Goal: Information Seeking & Learning: Learn about a topic

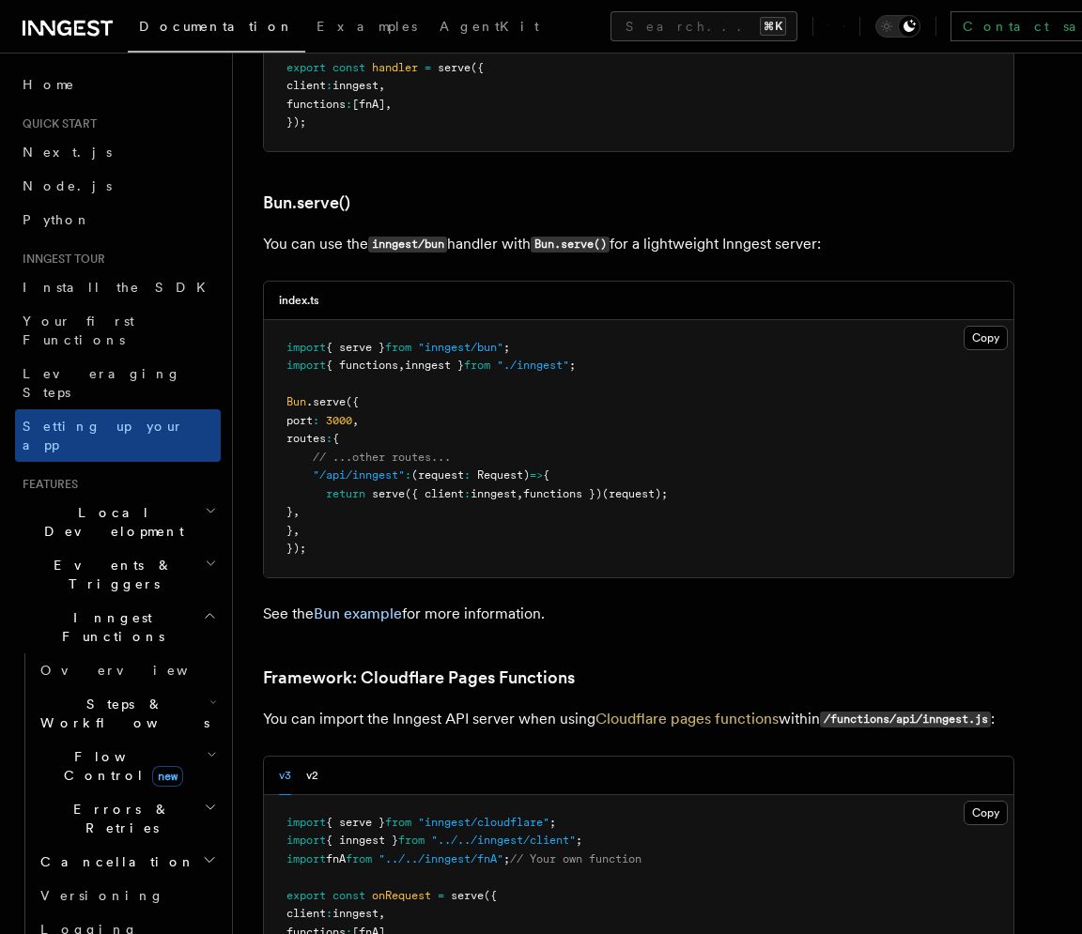
click at [423, 469] on span "(request" at bounding box center [437, 475] width 53 height 13
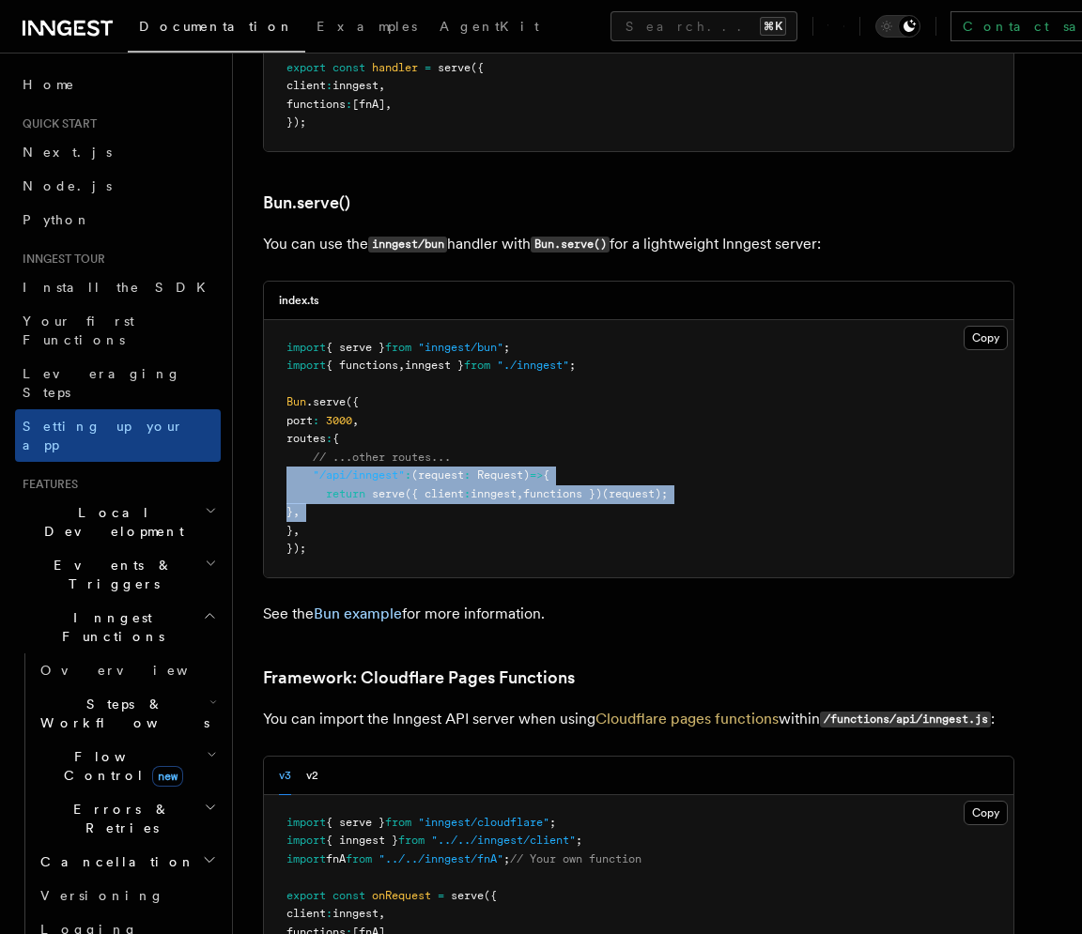
drag, startPoint x: 423, startPoint y: 365, endPoint x: 421, endPoint y: 402, distance: 36.7
click at [421, 402] on pre "import { serve } from "inngest/bun" ; import { functions , inngest } from "./in…" at bounding box center [638, 448] width 749 height 257
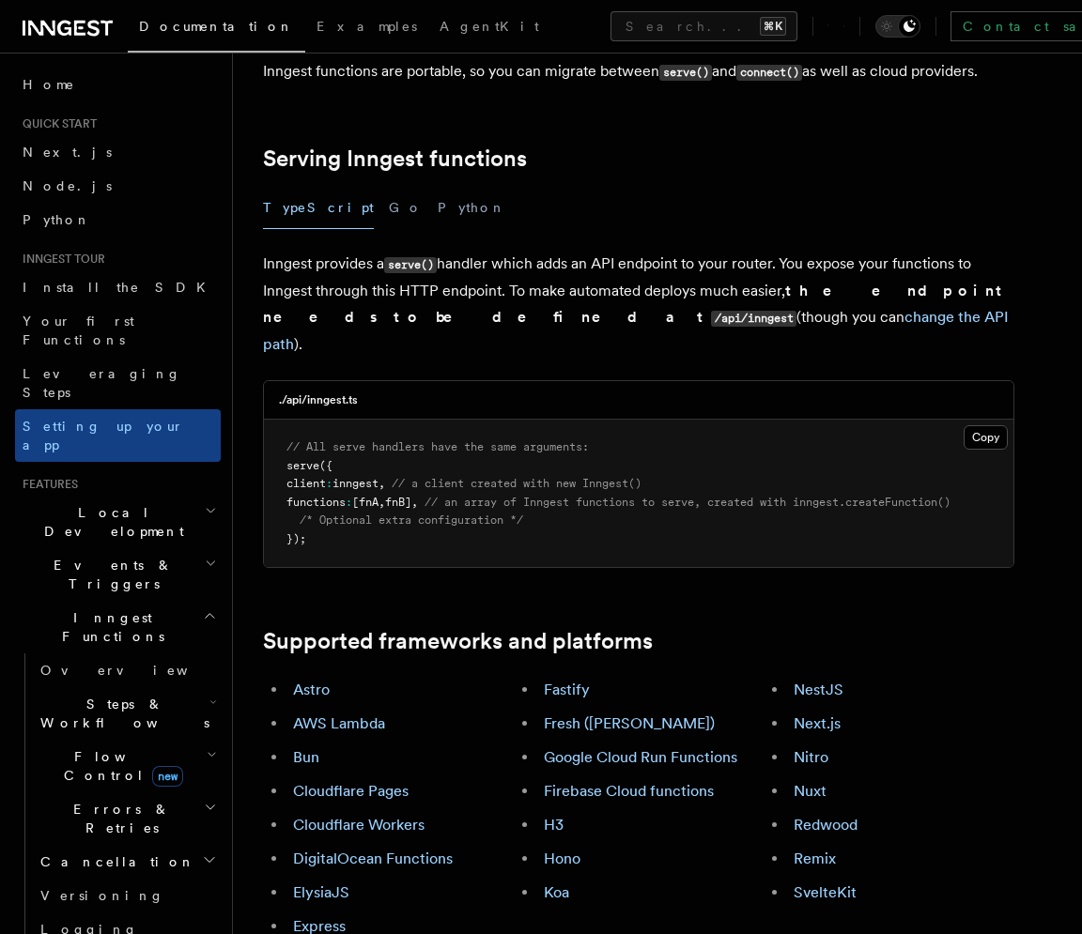
scroll to position [612, 0]
click at [579, 803] on div "Fastify Fresh (Deno) Google Cloud Run Functions Firebase Cloud functions H3 Hon…" at bounding box center [639, 809] width 251 height 278
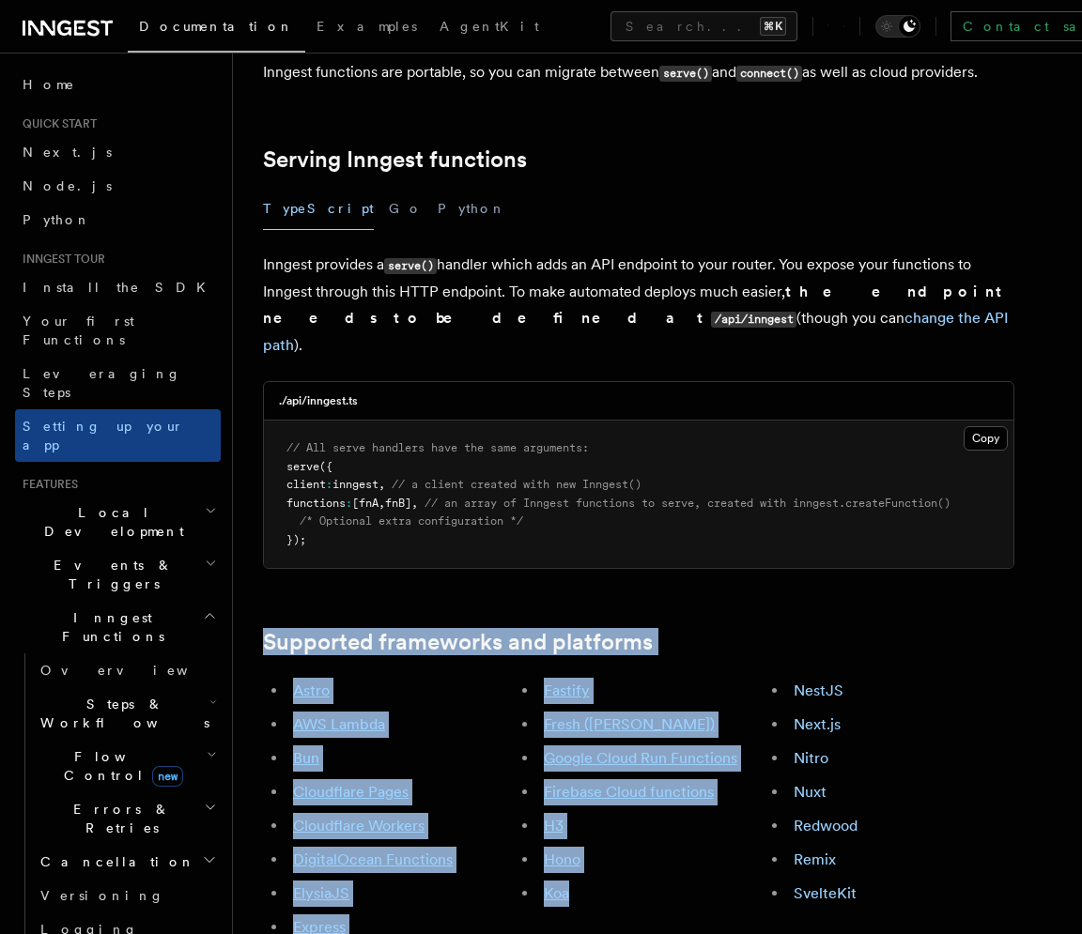
drag, startPoint x: 579, startPoint y: 803, endPoint x: 397, endPoint y: 495, distance: 357.8
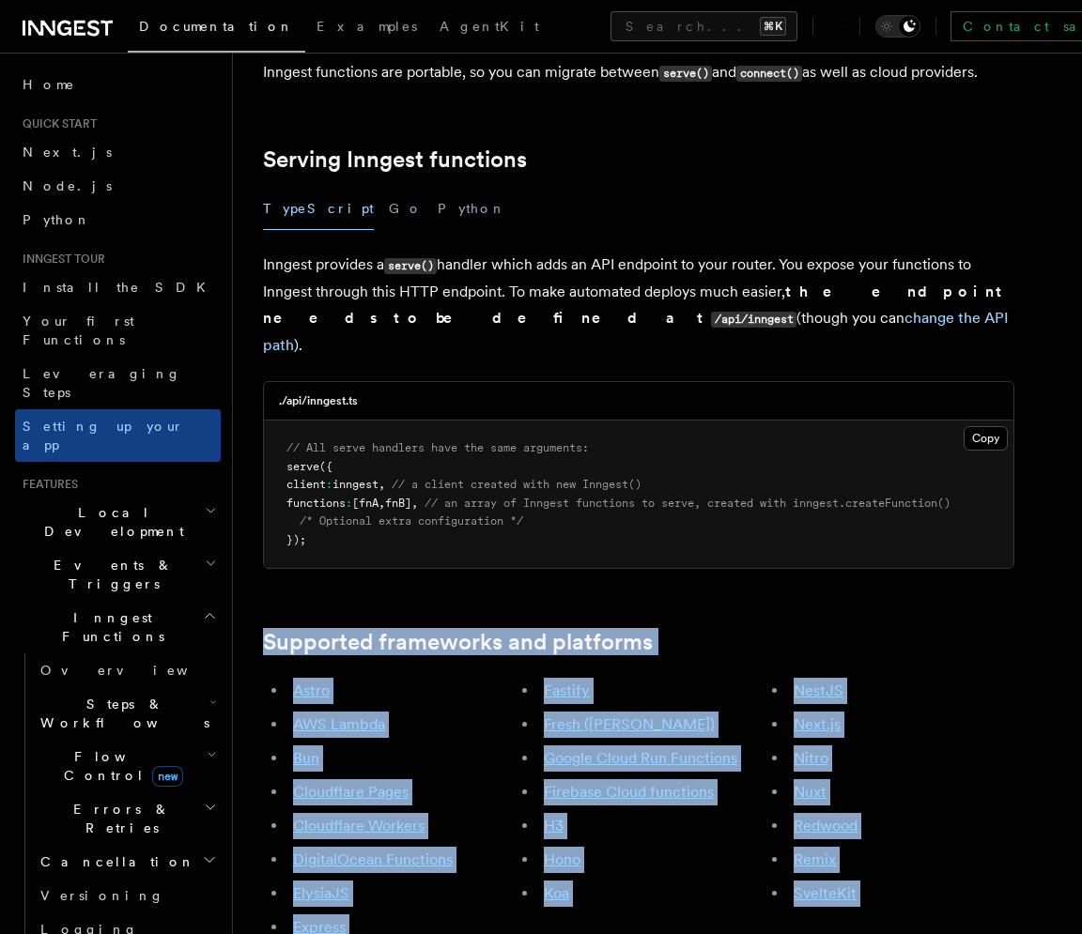
drag, startPoint x: 397, startPoint y: 495, endPoint x: 888, endPoint y: 815, distance: 586.3
click at [888, 815] on div "NestJS Next.js Nitro Nuxt Redwood Remix SvelteKit" at bounding box center [888, 809] width 251 height 278
drag, startPoint x: 910, startPoint y: 770, endPoint x: 311, endPoint y: 507, distance: 654.2
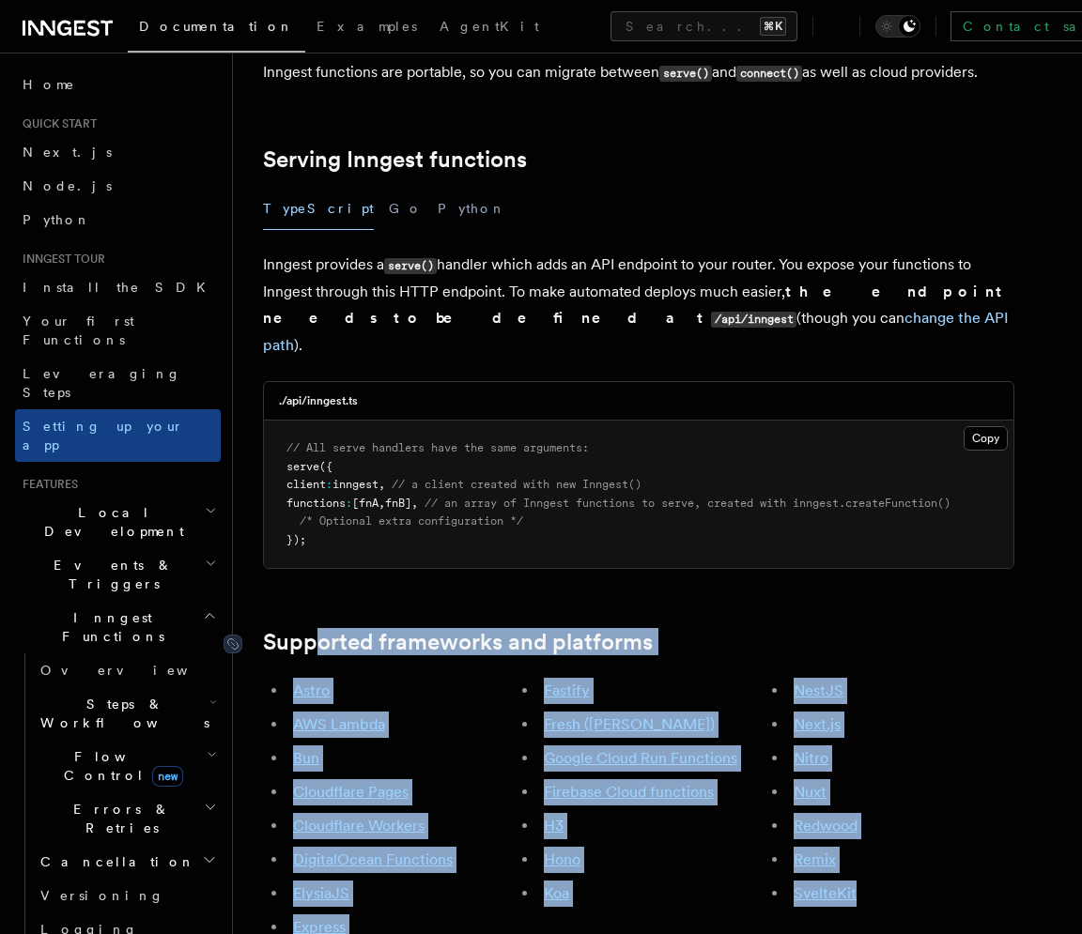
click at [311, 629] on link "Supported frameworks and platforms" at bounding box center [458, 642] width 390 height 26
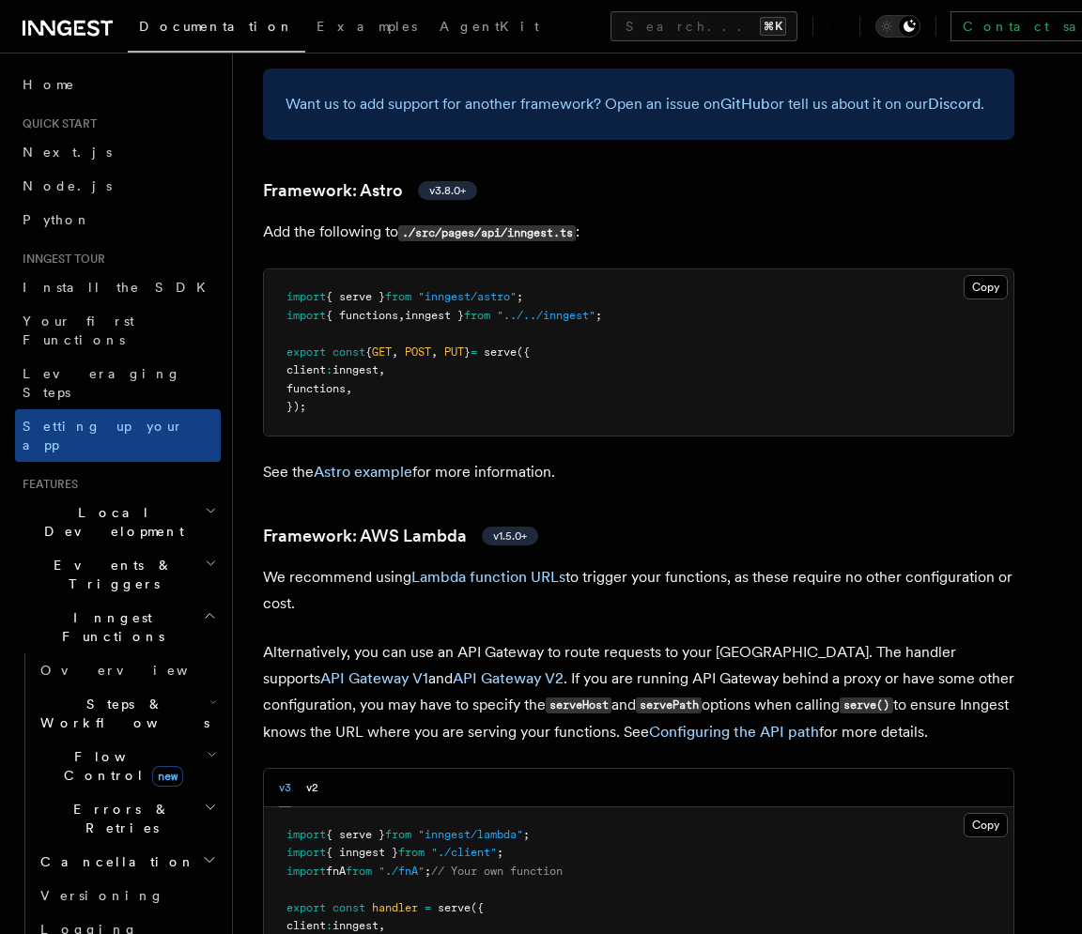
scroll to position [1389, 0]
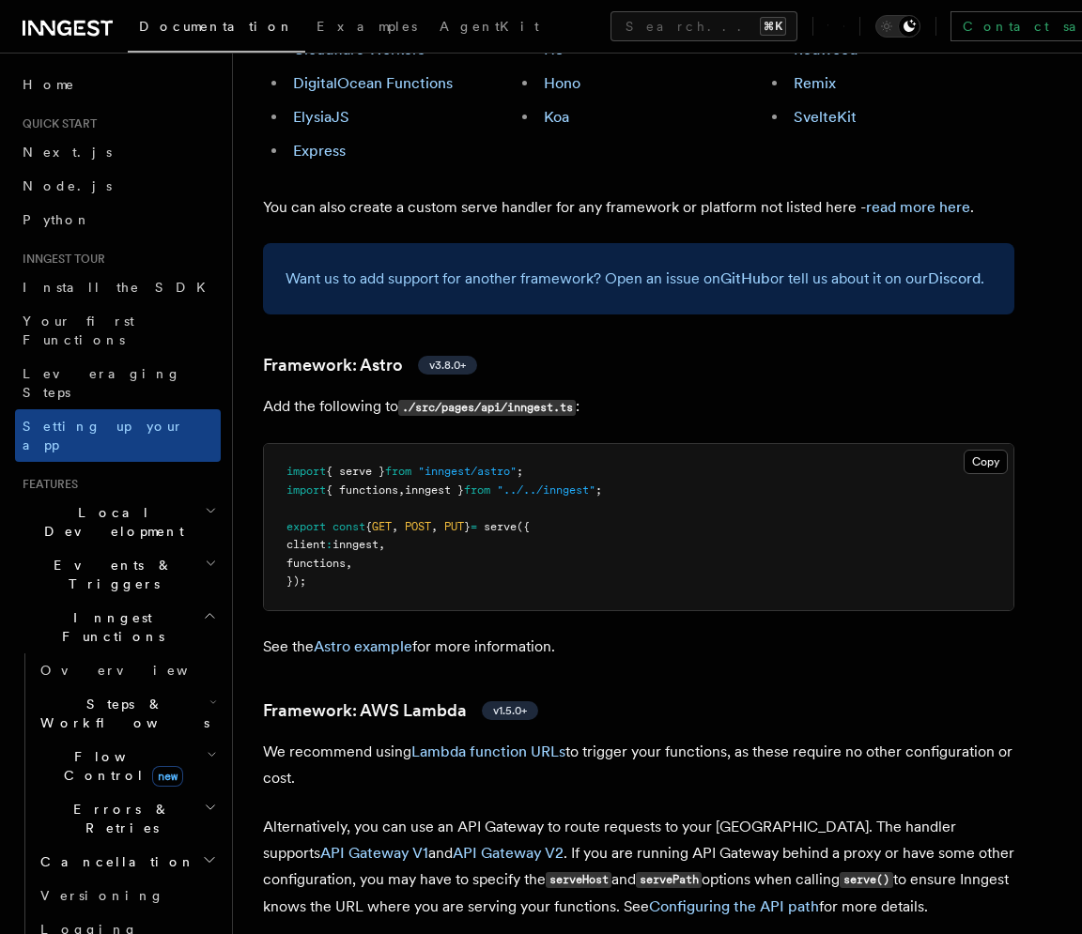
click at [464, 498] on pre "import { serve } from "inngest/astro" ; import { functions , inngest } from "..…" at bounding box center [638, 527] width 749 height 166
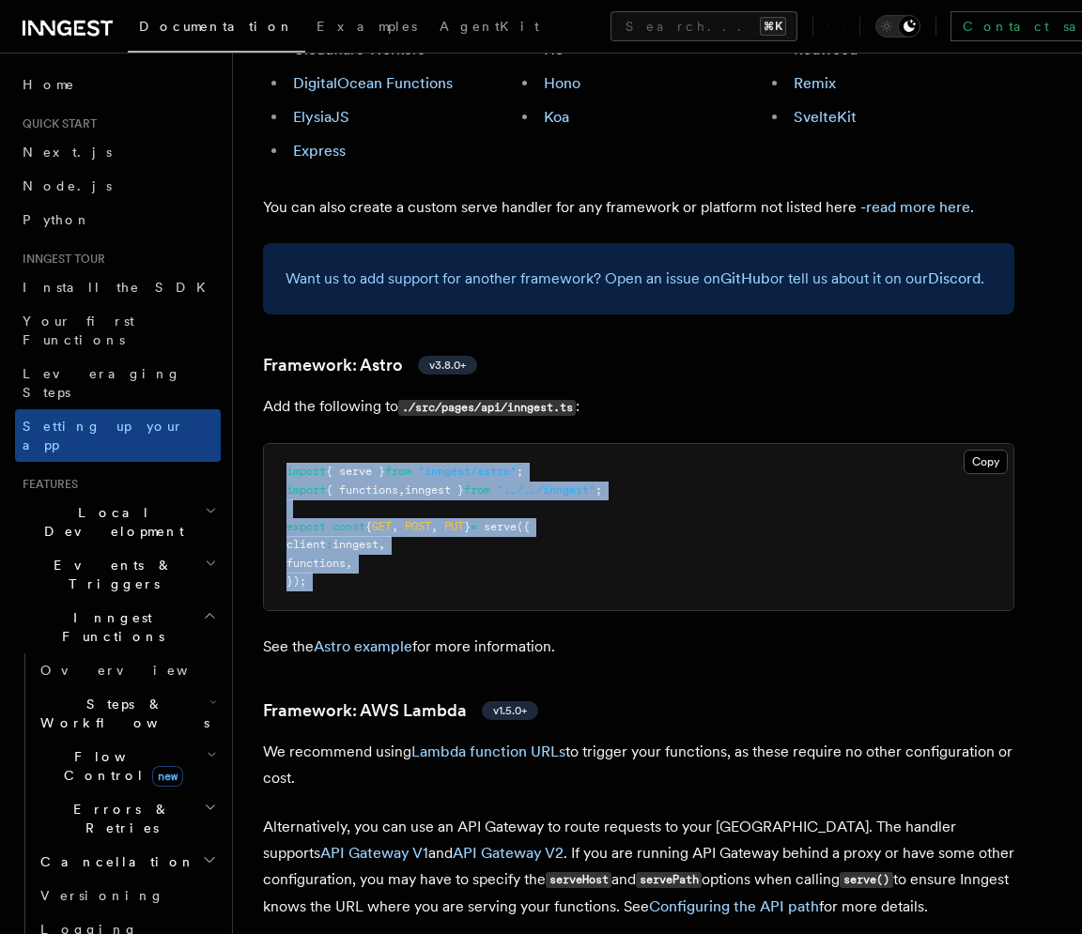
drag, startPoint x: 464, startPoint y: 498, endPoint x: 334, endPoint y: 367, distance: 183.9
click at [335, 444] on pre "import { serve } from "inngest/astro" ; import { functions , inngest } from "..…" at bounding box center [638, 527] width 749 height 166
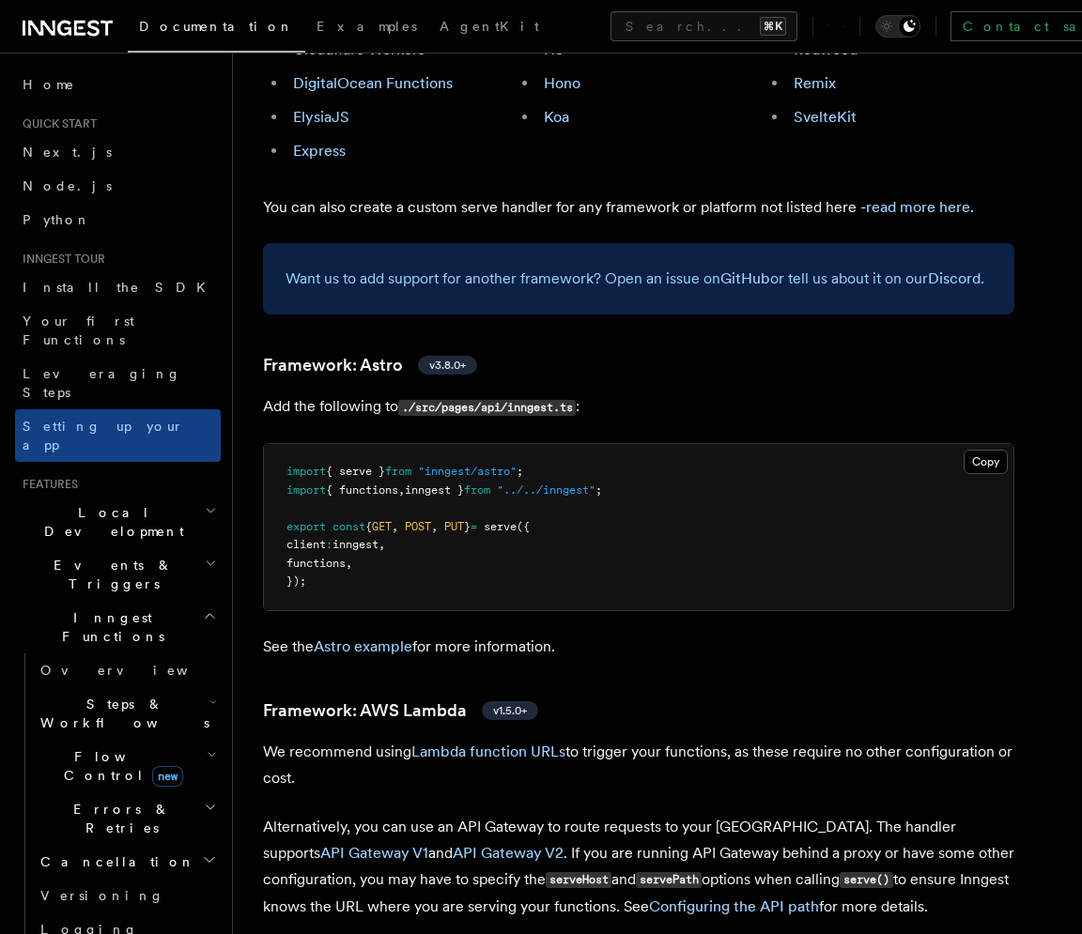
click at [310, 465] on span "import" at bounding box center [305, 471] width 39 height 13
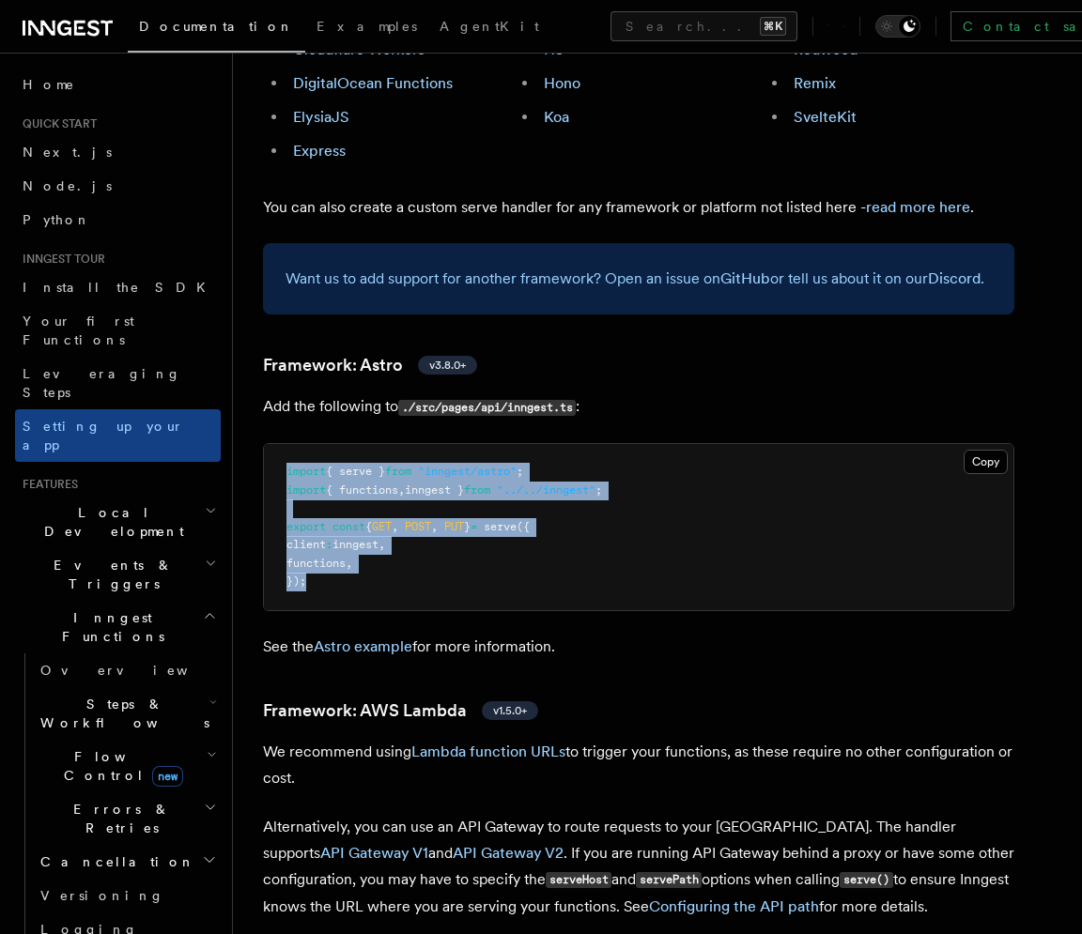
drag, startPoint x: 310, startPoint y: 372, endPoint x: 297, endPoint y: 473, distance: 102.3
click at [297, 473] on pre "import { serve } from "inngest/astro" ; import { functions , inngest } from "..…" at bounding box center [638, 527] width 749 height 166
drag, startPoint x: 297, startPoint y: 473, endPoint x: 291, endPoint y: 374, distance: 99.7
click at [291, 444] on pre "import { serve } from "inngest/astro" ; import { functions , inngest } from "..…" at bounding box center [638, 527] width 749 height 166
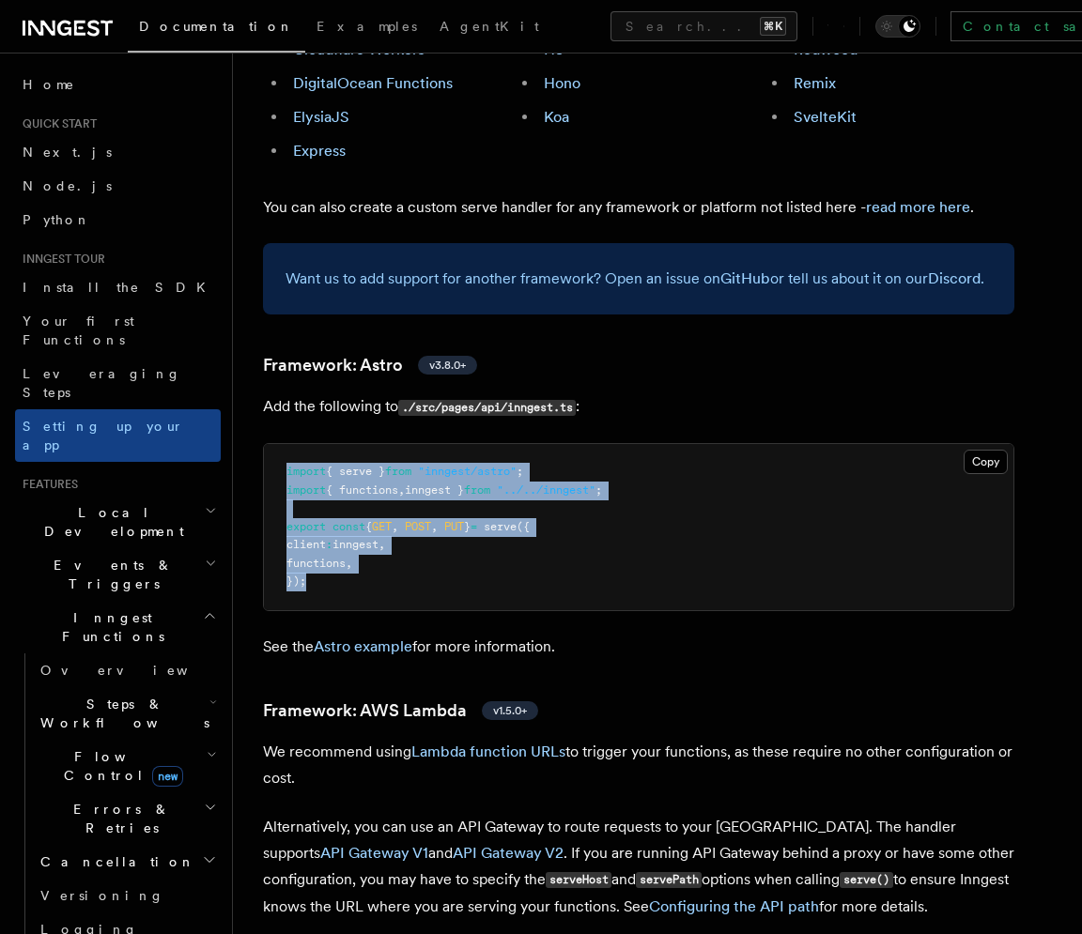
click at [667, 352] on h3 "Framework: Astro v3.8.0+" at bounding box center [638, 365] width 751 height 26
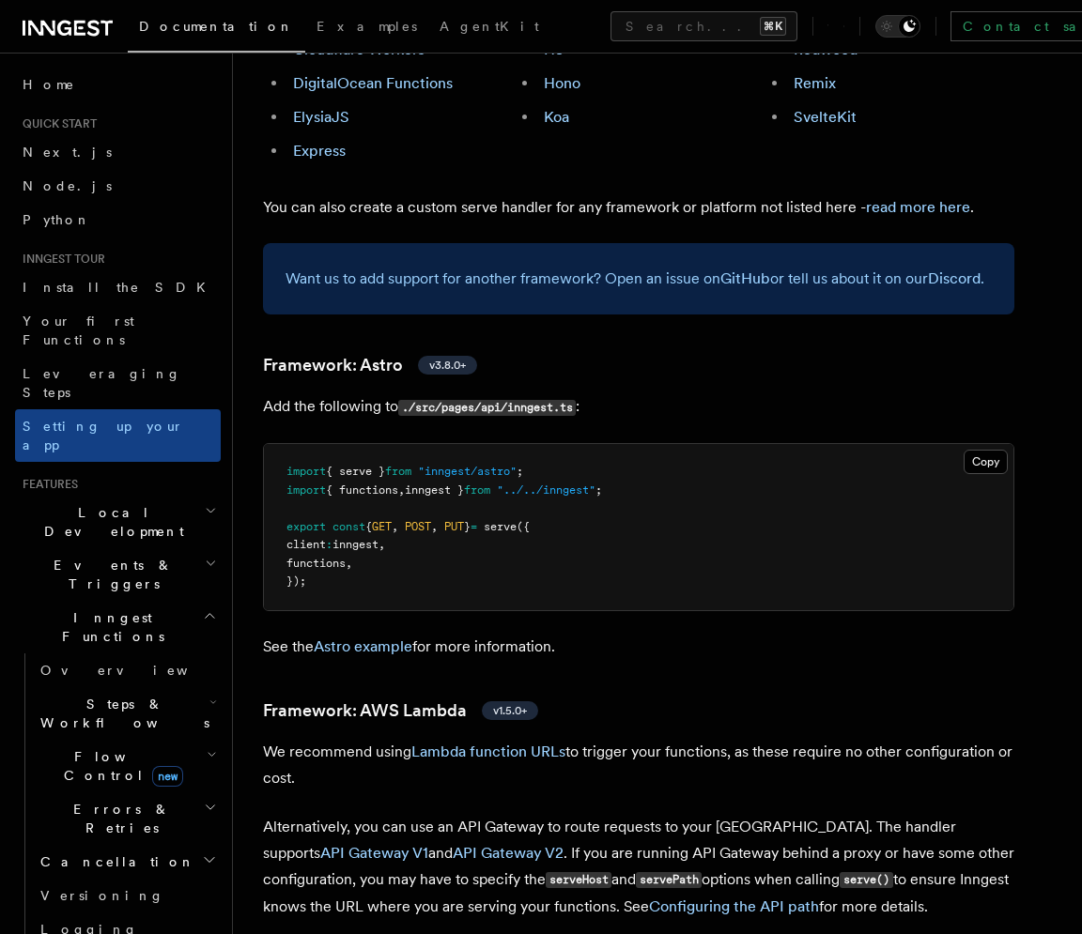
click at [667, 352] on h3 "Framework: Astro v3.8.0+" at bounding box center [638, 365] width 751 height 26
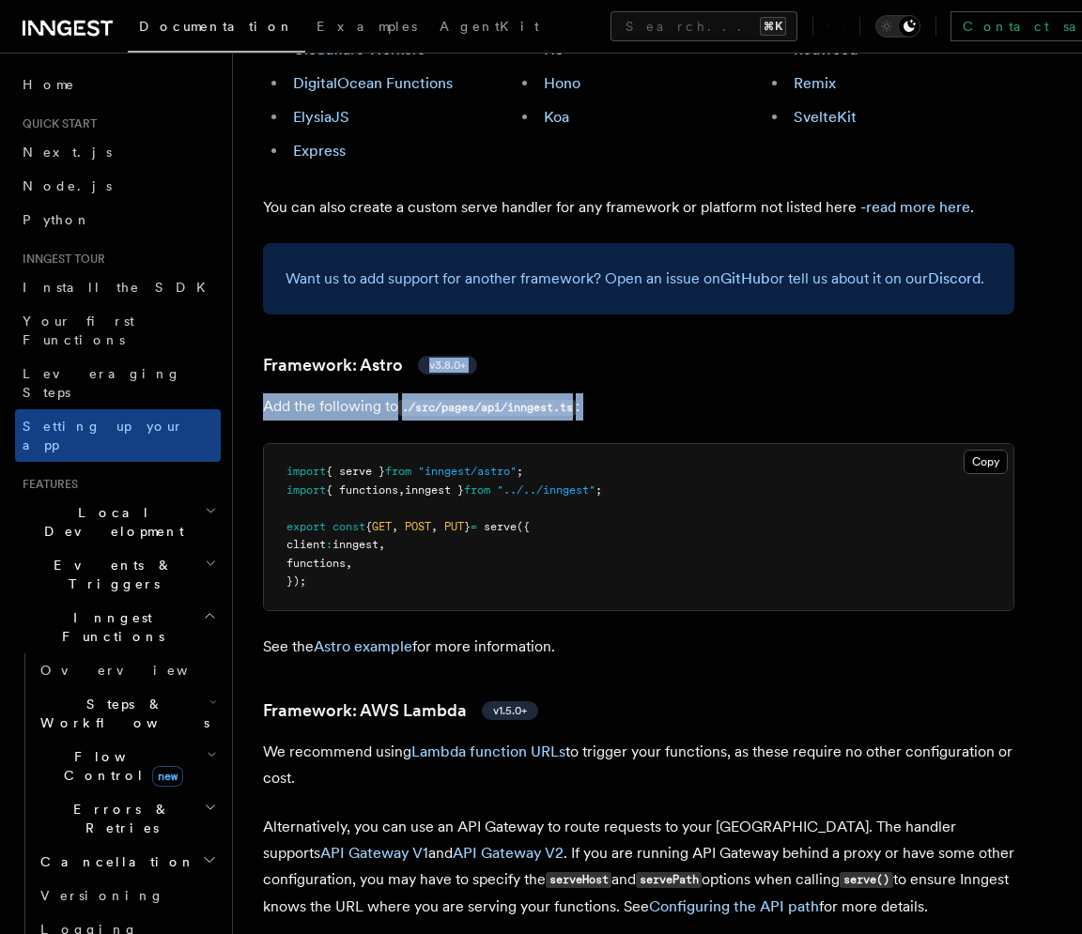
drag, startPoint x: 667, startPoint y: 271, endPoint x: 654, endPoint y: 314, distance: 44.3
click at [654, 393] on p "Add the following to ./src/pages/api/inngest.ts :" at bounding box center [638, 406] width 751 height 27
drag, startPoint x: 617, startPoint y: 314, endPoint x: 356, endPoint y: 265, distance: 265.6
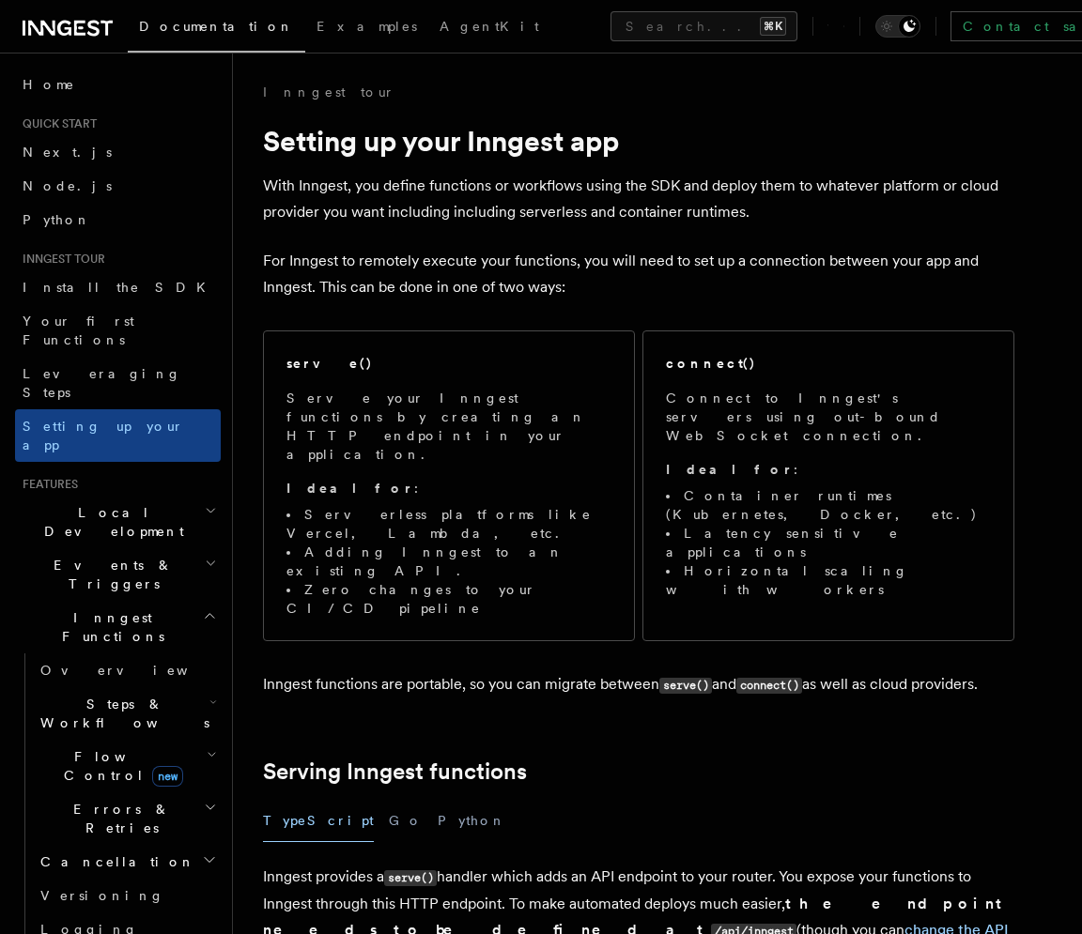
scroll to position [0, 0]
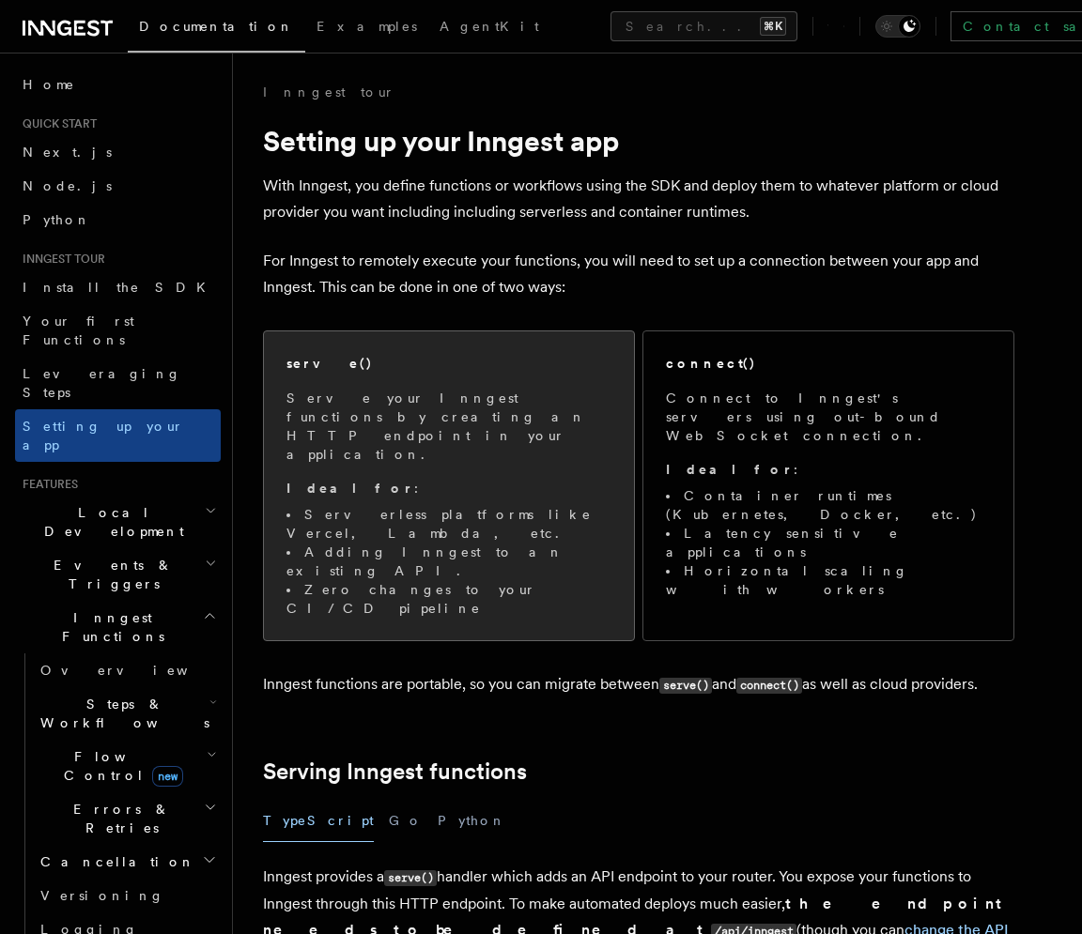
click at [490, 396] on p "Serve your Inngest functions by creating an HTTP endpoint in your application." at bounding box center [448, 426] width 325 height 75
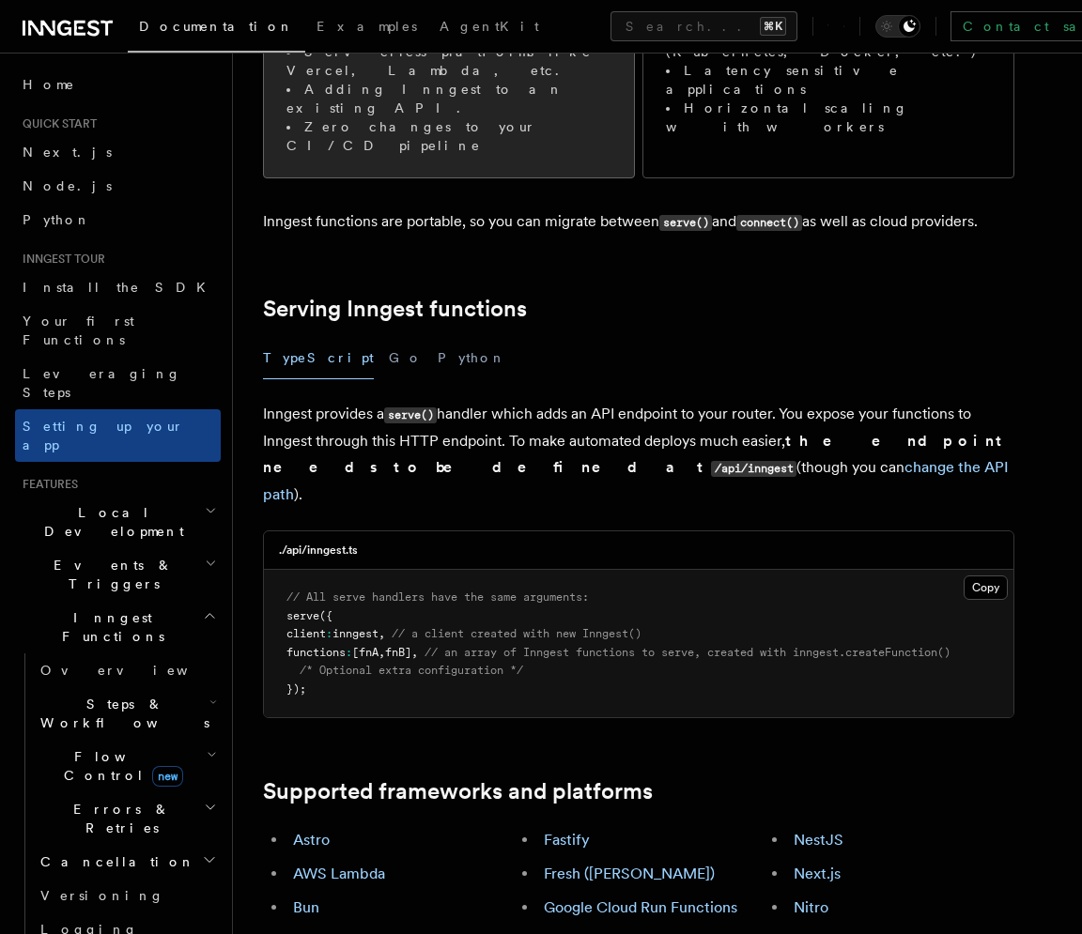
scroll to position [575, 0]
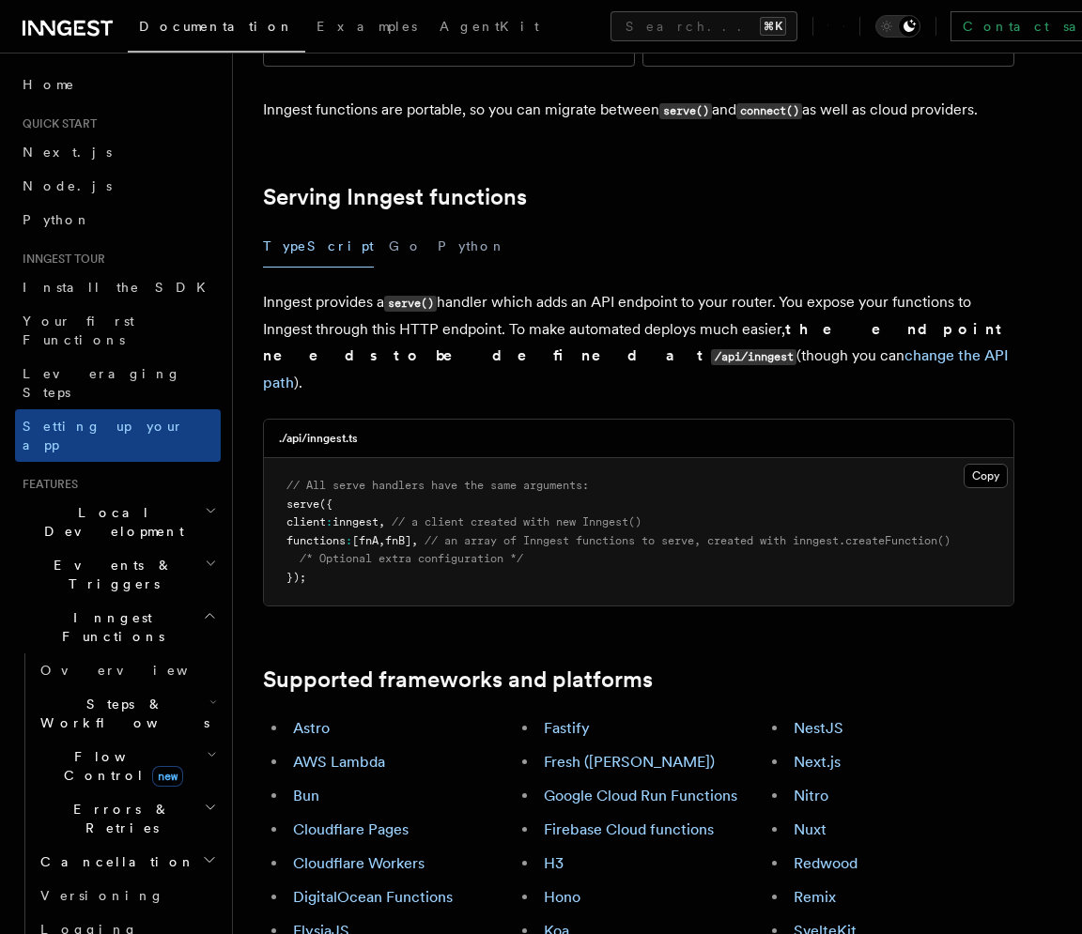
click at [415, 468] on pre "// All serve handlers have the same arguments: serve ({ client : inngest , // a…" at bounding box center [638, 531] width 749 height 147
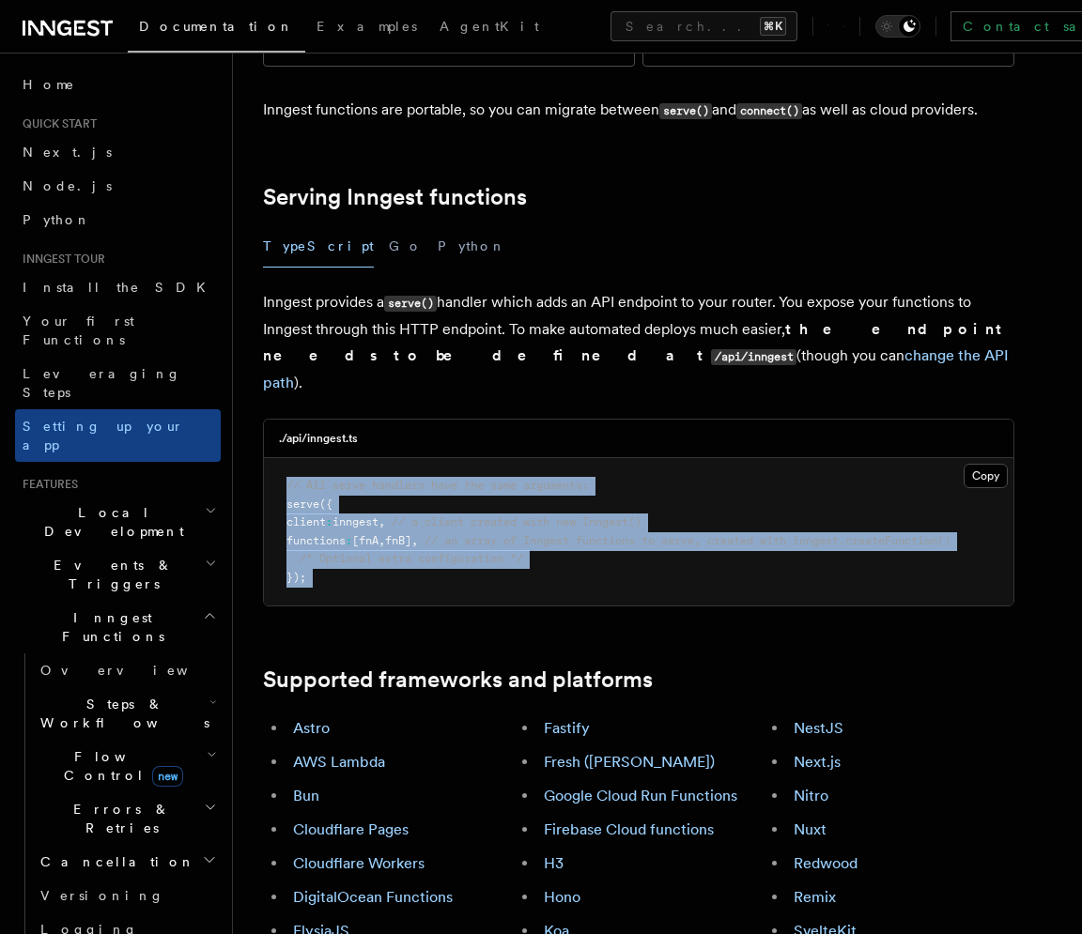
drag, startPoint x: 415, startPoint y: 468, endPoint x: 394, endPoint y: 351, distance: 118.3
click at [394, 458] on pre "// All serve handlers have the same arguments: serve ({ client : inngest , // a…" at bounding box center [638, 531] width 749 height 147
drag, startPoint x: 320, startPoint y: 461, endPoint x: 285, endPoint y: 362, distance: 104.9
click at [285, 458] on pre "// All serve handlers have the same arguments: serve ({ client : inngest , // a…" at bounding box center [638, 531] width 749 height 147
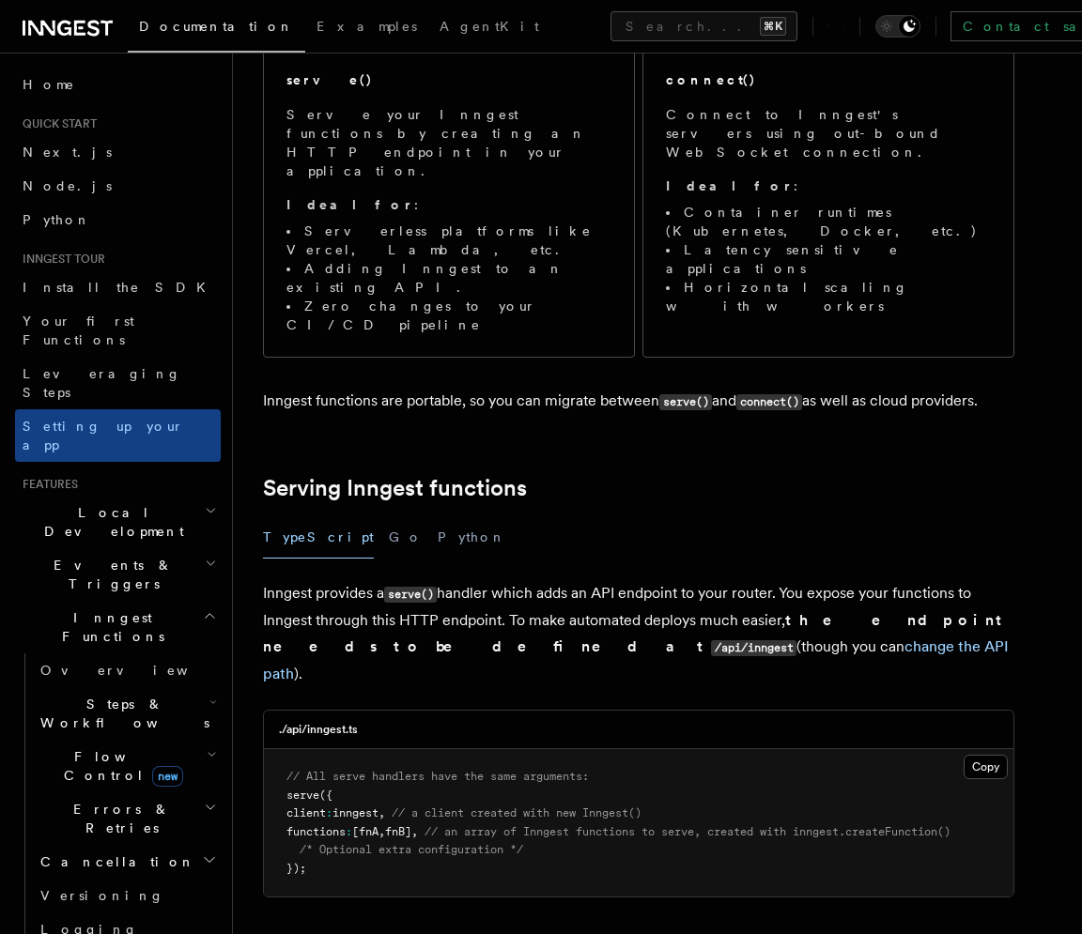
scroll to position [402, 0]
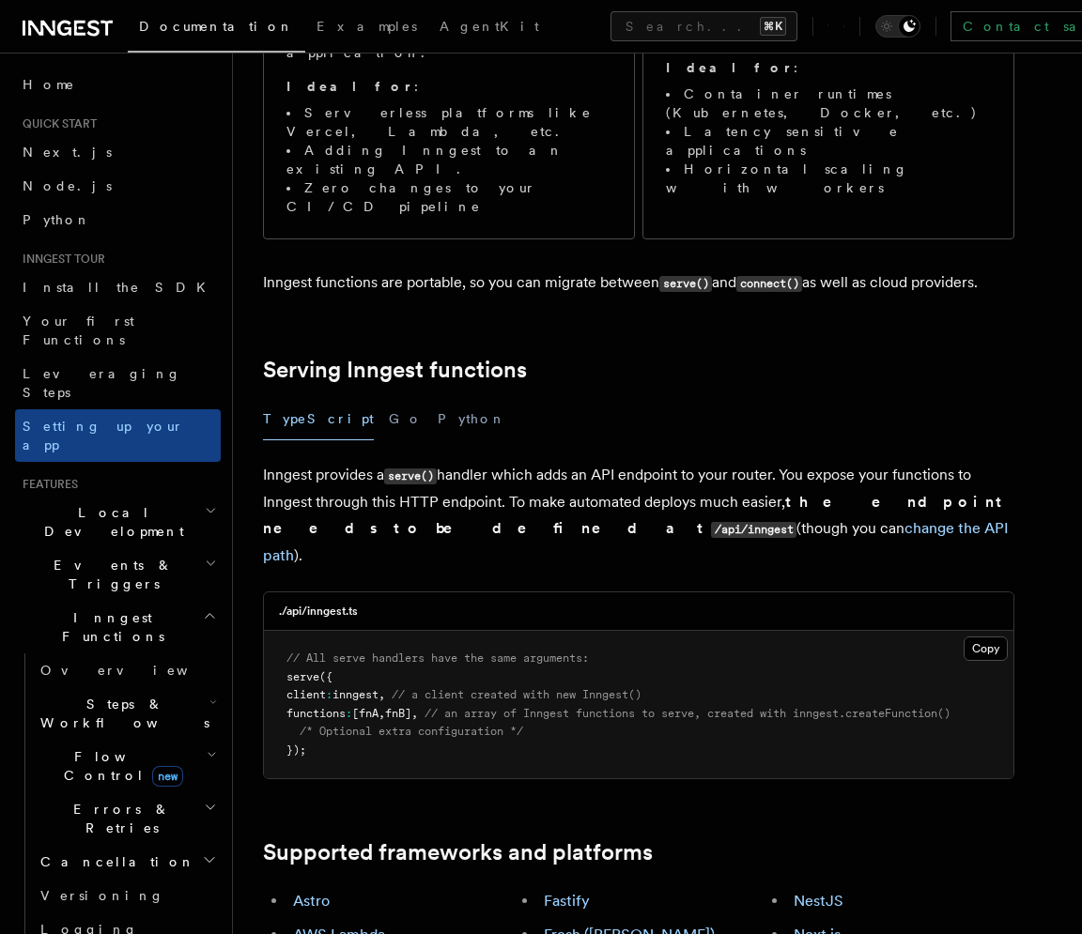
click at [412, 631] on pre "// All serve handlers have the same arguments: serve ({ client : inngest , // a…" at bounding box center [638, 704] width 749 height 147
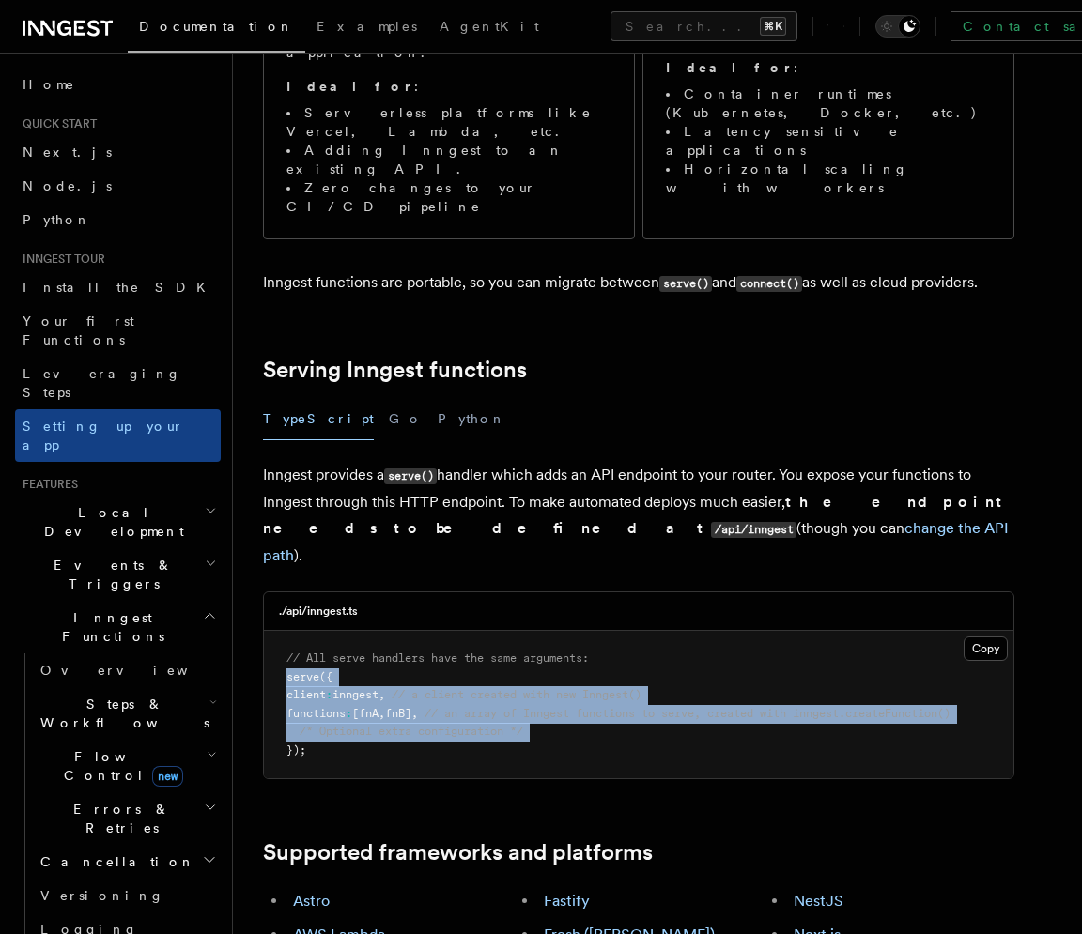
drag, startPoint x: 412, startPoint y: 558, endPoint x: 405, endPoint y: 608, distance: 50.3
click at [405, 631] on pre "// All serve handlers have the same arguments: serve ({ client : inngest , // a…" at bounding box center [638, 704] width 749 height 147
click at [405, 725] on span "/* Optional extra configuration */" at bounding box center [411, 731] width 223 height 13
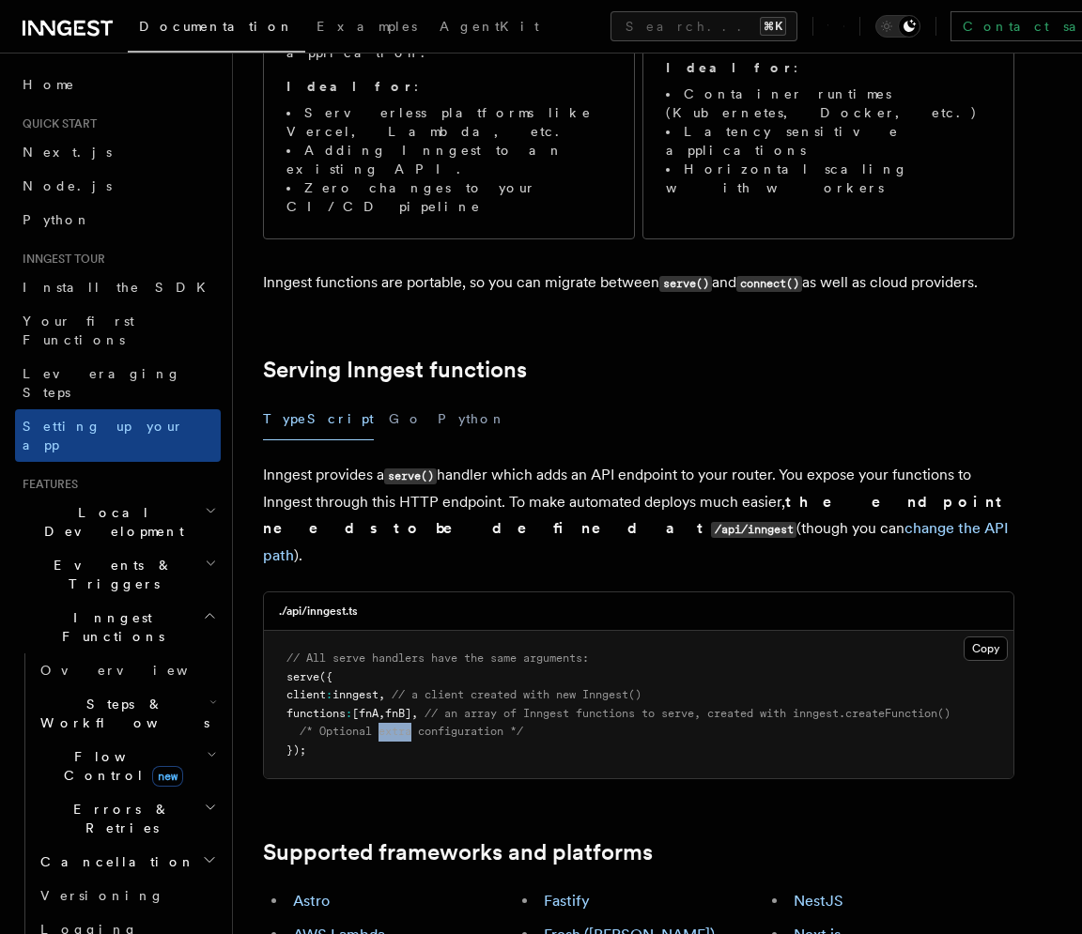
click at [405, 725] on span "/* Optional extra configuration */" at bounding box center [411, 731] width 223 height 13
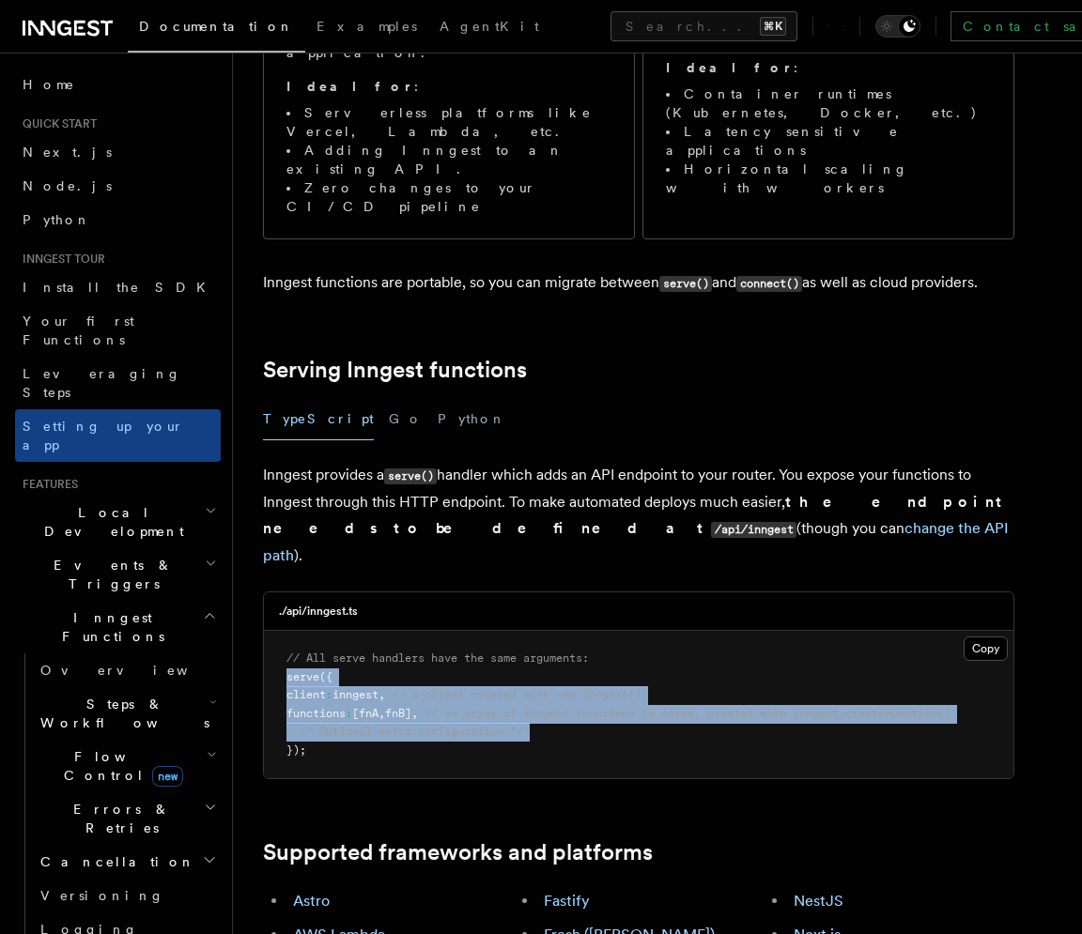
drag, startPoint x: 405, startPoint y: 608, endPoint x: 405, endPoint y: 551, distance: 56.3
click at [405, 631] on pre "// All serve handlers have the same arguments: serve ({ client : inngest , // a…" at bounding box center [638, 704] width 749 height 147
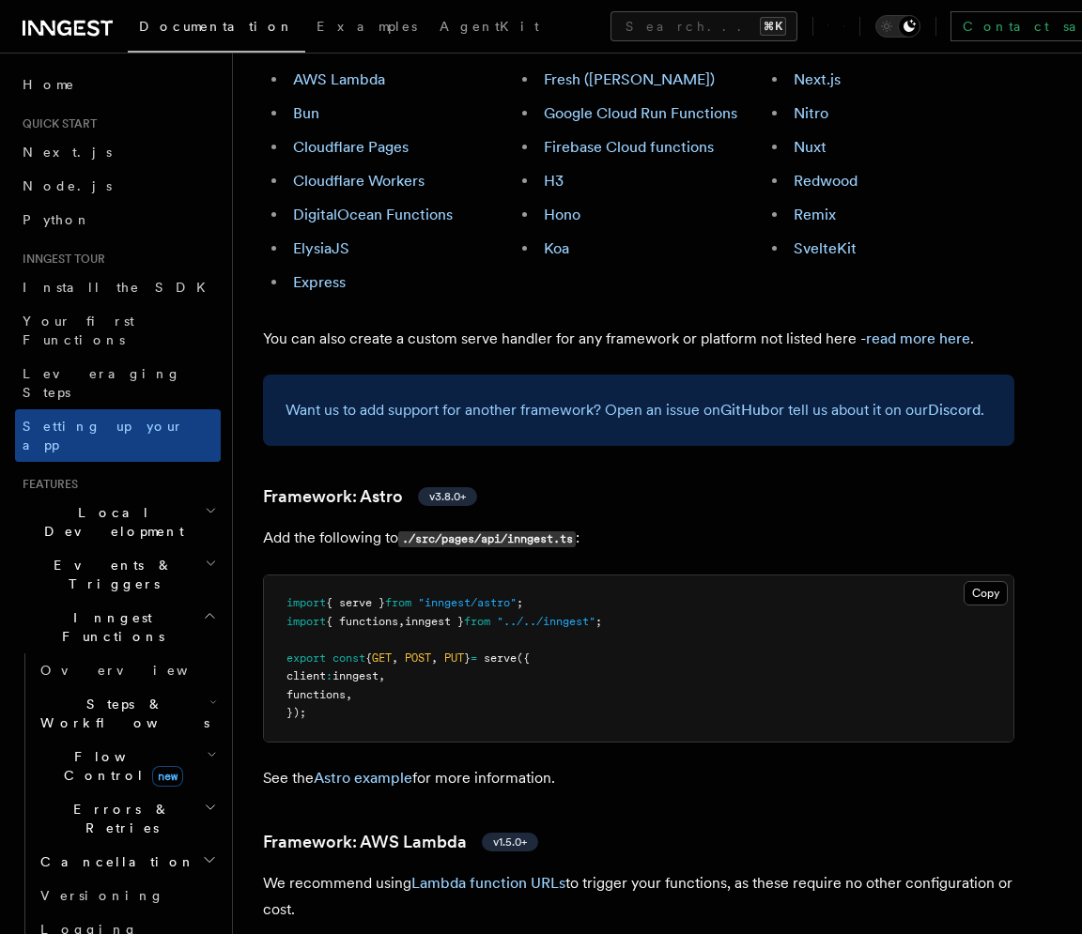
scroll to position [1352, 0]
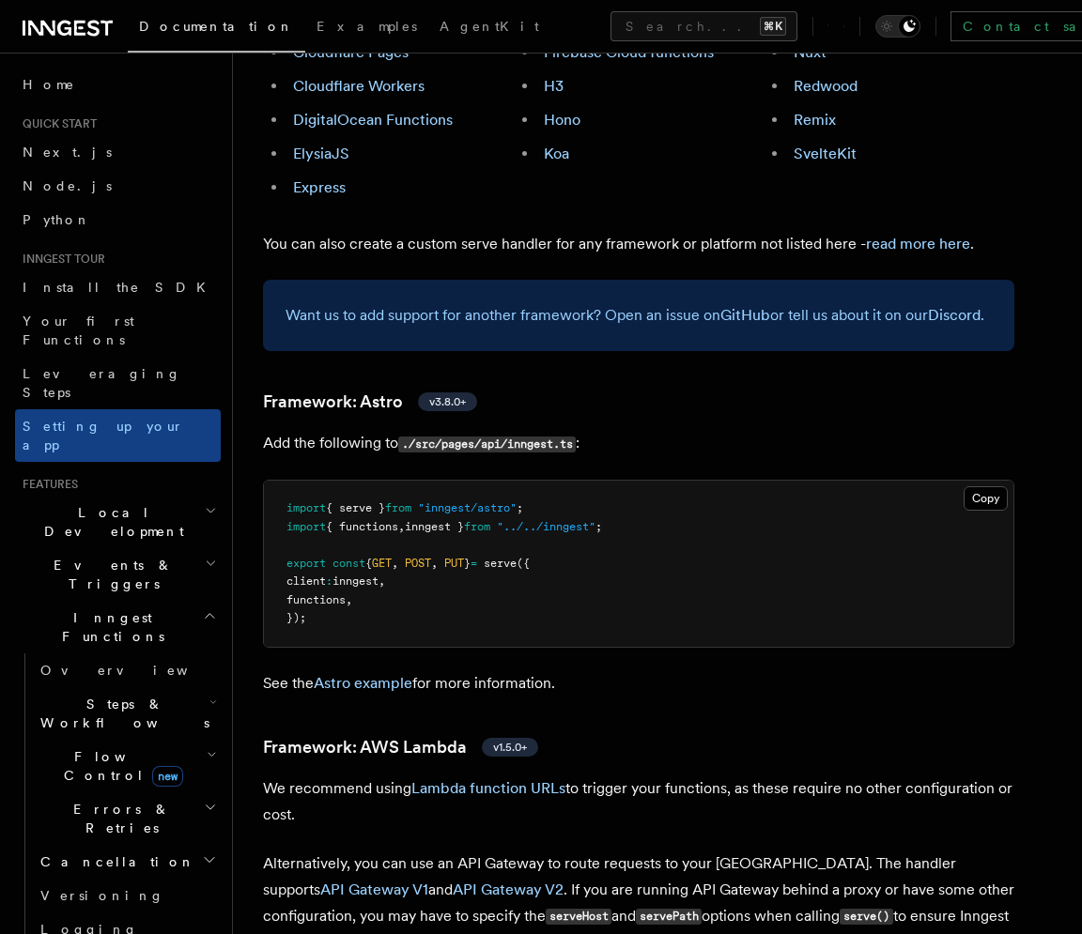
click at [516, 557] on span "serve" at bounding box center [500, 563] width 33 height 13
drag, startPoint x: 537, startPoint y: 469, endPoint x: 537, endPoint y: 498, distance: 29.1
click at [537, 498] on pre "import { serve } from "inngest/astro" ; import { functions , inngest } from "..…" at bounding box center [638, 564] width 749 height 166
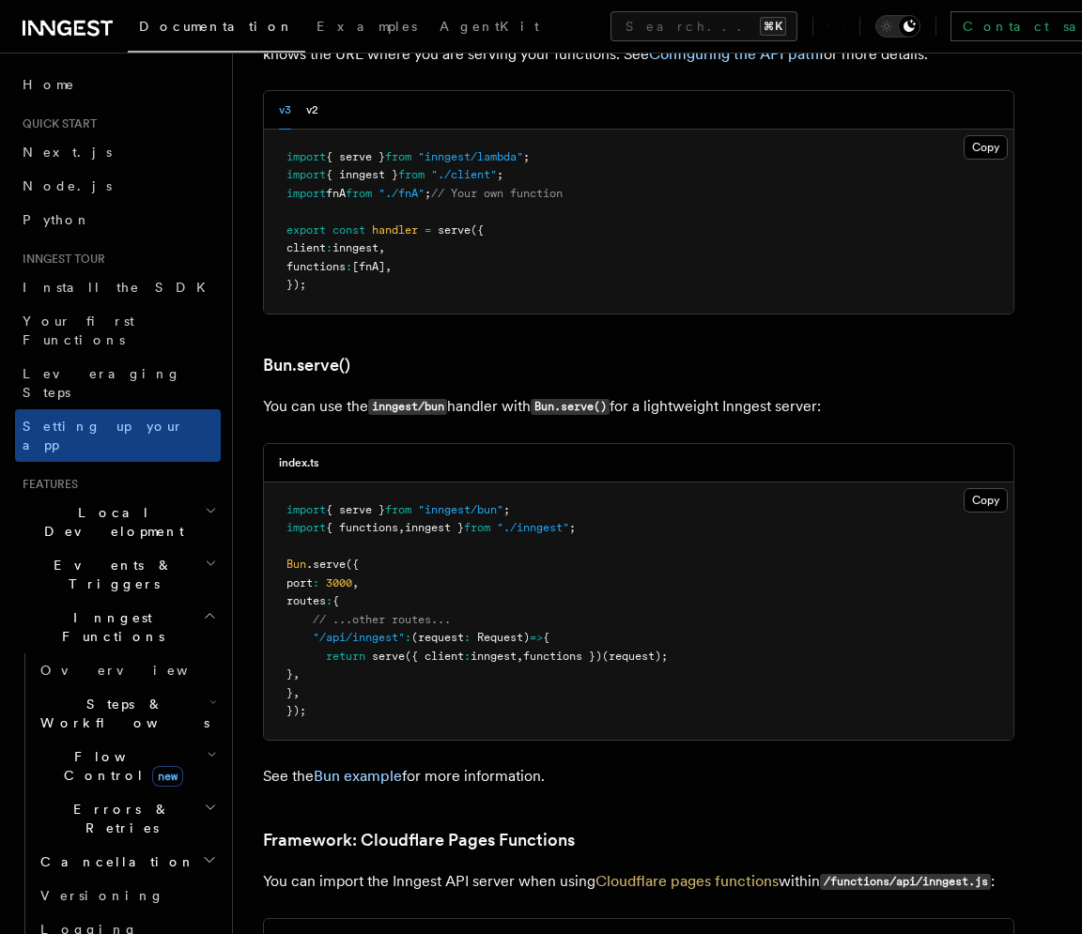
scroll to position [2356, 0]
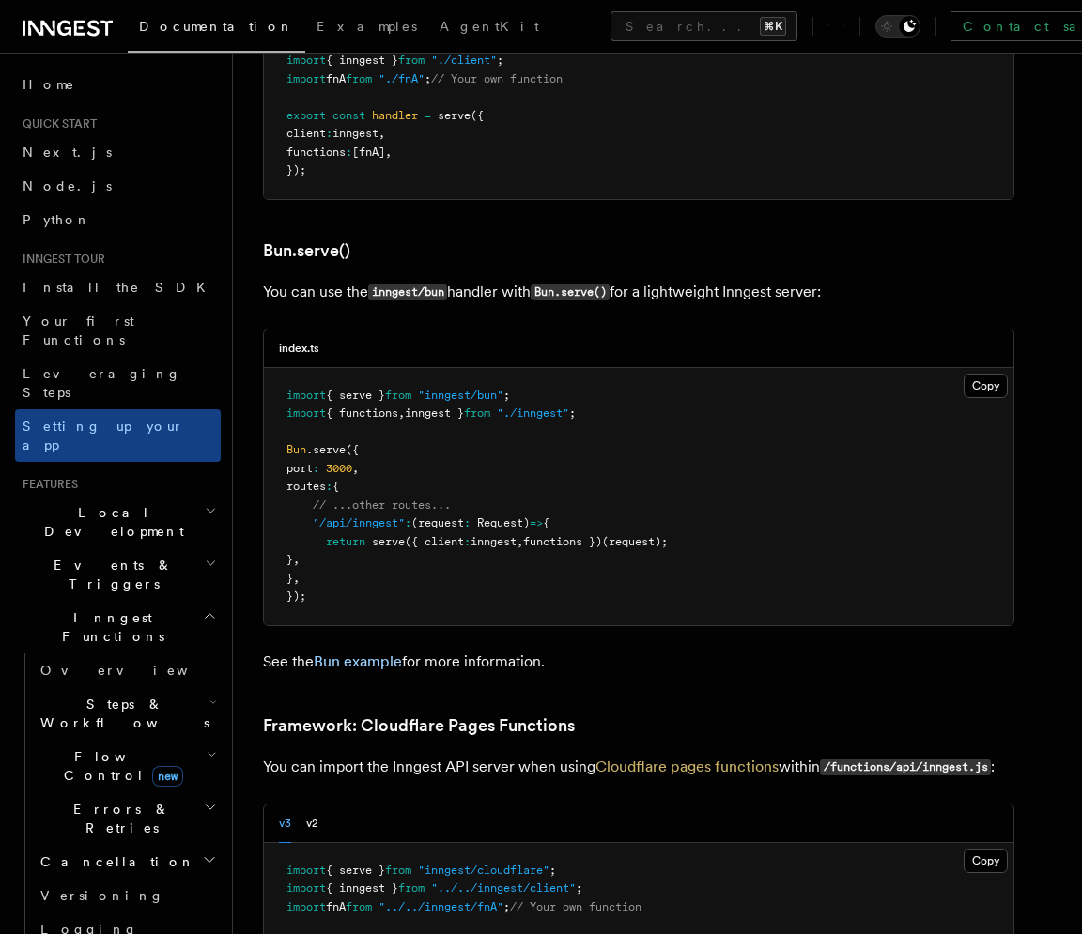
click at [497, 491] on pre "import { serve } from "inngest/bun" ; import { functions , inngest } from "./in…" at bounding box center [638, 496] width 749 height 257
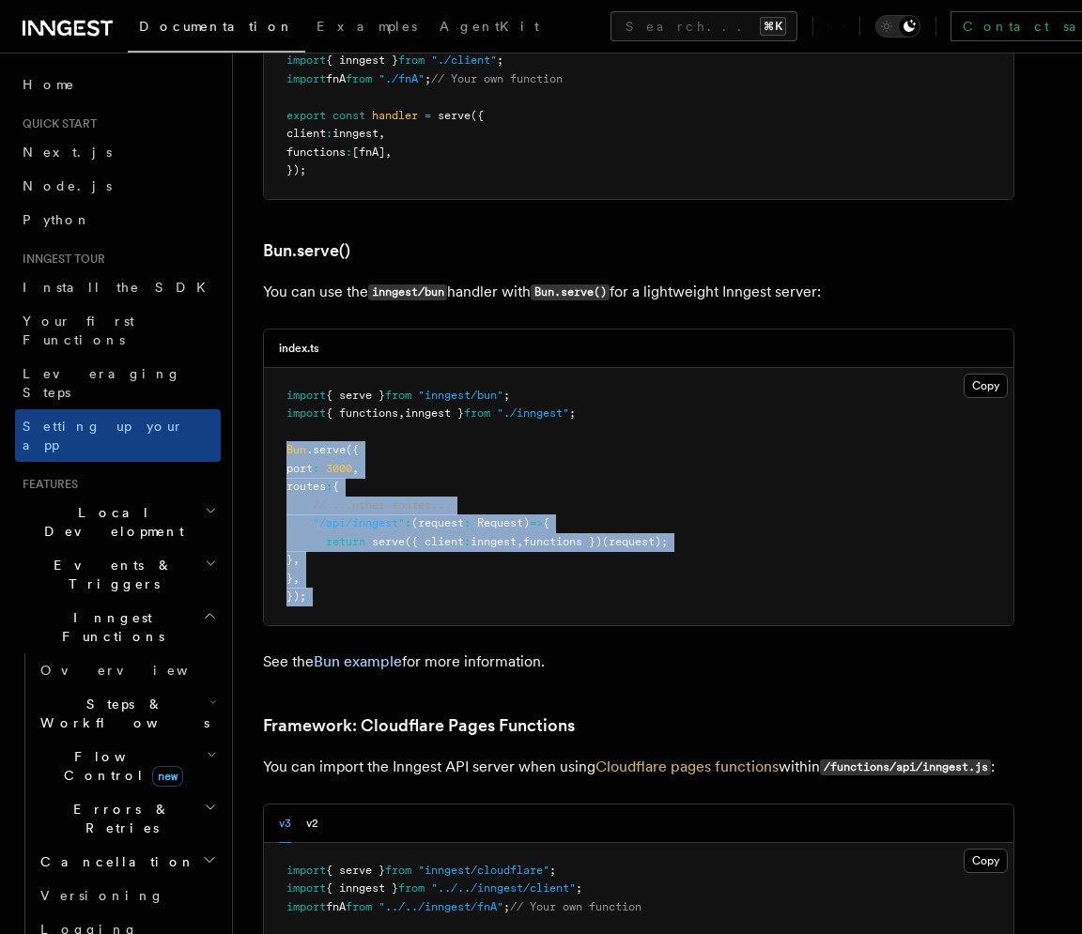
drag, startPoint x: 497, startPoint y: 491, endPoint x: 425, endPoint y: 349, distance: 158.7
click at [425, 368] on pre "import { serve } from "inngest/bun" ; import { functions , inngest } from "./in…" at bounding box center [638, 496] width 749 height 257
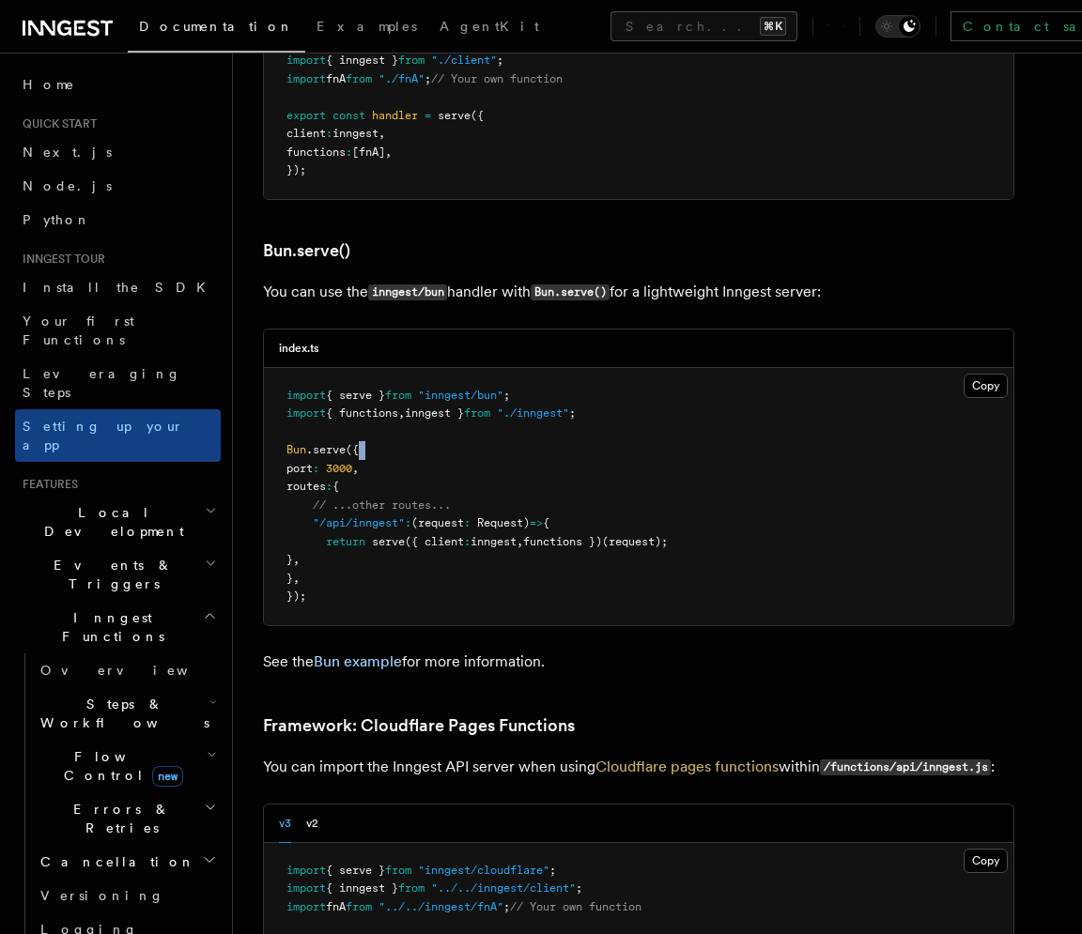
click at [425, 368] on pre "import { serve } from "inngest/bun" ; import { functions , inngest } from "./in…" at bounding box center [638, 496] width 749 height 257
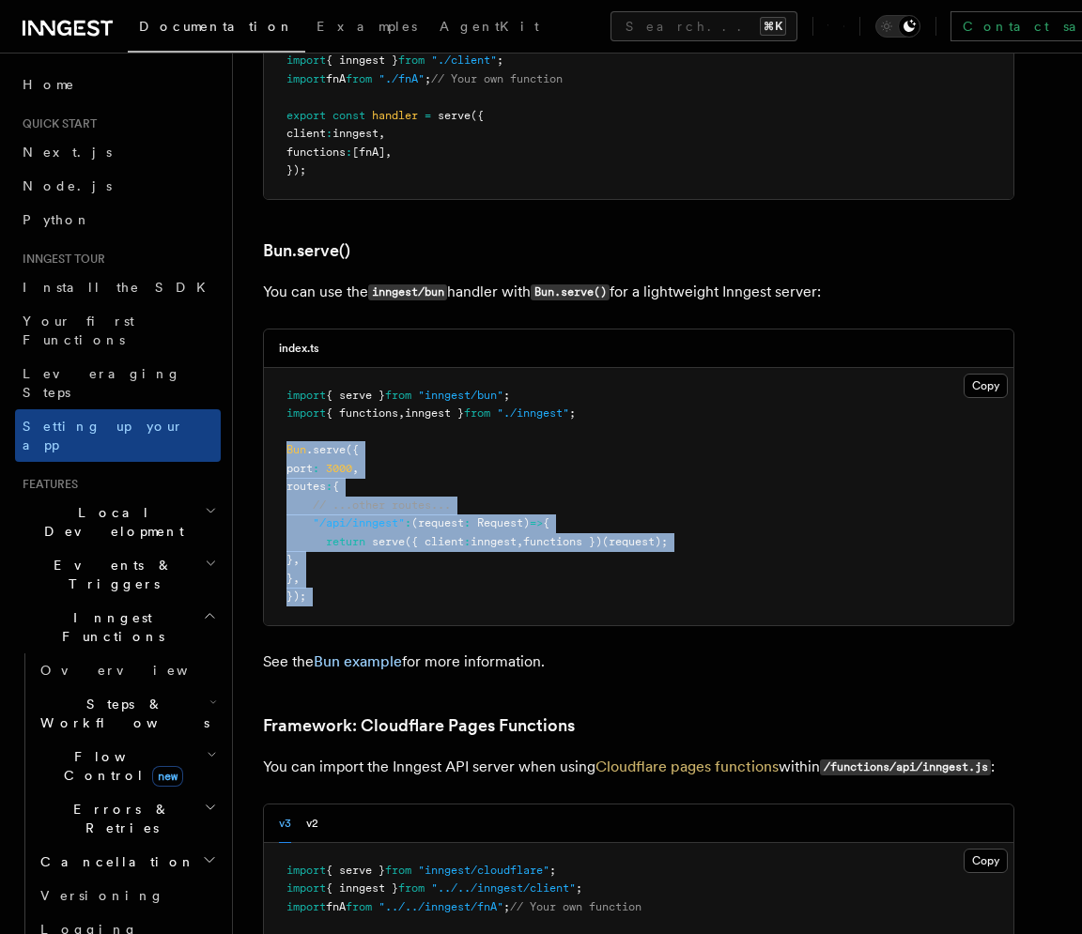
drag, startPoint x: 425, startPoint y: 349, endPoint x: 381, endPoint y: 497, distance: 153.9
click at [381, 497] on pre "import { serve } from "inngest/bun" ; import { functions , inngest } from "./in…" at bounding box center [638, 496] width 749 height 257
click at [381, 495] on pre "import { serve } from "inngest/bun" ; import { functions , inngest } from "./in…" at bounding box center [638, 496] width 749 height 257
drag, startPoint x: 367, startPoint y: 500, endPoint x: 285, endPoint y: 346, distance: 173.5
click at [285, 368] on pre "import { serve } from "inngest/bun" ; import { functions , inngest } from "./in…" at bounding box center [638, 496] width 749 height 257
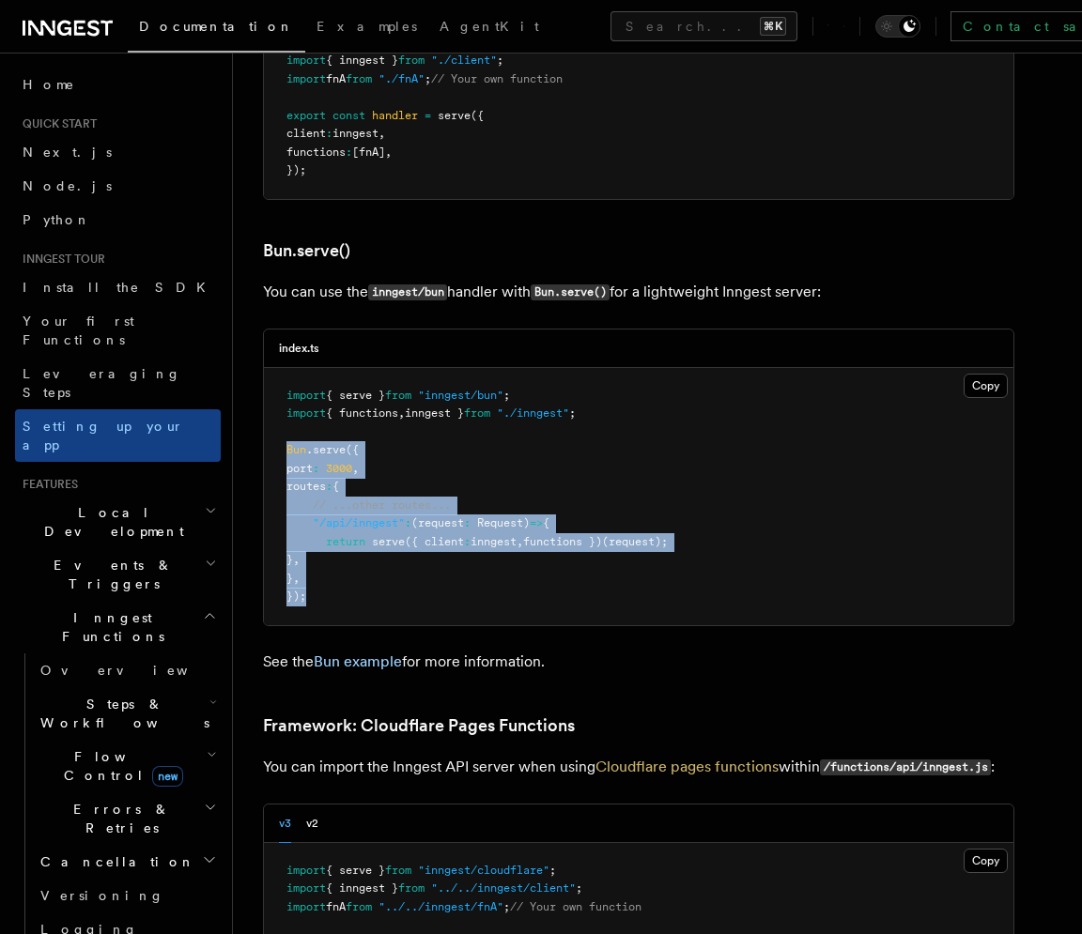
click at [392, 535] on span "serve" at bounding box center [388, 541] width 33 height 13
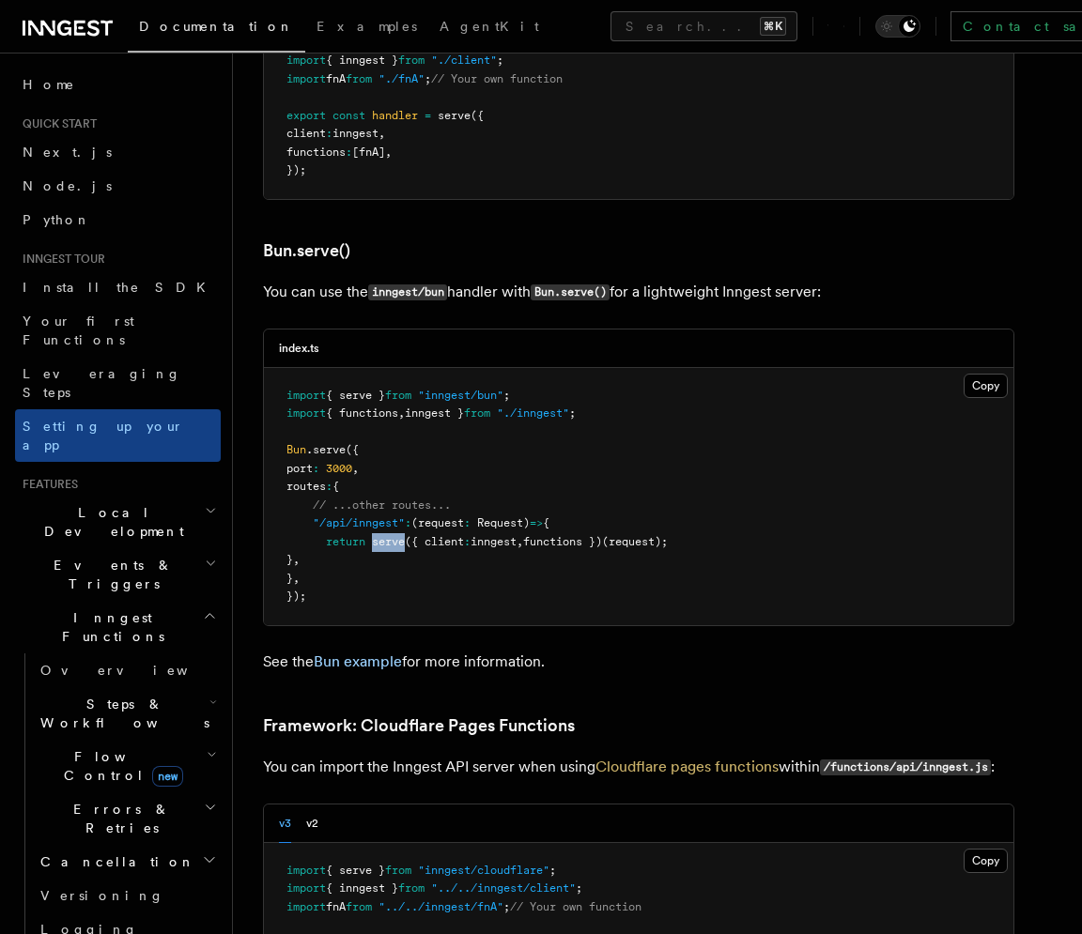
click at [392, 535] on span "serve" at bounding box center [388, 541] width 33 height 13
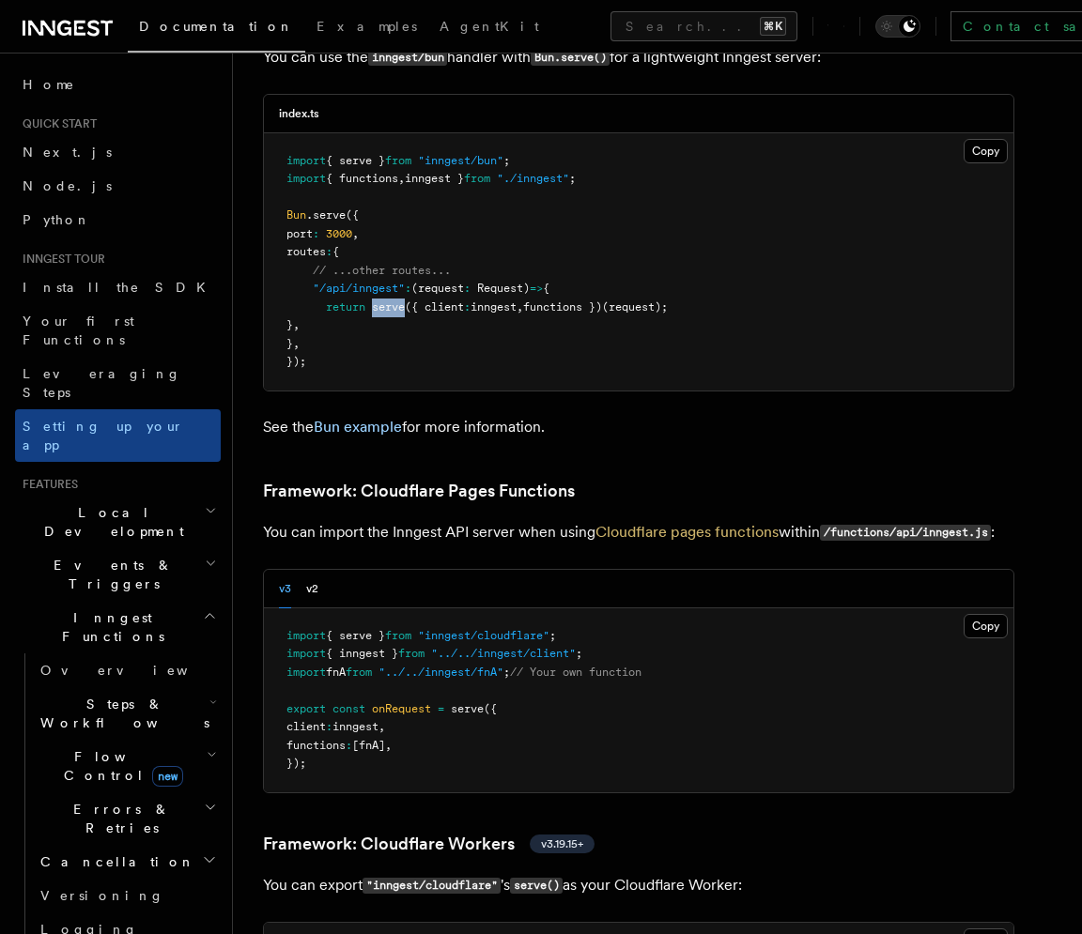
scroll to position [2847, 0]
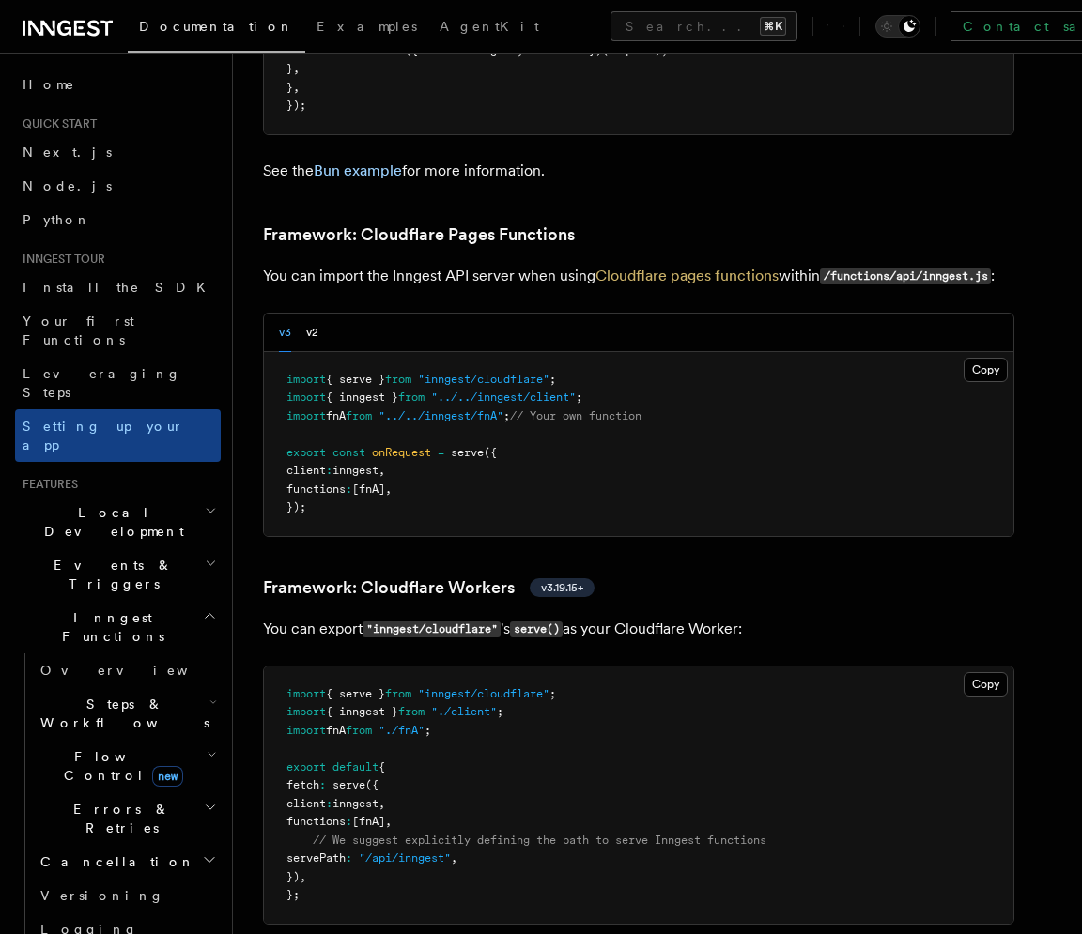
click at [810, 263] on p "You can import the Inngest API server when using Cloudflare pages functions wit…" at bounding box center [638, 276] width 751 height 27
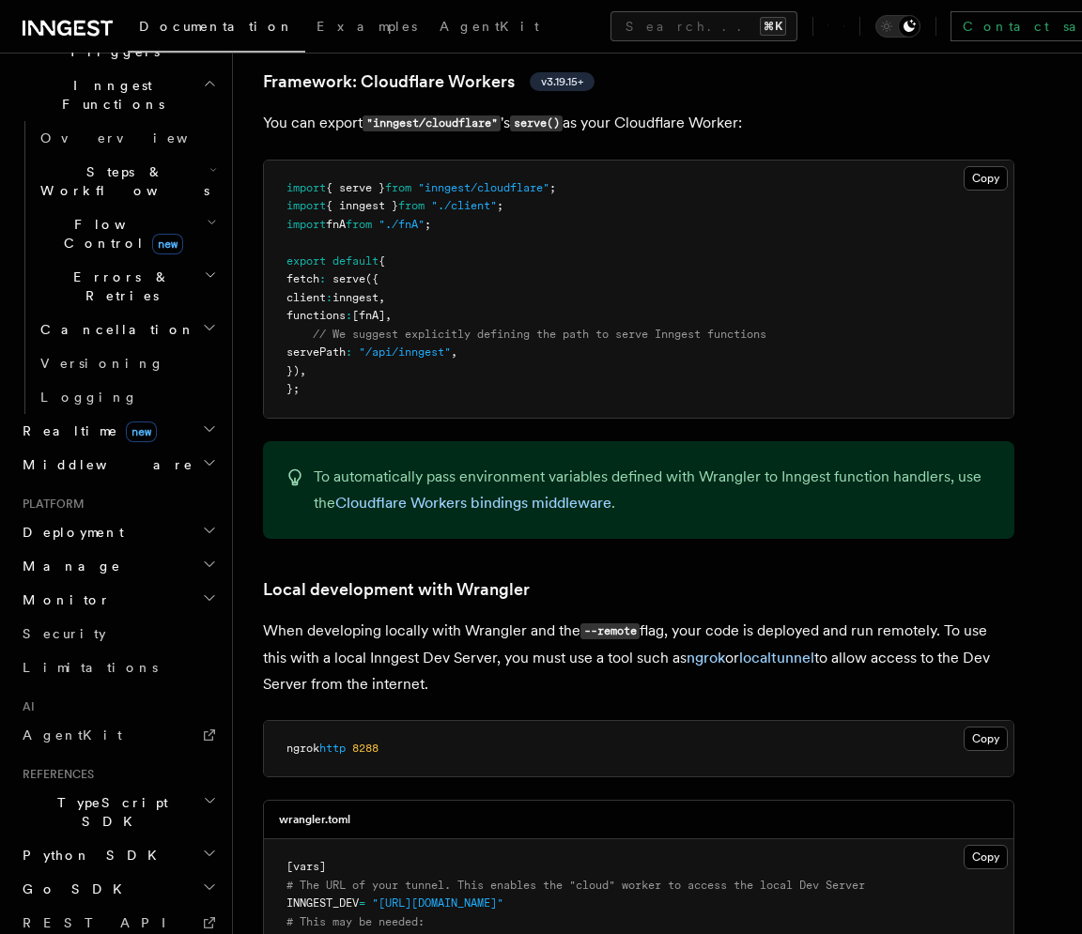
scroll to position [568, 0]
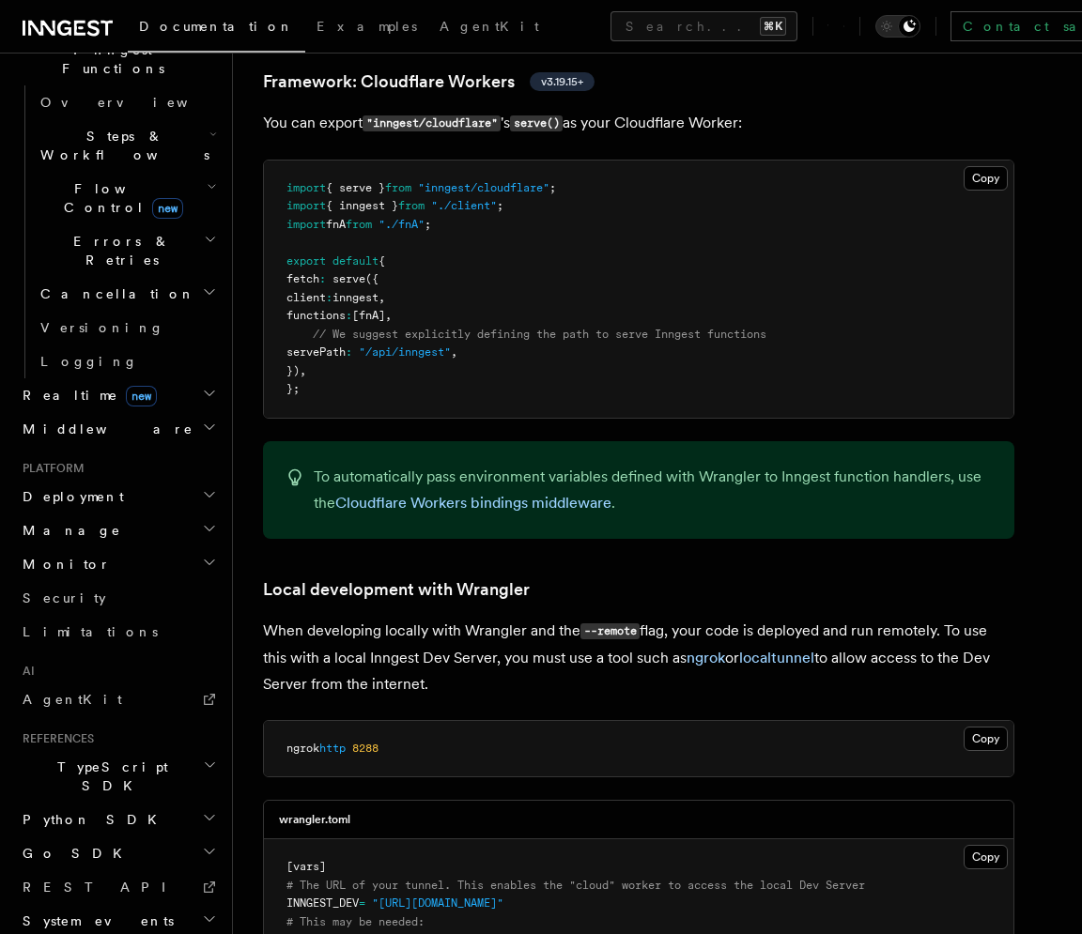
click at [108, 547] on h2 "Monitor" at bounding box center [118, 564] width 206 height 34
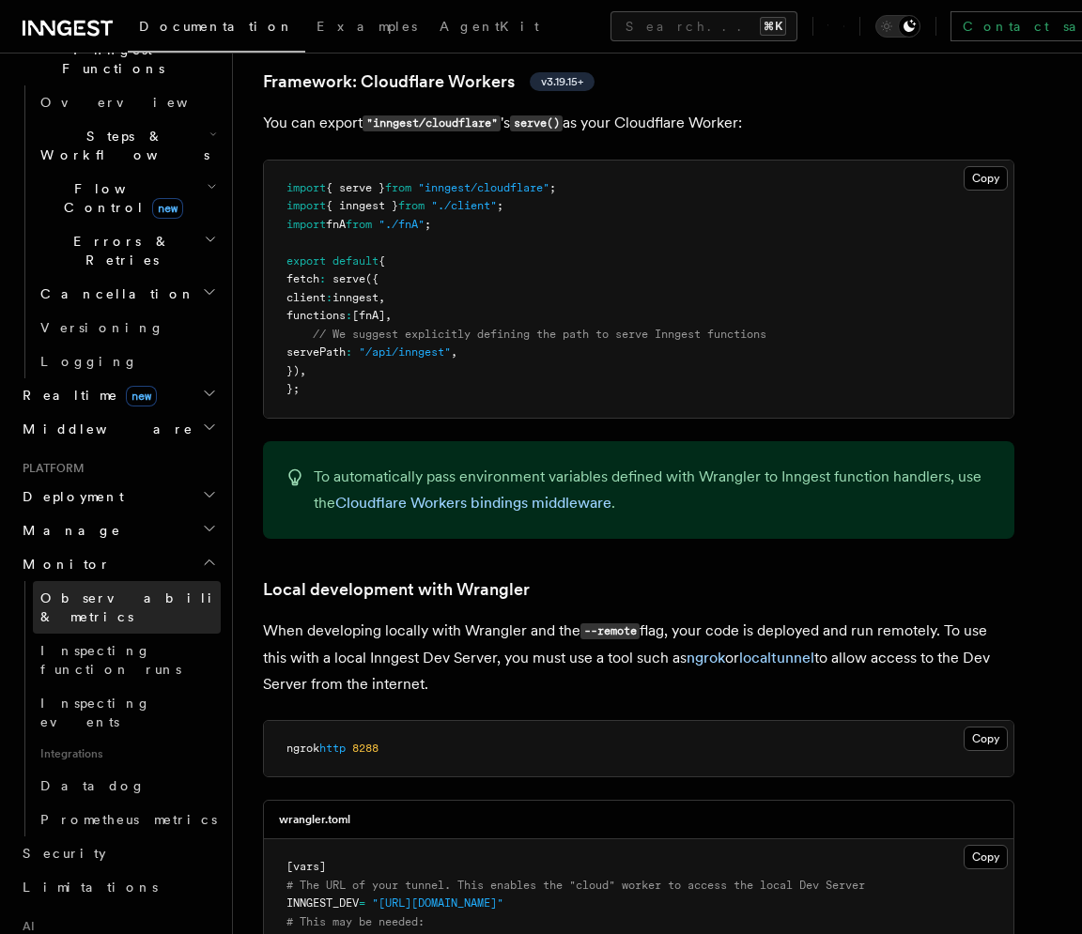
click at [99, 591] on span "Observability & metrics" at bounding box center [136, 608] width 193 height 34
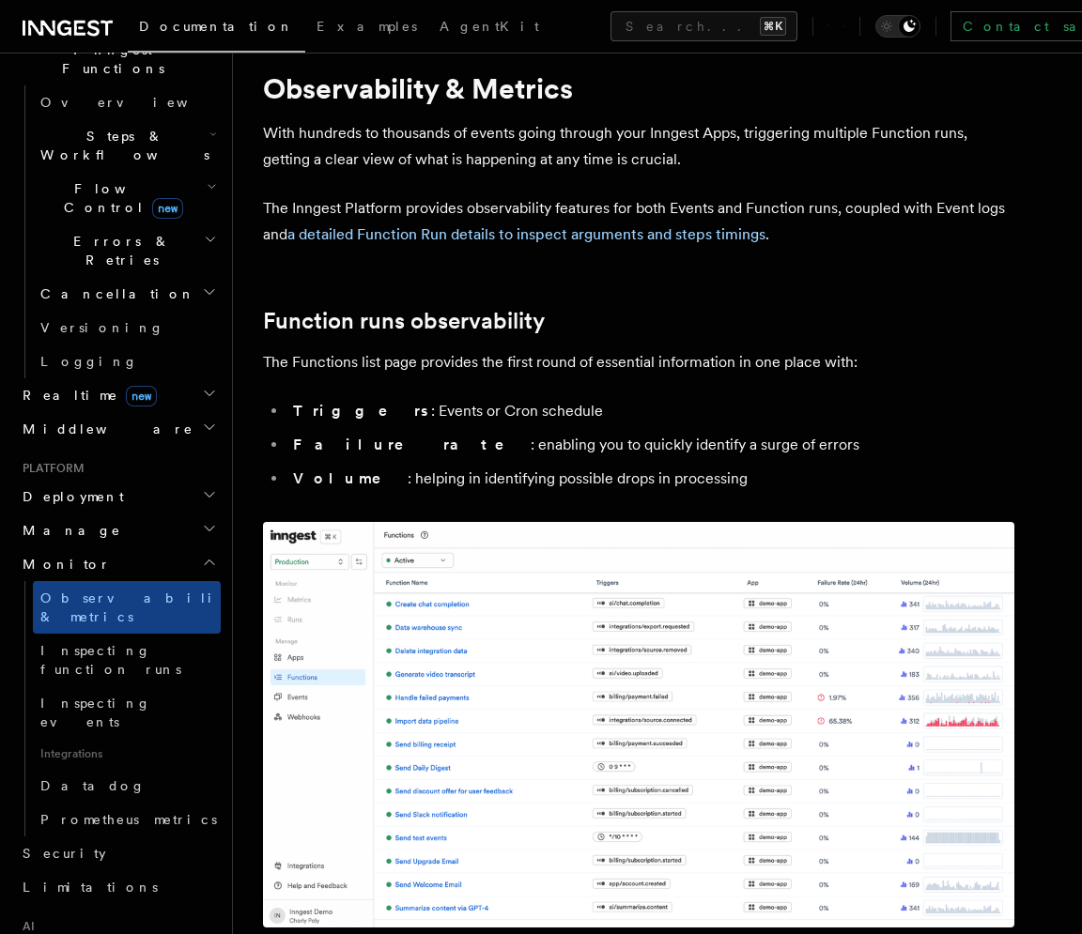
scroll to position [55, 0]
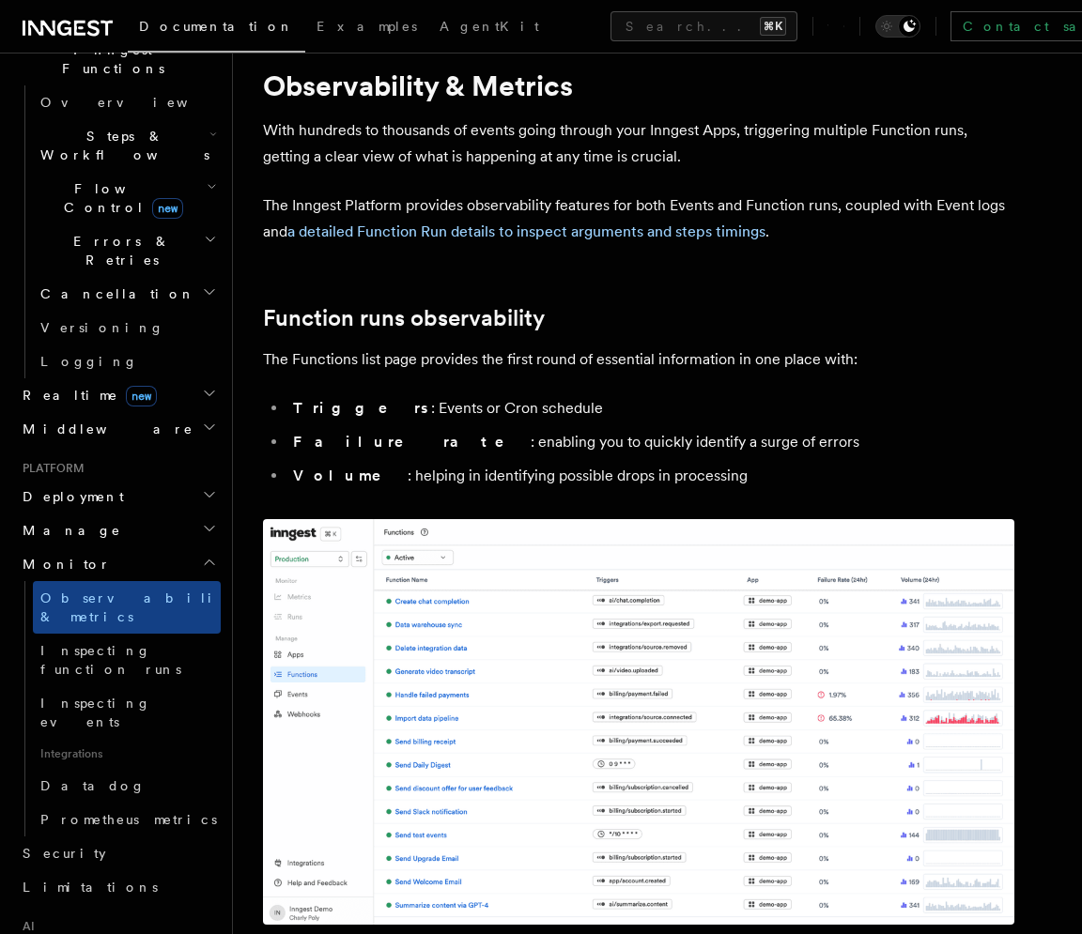
click at [450, 479] on li "Volume : helping in identifying possible drops in processing" at bounding box center [650, 476] width 727 height 26
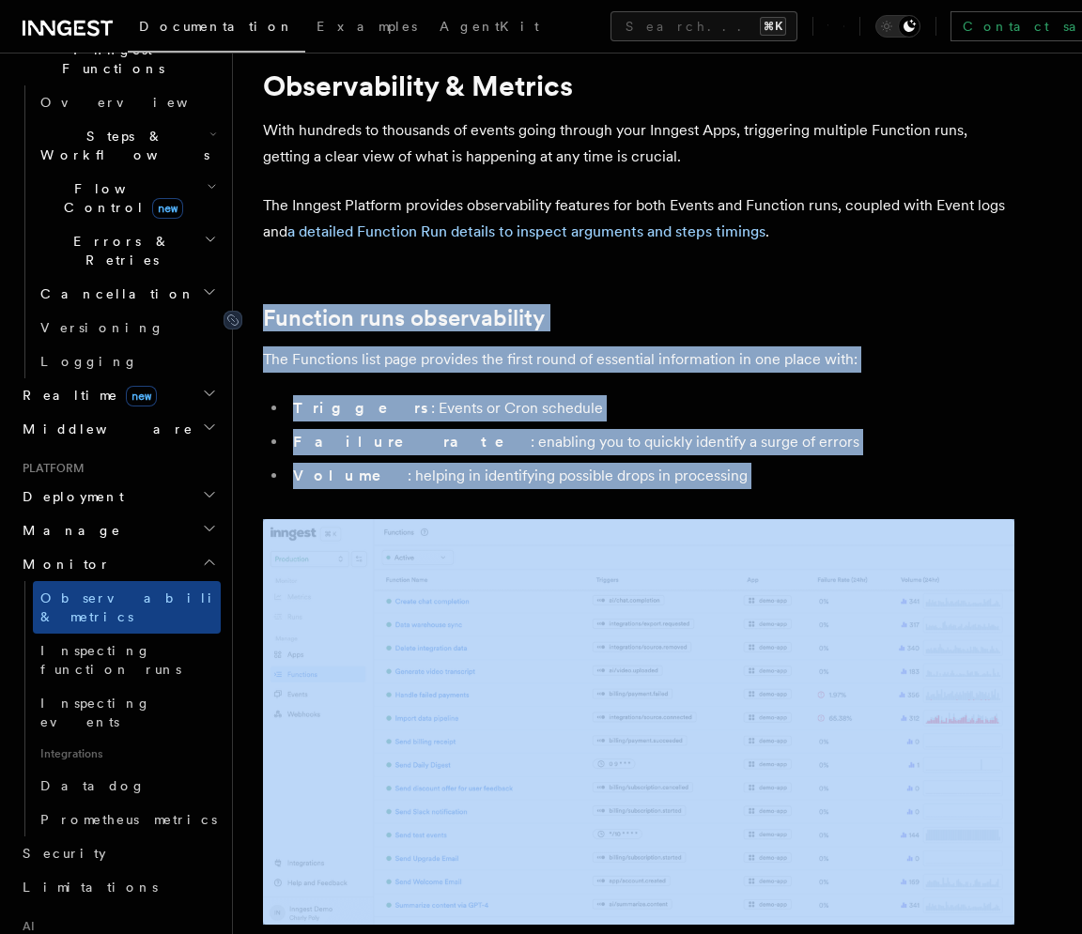
drag, startPoint x: 450, startPoint y: 479, endPoint x: 420, endPoint y: 304, distance: 177.2
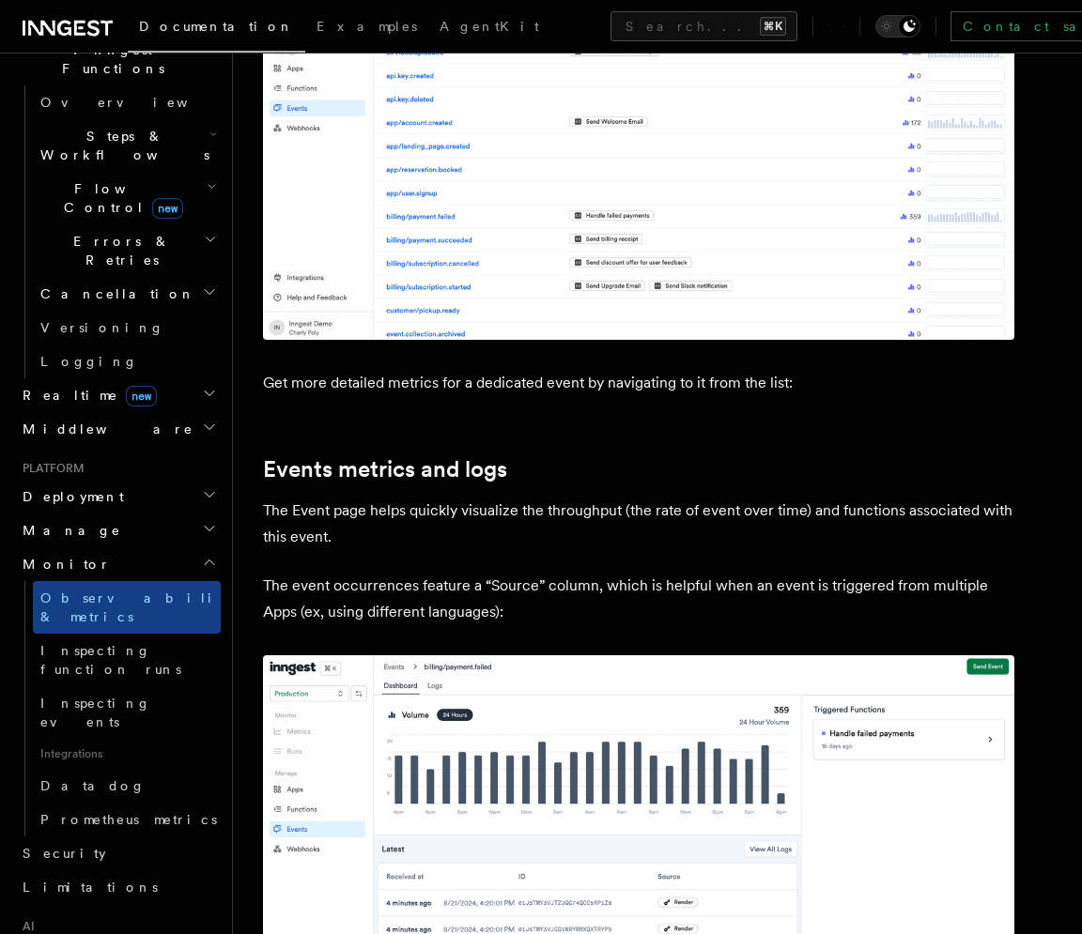
scroll to position [6503, 0]
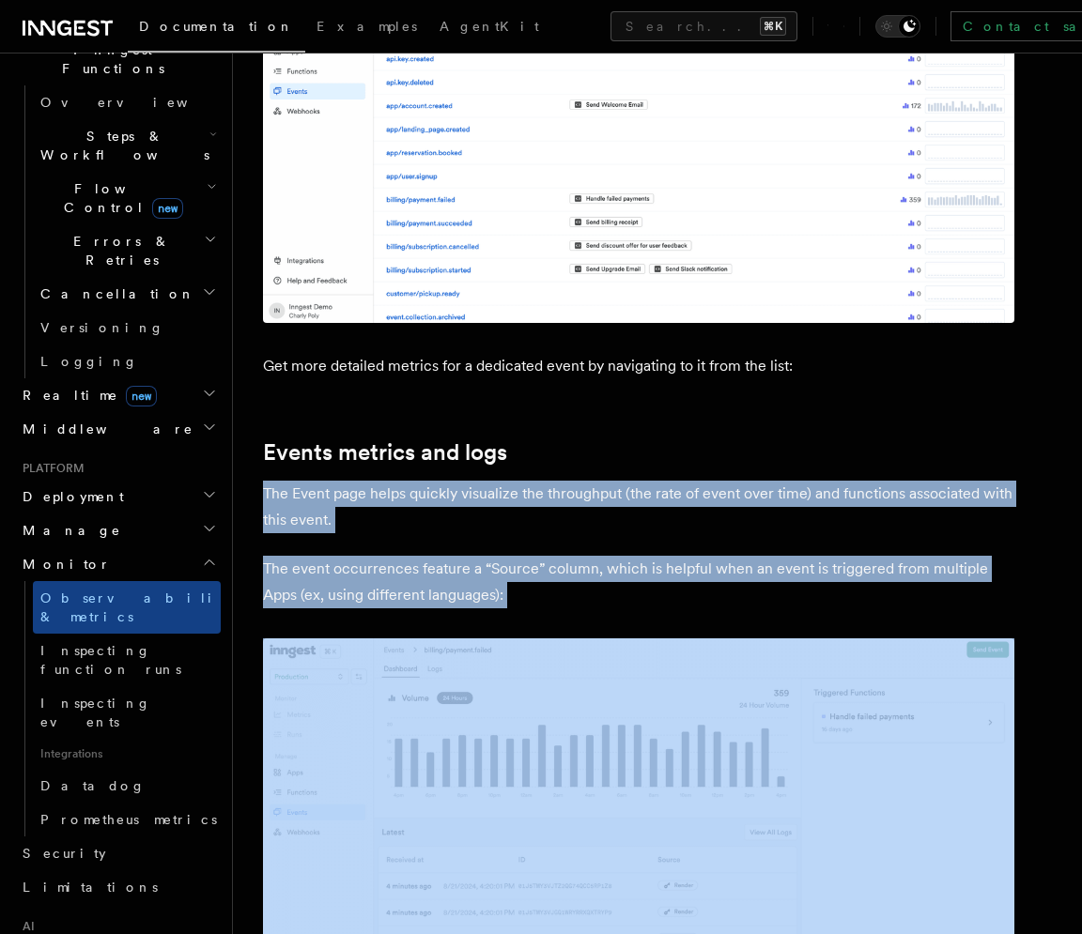
drag, startPoint x: 409, startPoint y: 362, endPoint x: 439, endPoint y: 473, distance: 115.7
click at [439, 556] on p "The event occurrences feature a “Source” column, which is helpful when an event…" at bounding box center [638, 582] width 751 height 53
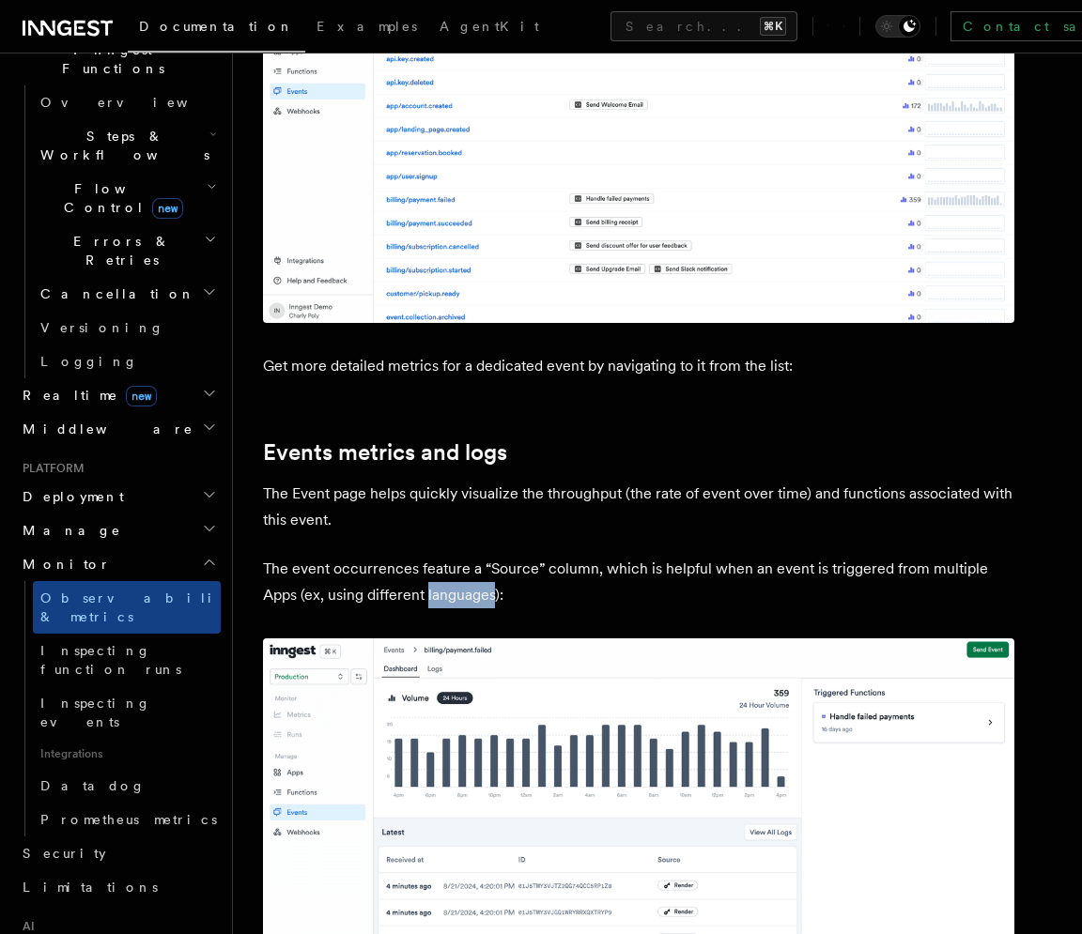
click at [439, 556] on p "The event occurrences feature a “Source” column, which is helpful when an event…" at bounding box center [638, 582] width 751 height 53
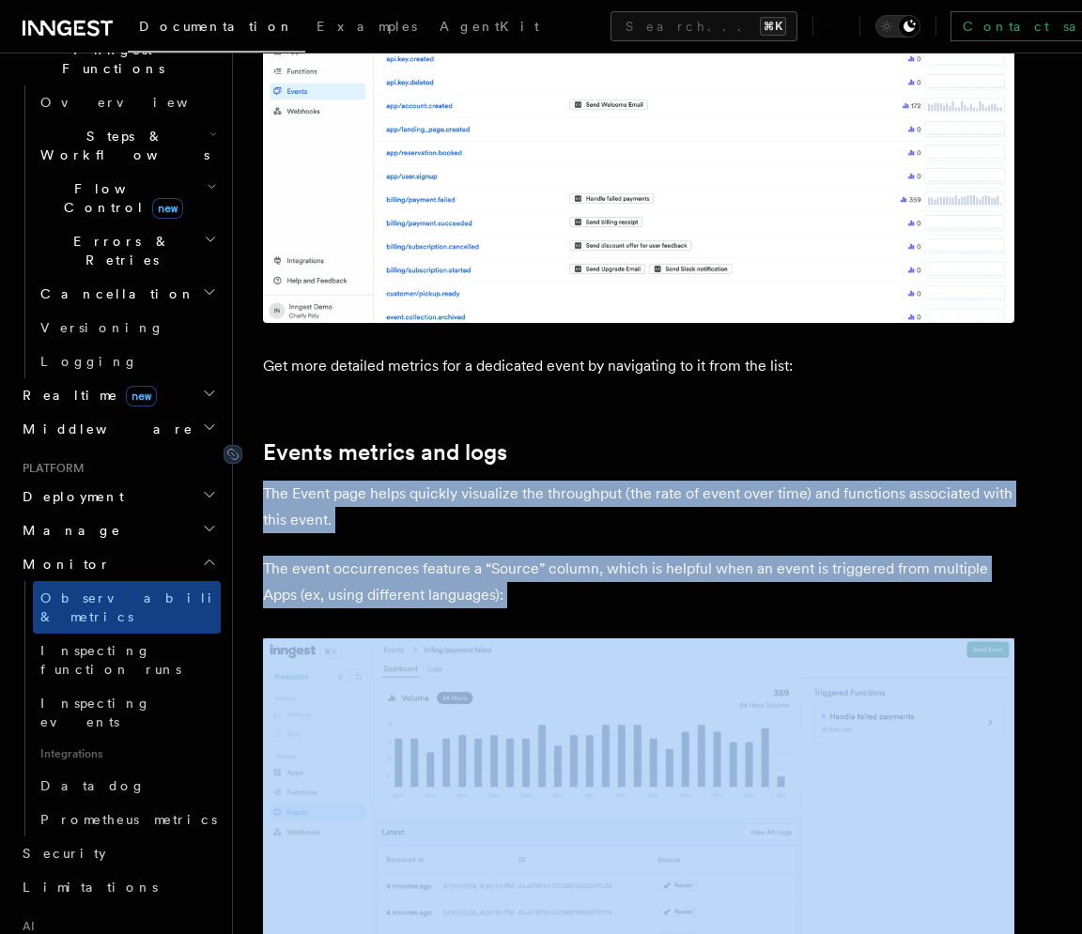
drag, startPoint x: 439, startPoint y: 473, endPoint x: 403, endPoint y: 334, distance: 143.7
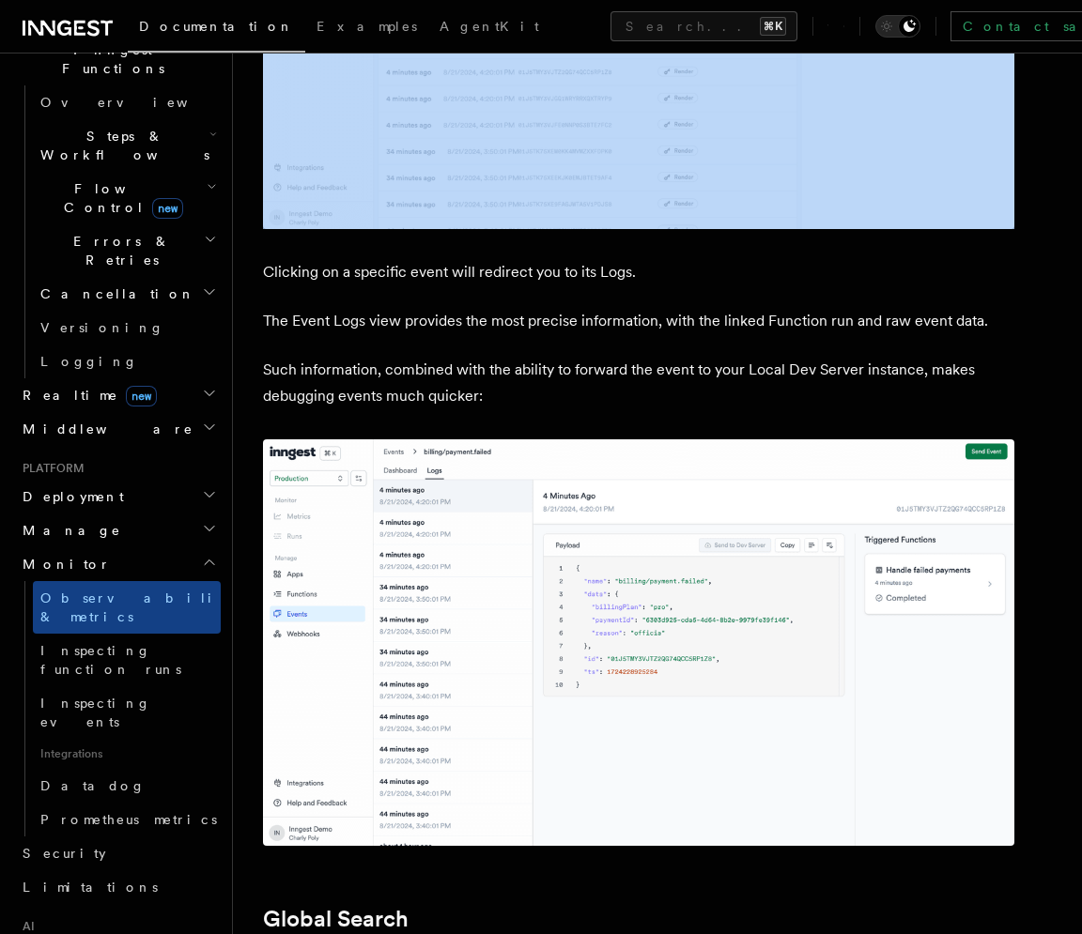
scroll to position [7589, 0]
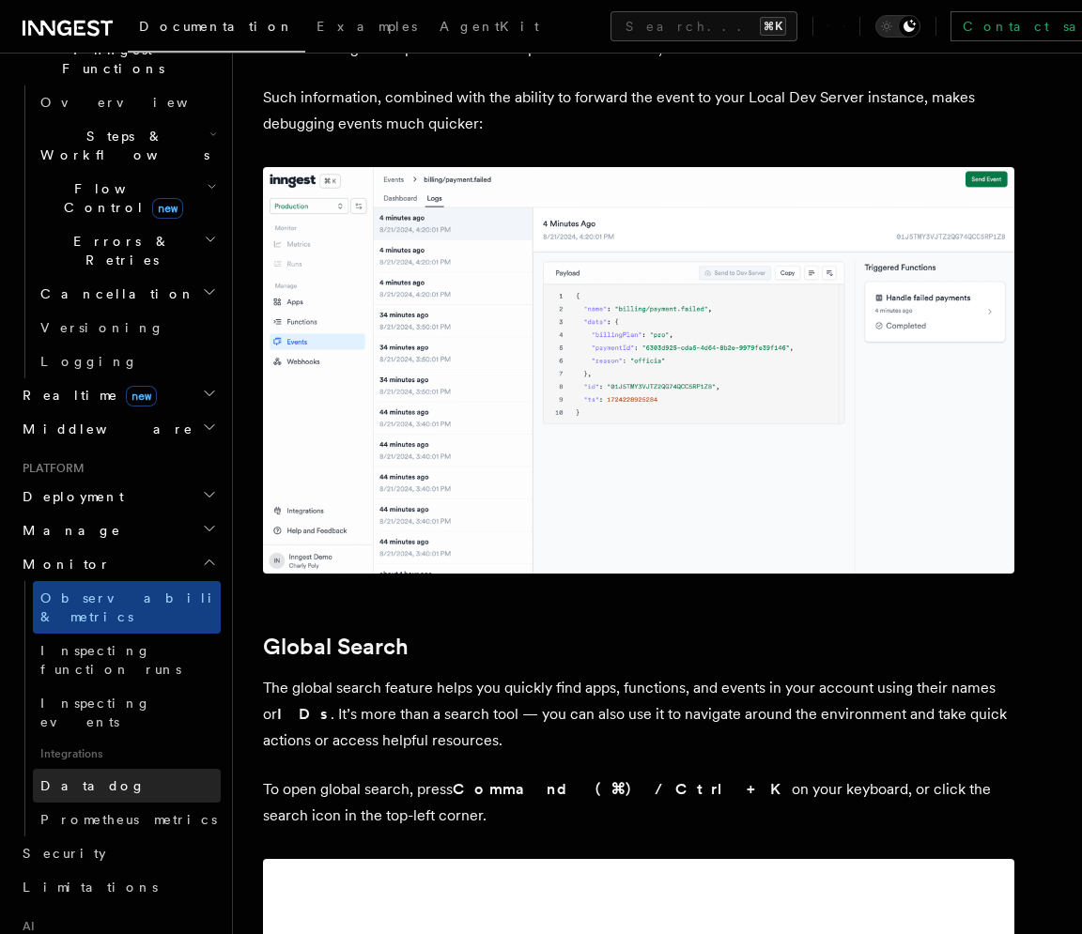
click at [122, 769] on link "Datadog" at bounding box center [127, 786] width 188 height 34
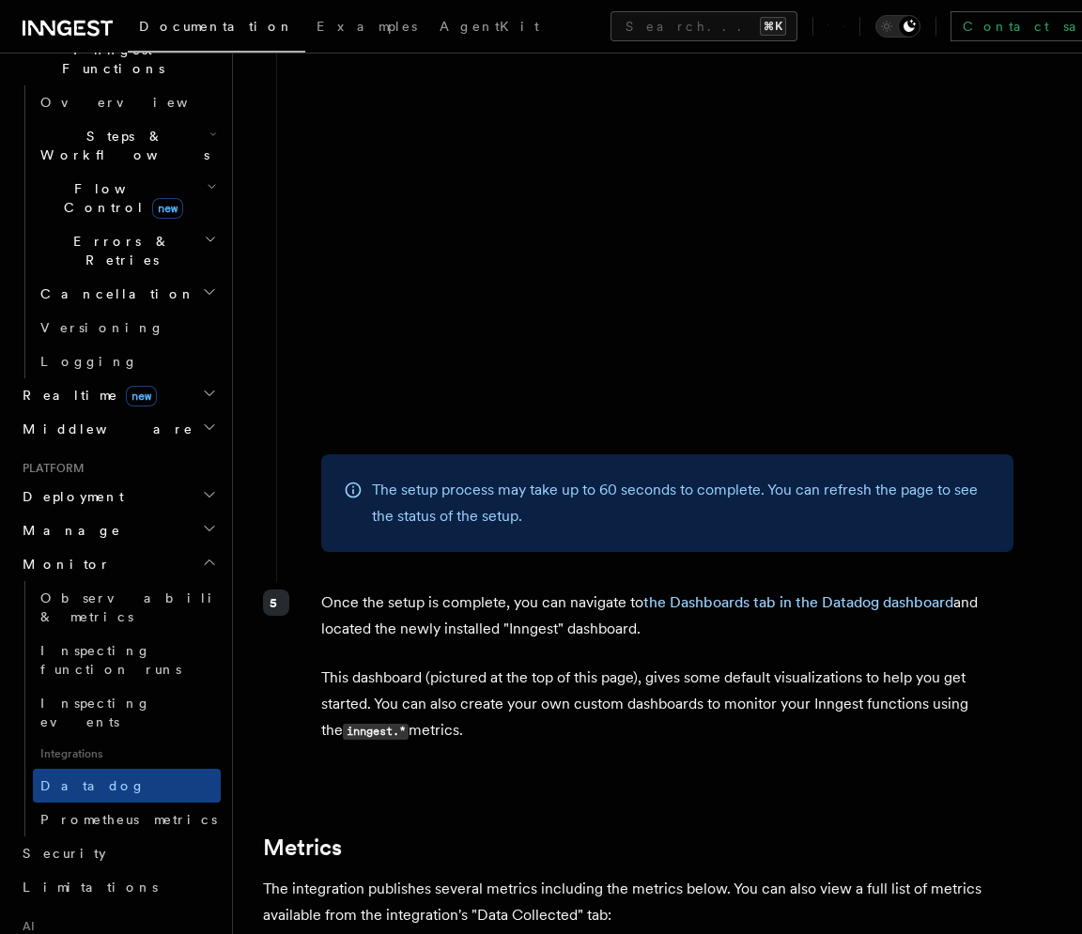
scroll to position [2435, 0]
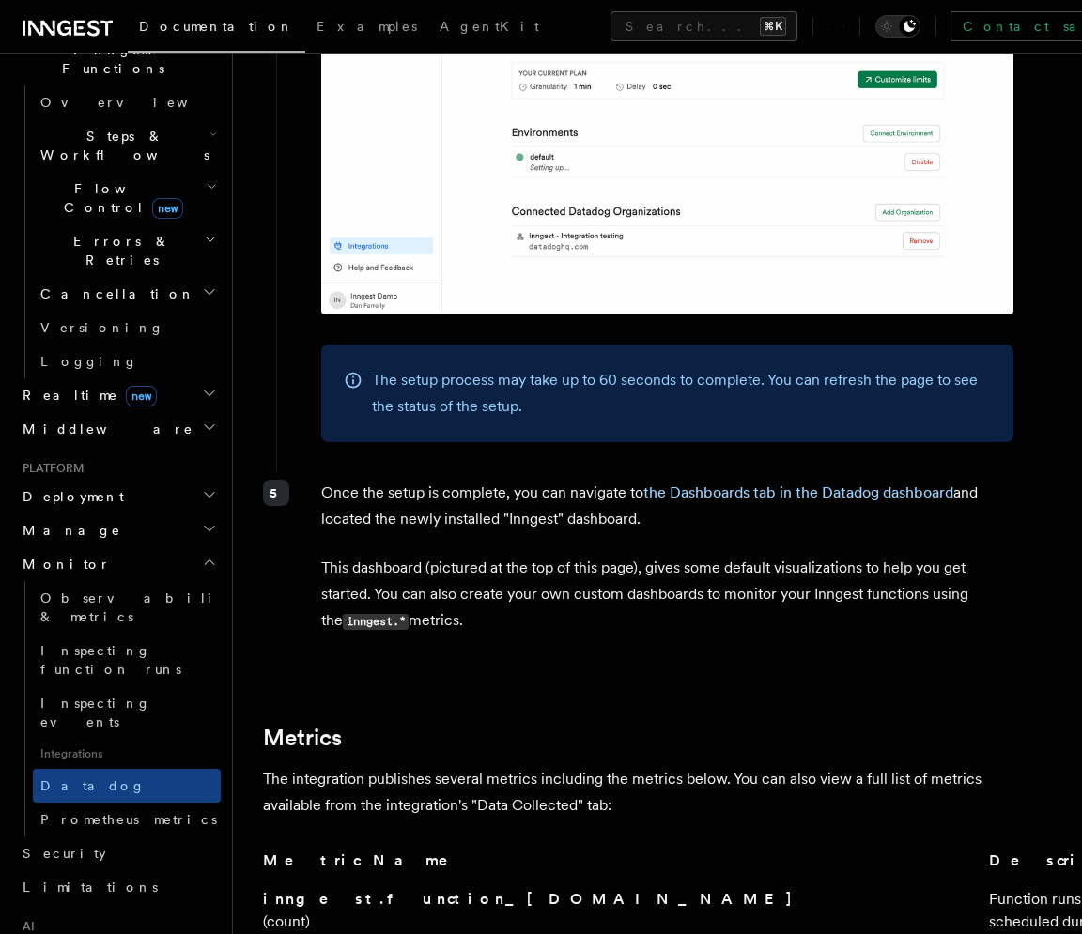
click at [547, 486] on p "Once the setup is complete, you can navigate to the Dashboards tab in the Datad…" at bounding box center [667, 506] width 692 height 53
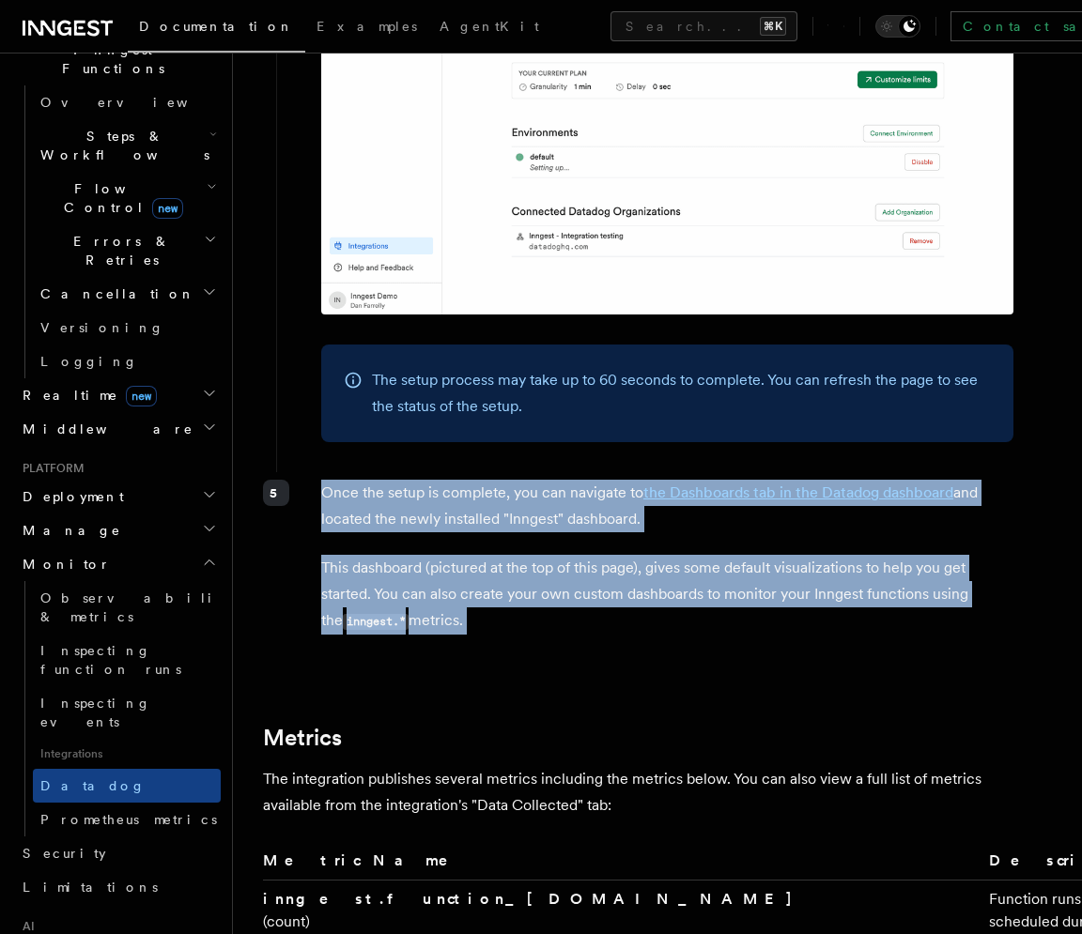
drag, startPoint x: 547, startPoint y: 486, endPoint x: 547, endPoint y: 579, distance: 93.0
click at [547, 578] on div "Once the setup is complete, you can navigate to the Dashboards tab in the Datad…" at bounding box center [645, 564] width 738 height 185
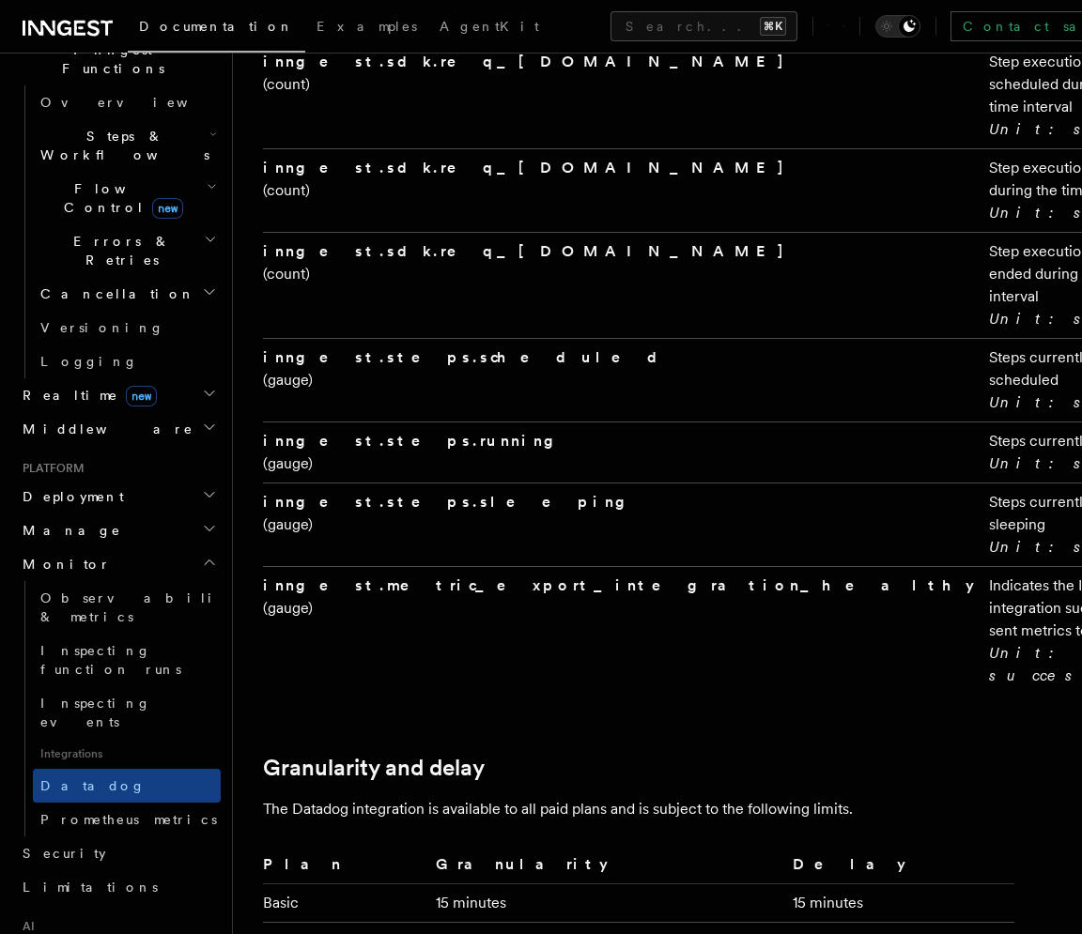
scroll to position [3825, 0]
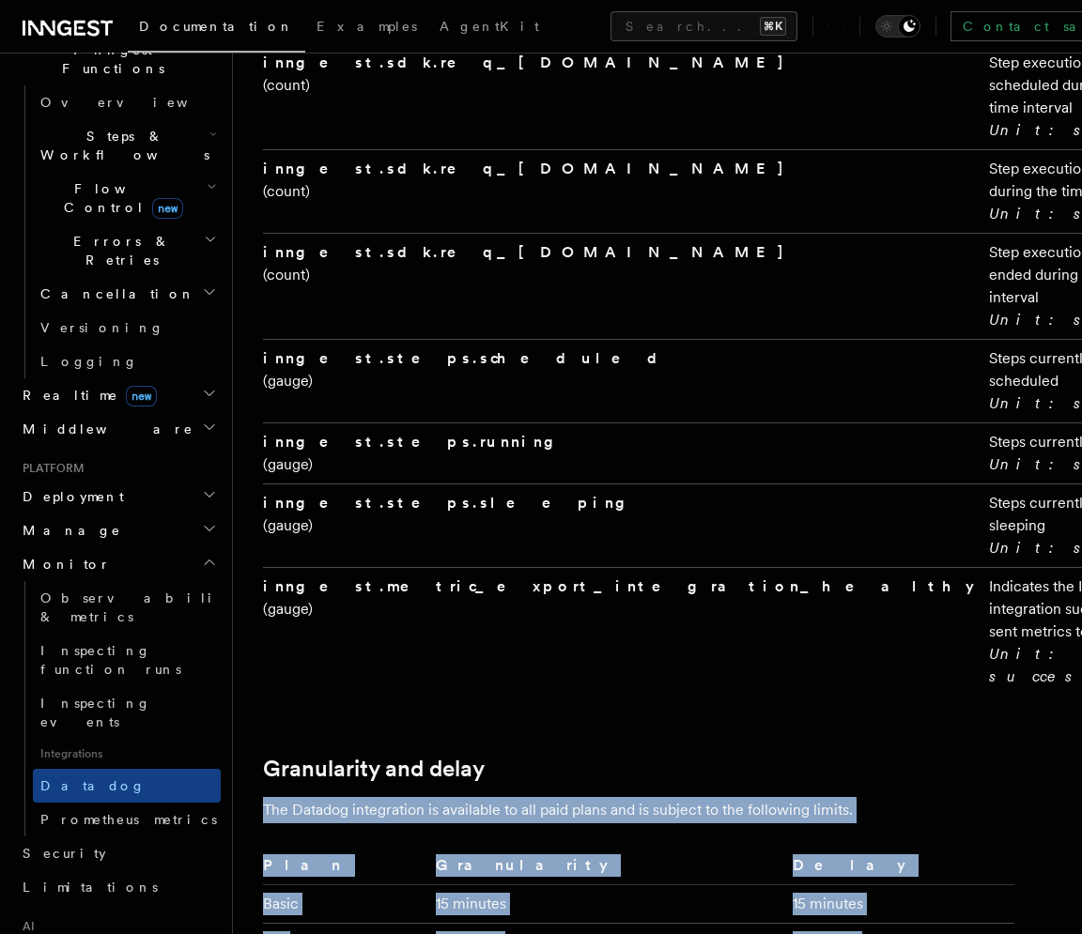
drag, startPoint x: 831, startPoint y: 542, endPoint x: 625, endPoint y: 354, distance: 278.5
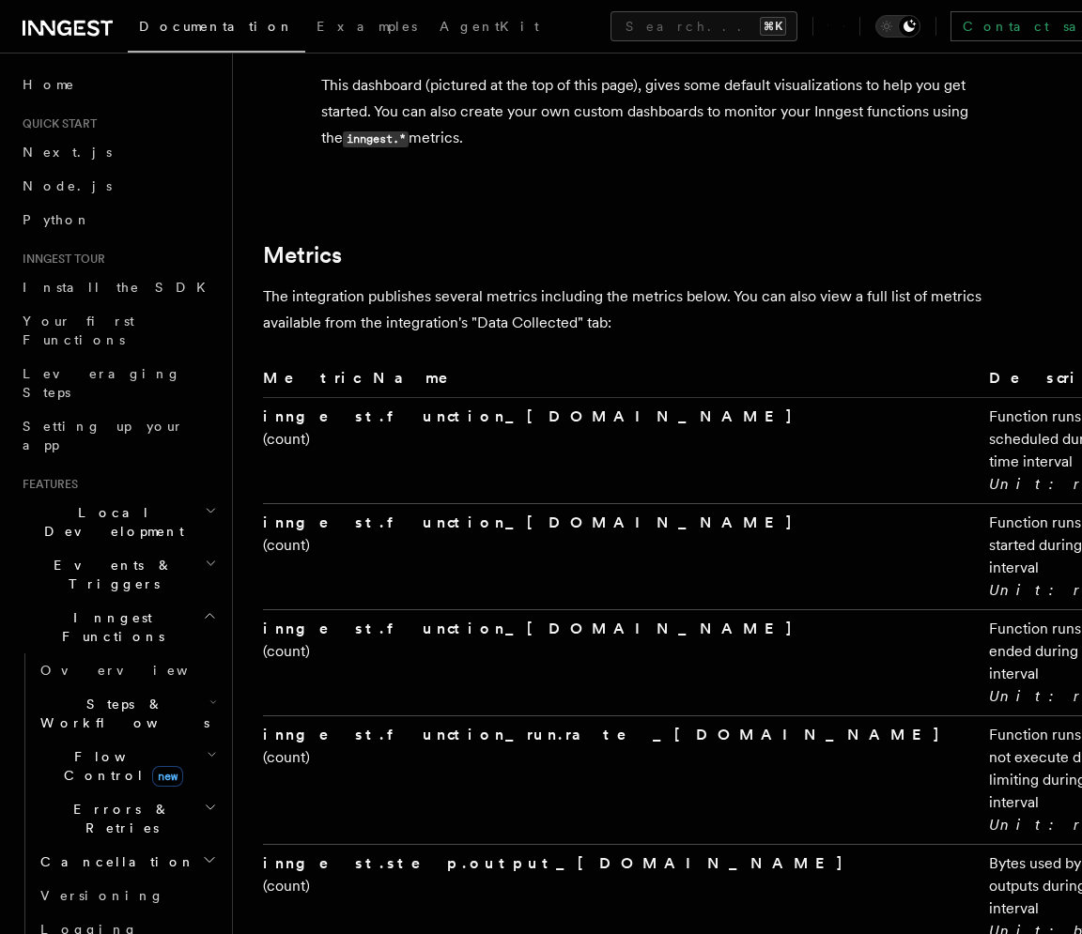
scroll to position [0, 0]
click at [88, 17] on link at bounding box center [68, 26] width 90 height 26
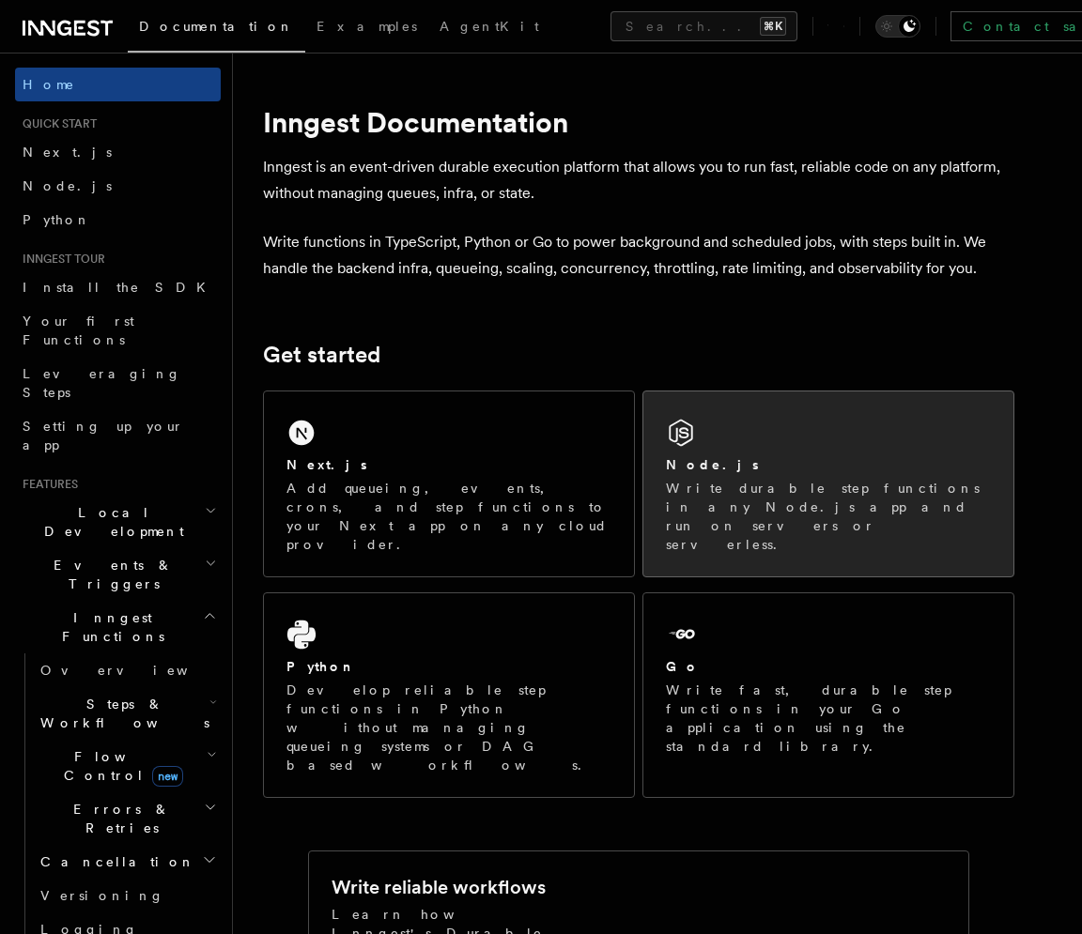
click at [725, 459] on div "Node.js" at bounding box center [828, 465] width 325 height 20
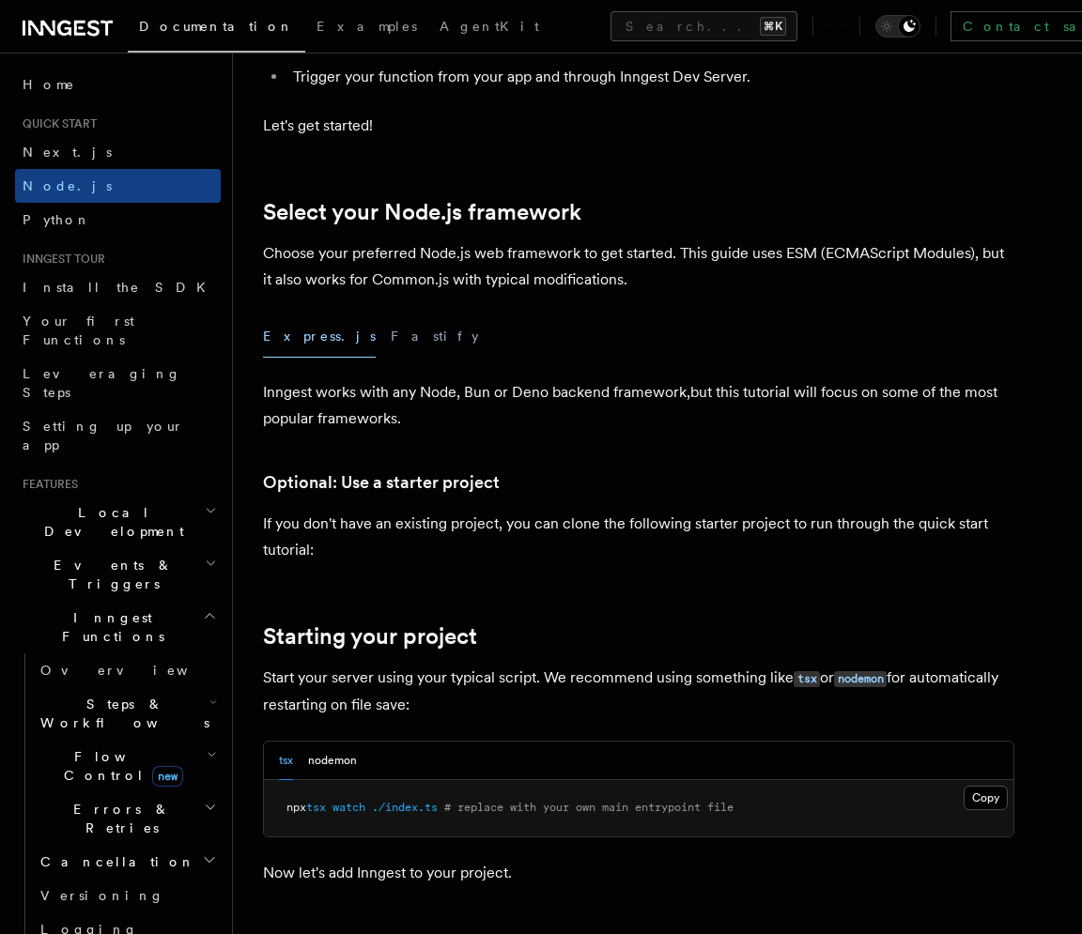
scroll to position [363, 0]
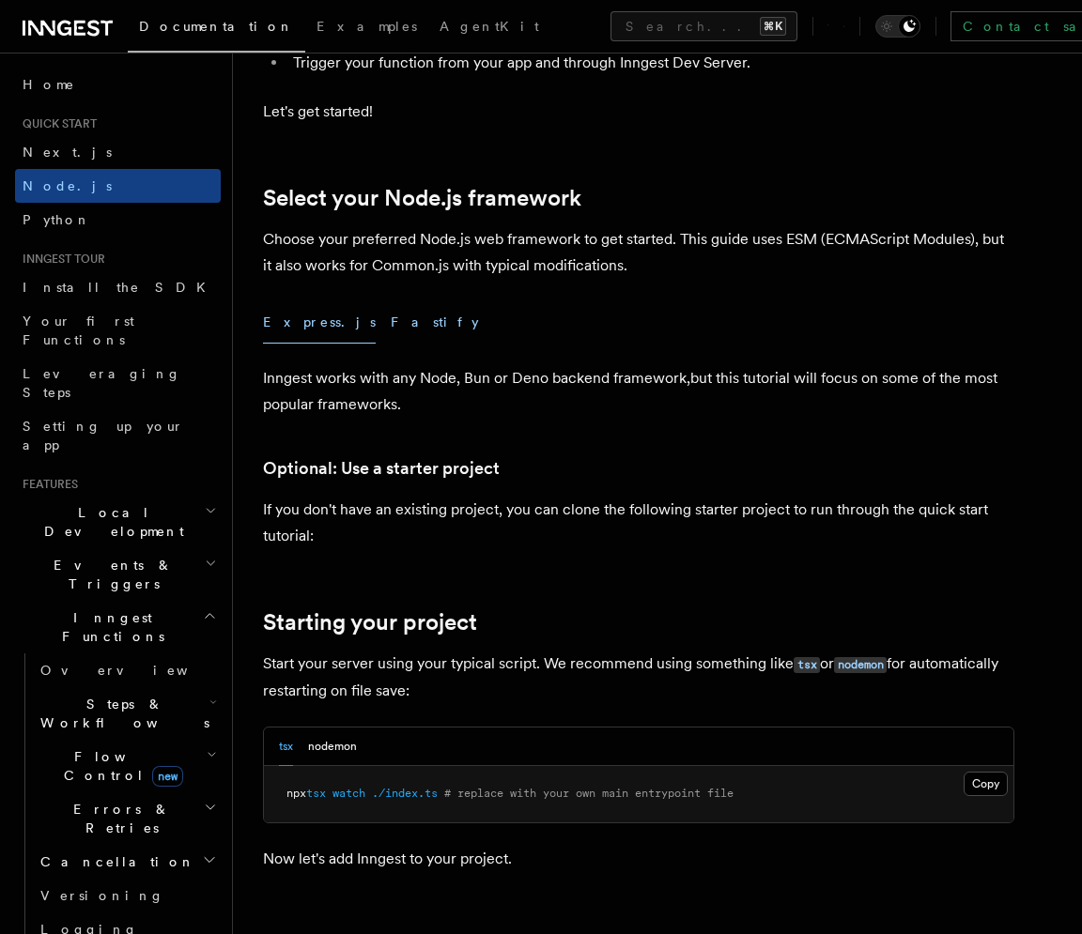
click at [391, 318] on button "Fastify" at bounding box center [435, 322] width 88 height 42
click at [299, 319] on button "Express.js" at bounding box center [319, 322] width 113 height 42
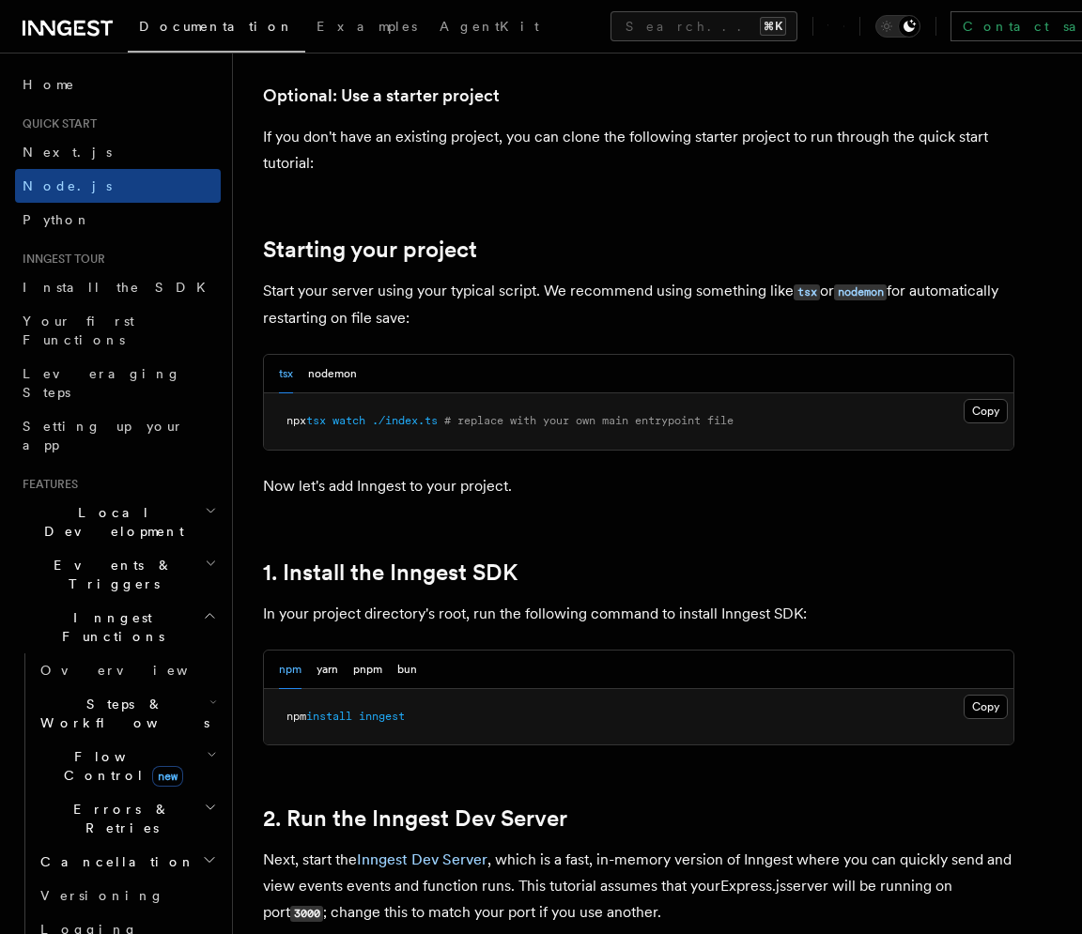
scroll to position [879, 0]
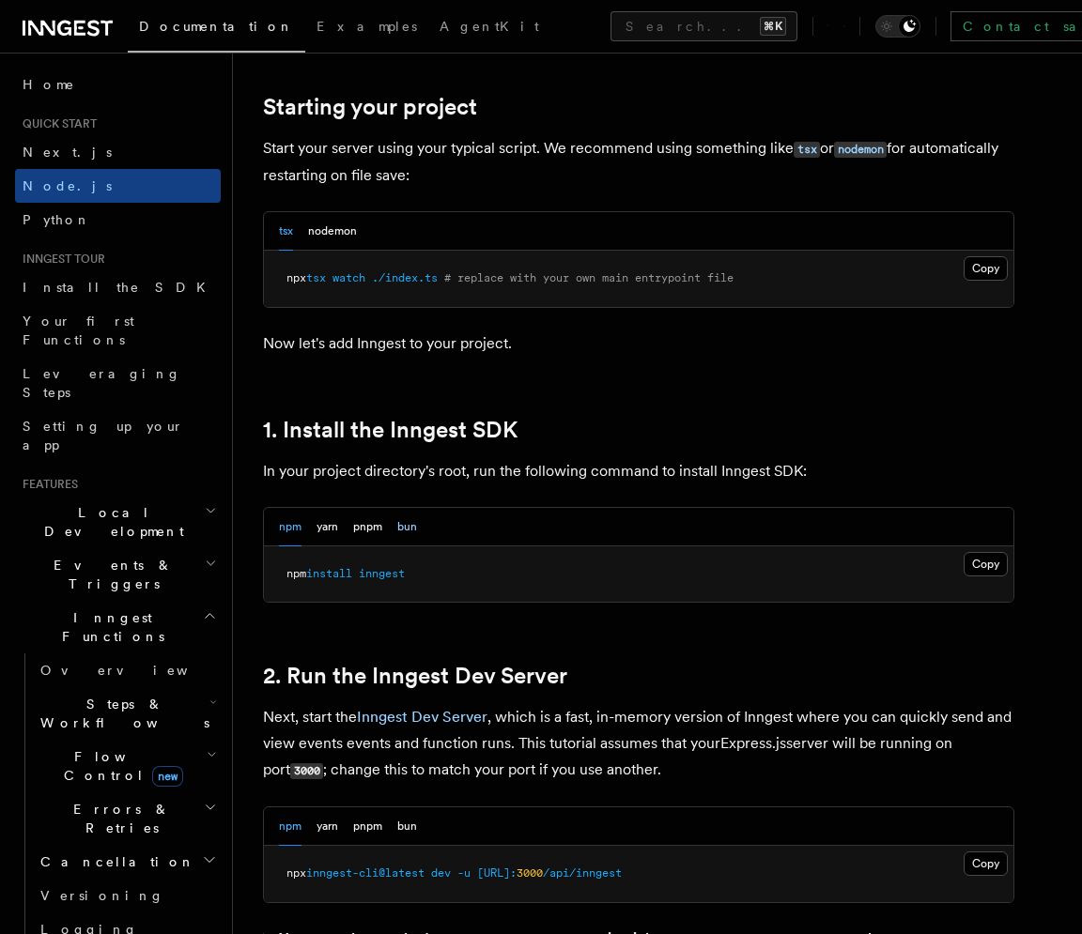
click at [408, 522] on button "bun" at bounding box center [407, 527] width 20 height 38
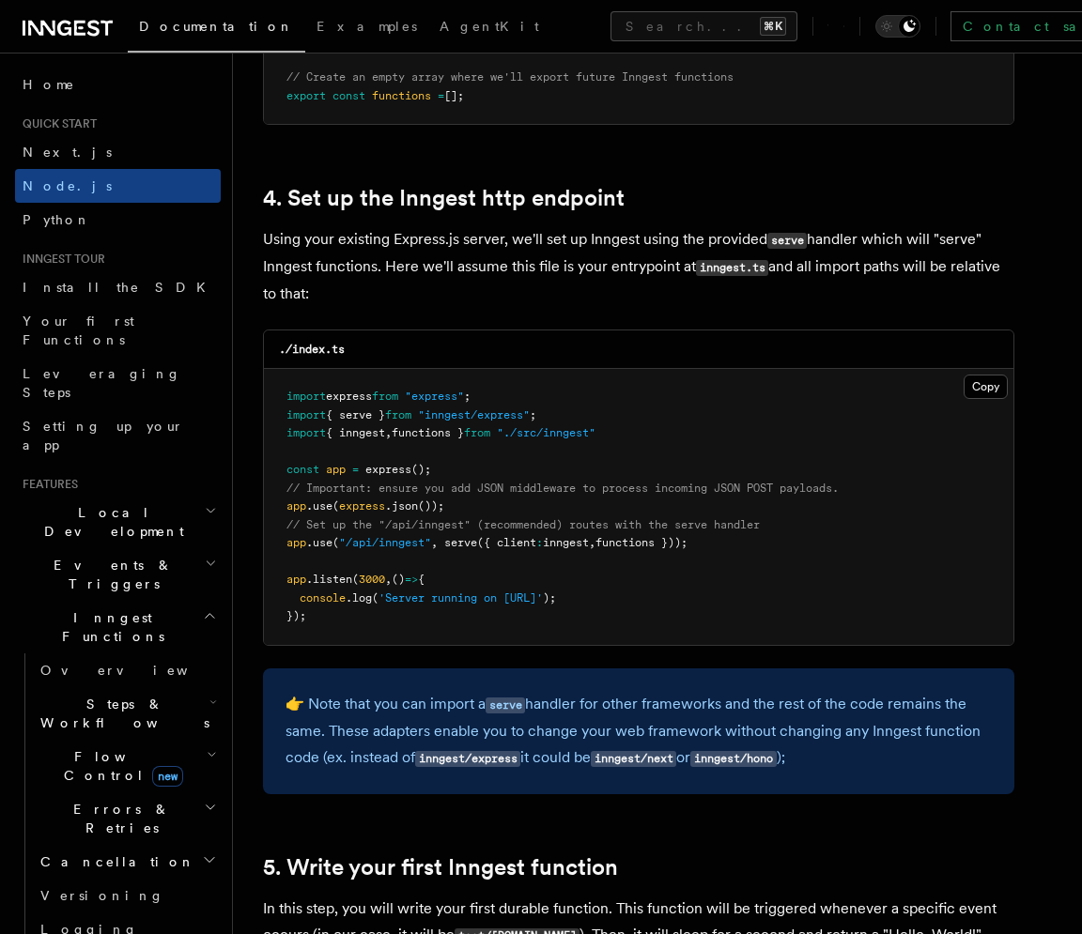
scroll to position [2809, 0]
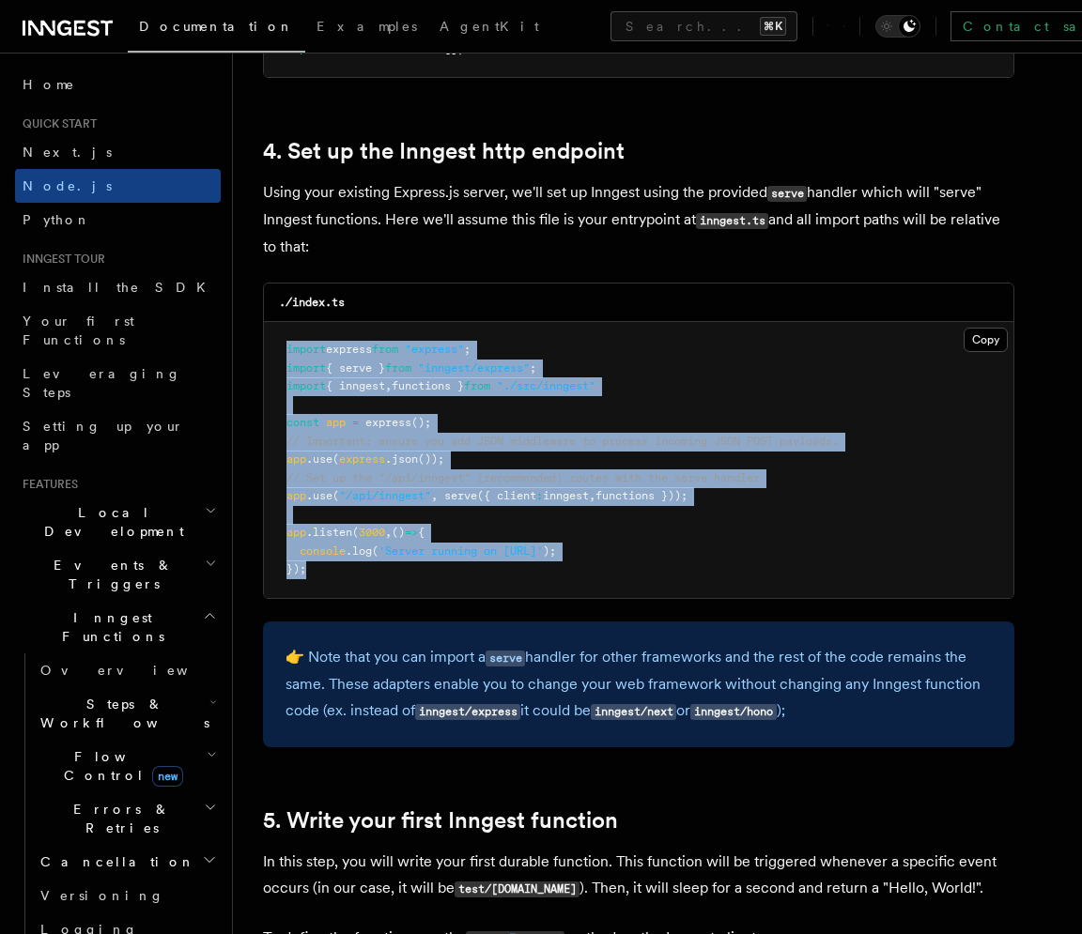
drag, startPoint x: 375, startPoint y: 559, endPoint x: 282, endPoint y: 341, distance: 236.9
click at [282, 341] on pre "import express from "express" ; import { serve } from "inngest/express" ; impor…" at bounding box center [638, 460] width 749 height 276
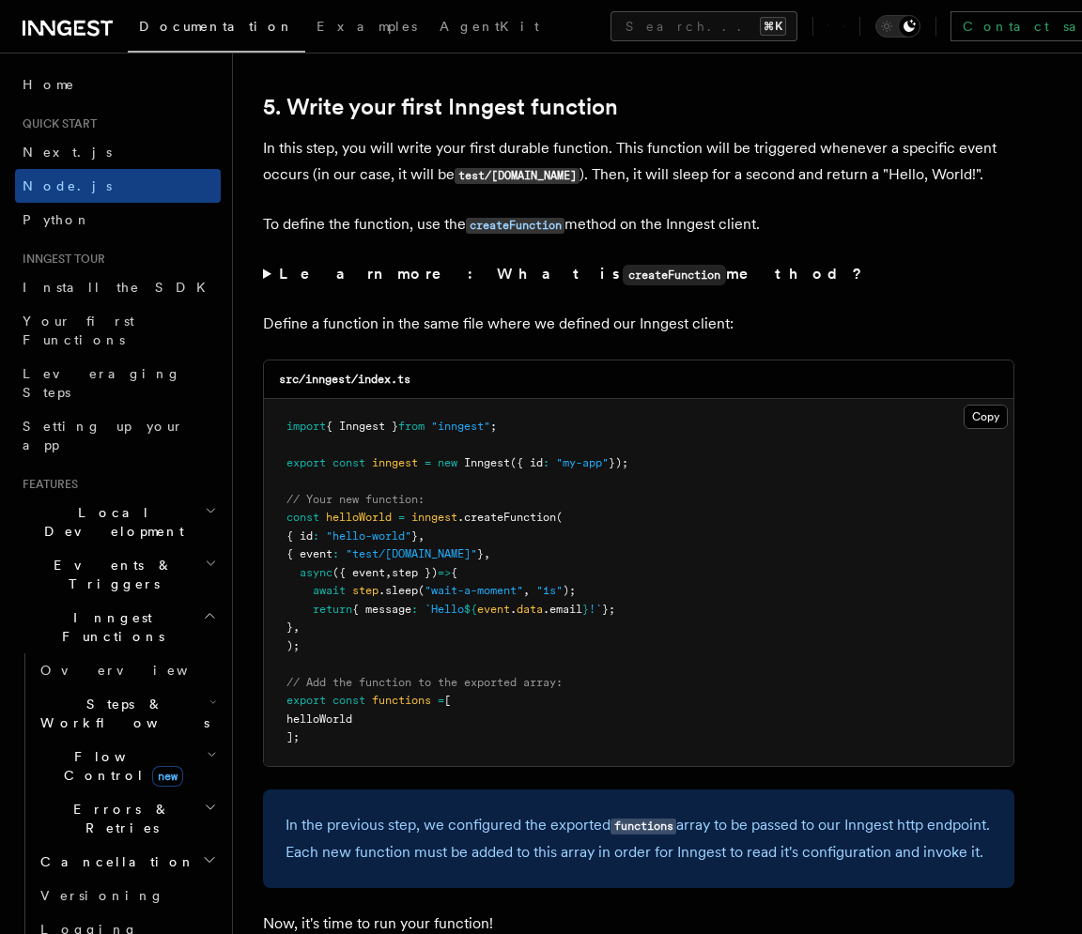
scroll to position [3672, 0]
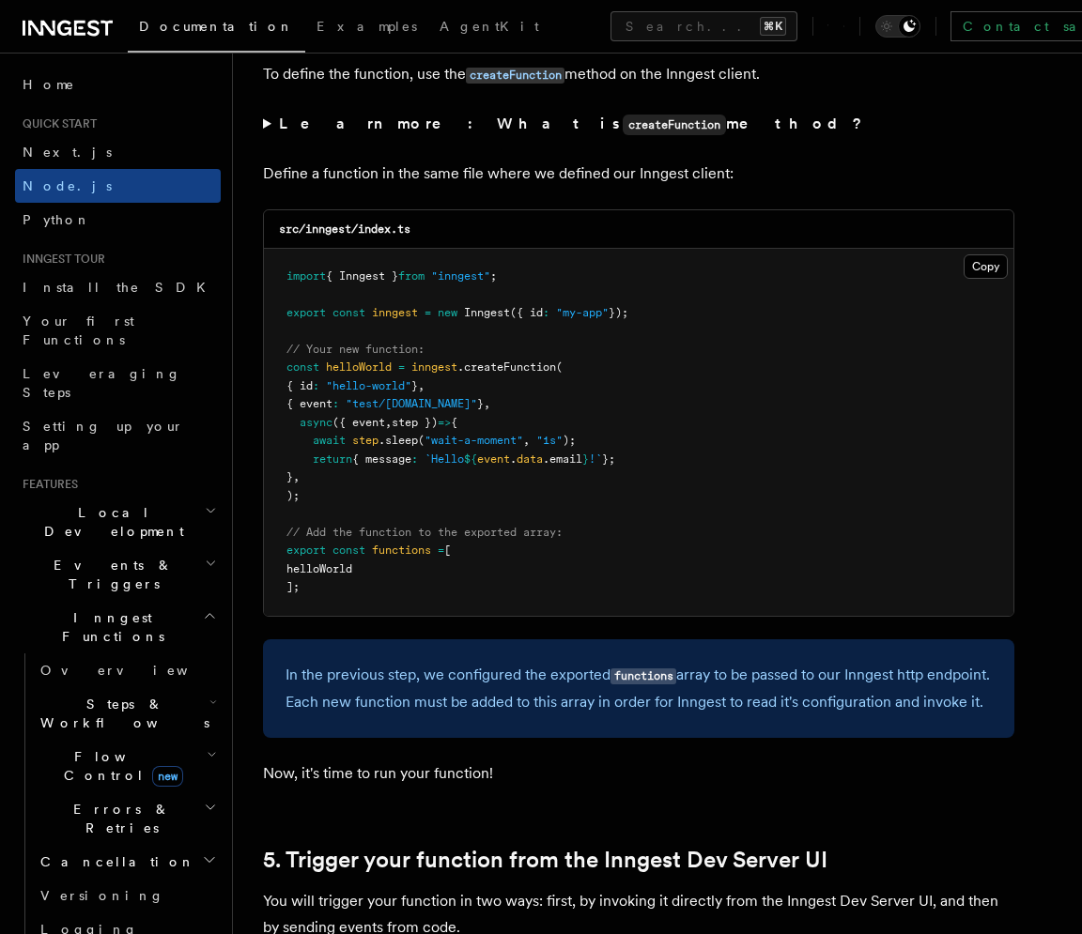
click at [375, 434] on span "step" at bounding box center [365, 440] width 26 height 13
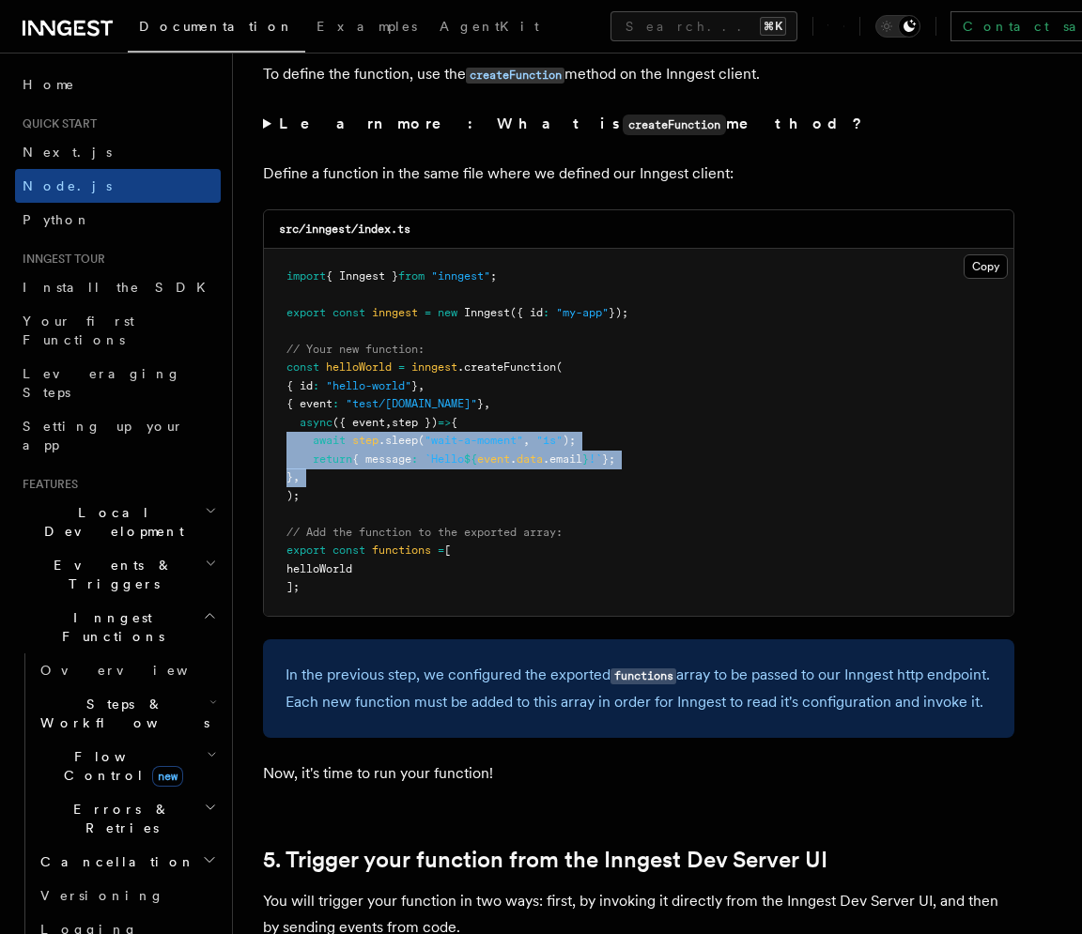
drag, startPoint x: 375, startPoint y: 425, endPoint x: 370, endPoint y: 467, distance: 41.6
click at [370, 467] on pre "import { Inngest } from "inngest" ; export const inngest = new Inngest ({ id : …" at bounding box center [638, 432] width 749 height 367
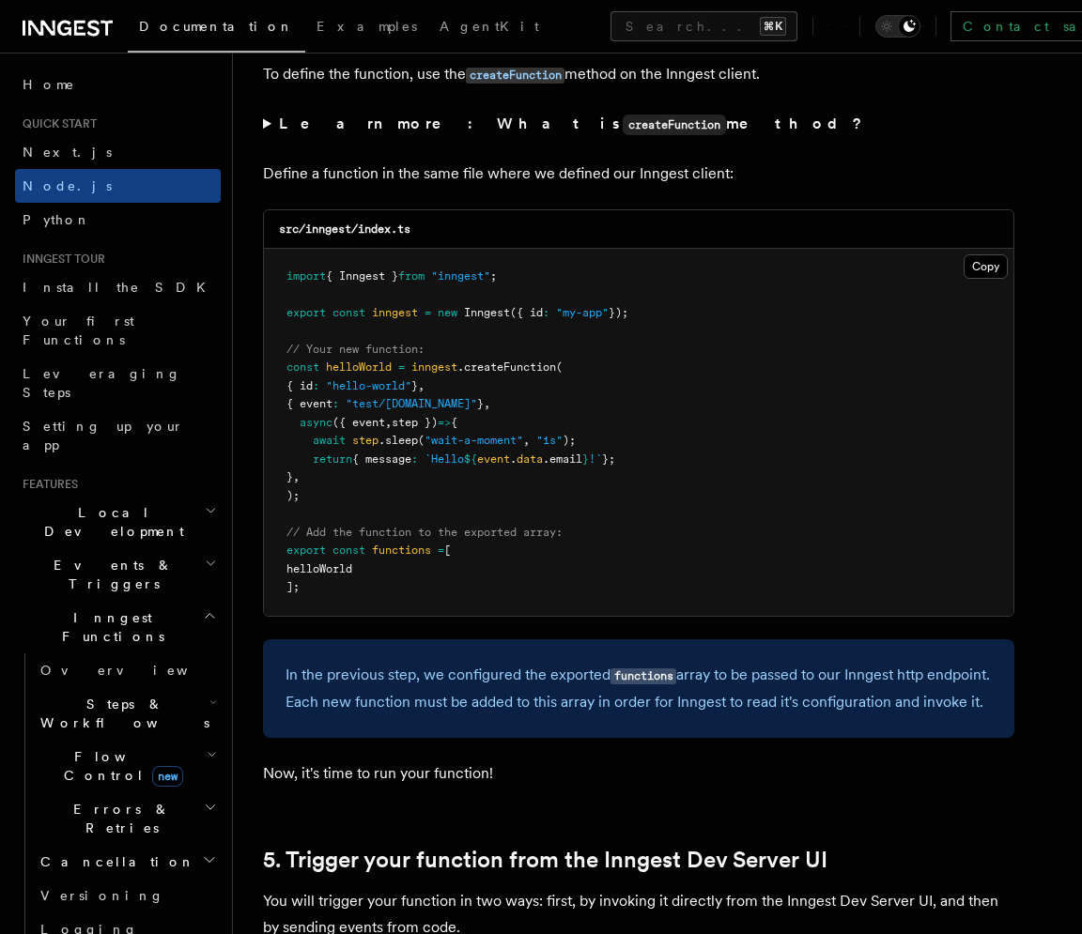
click at [366, 481] on pre "import { Inngest } from "inngest" ; export const inngest = new Inngest ({ id : …" at bounding box center [638, 432] width 749 height 367
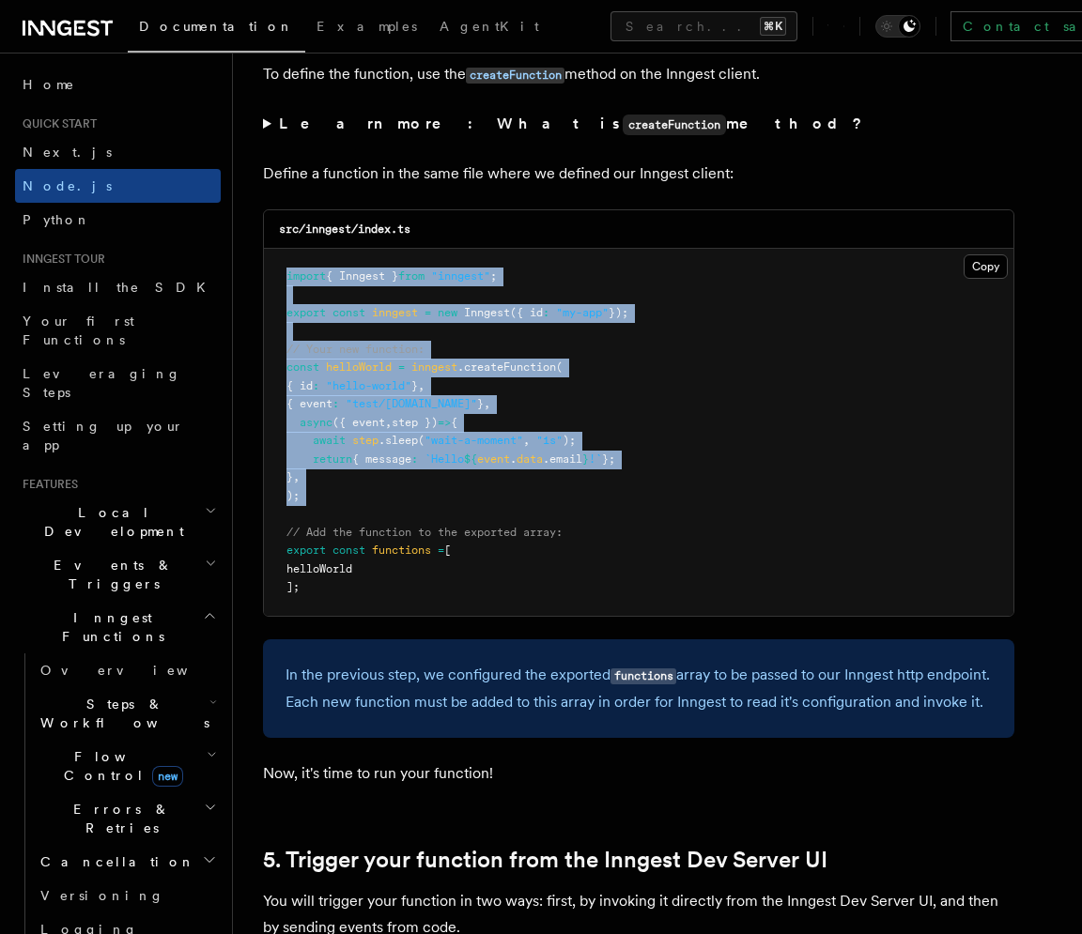
drag, startPoint x: 366, startPoint y: 481, endPoint x: 327, endPoint y: 270, distance: 214.0
click at [327, 270] on pre "import { Inngest } from "inngest" ; export const inngest = new Inngest ({ id : …" at bounding box center [638, 432] width 749 height 367
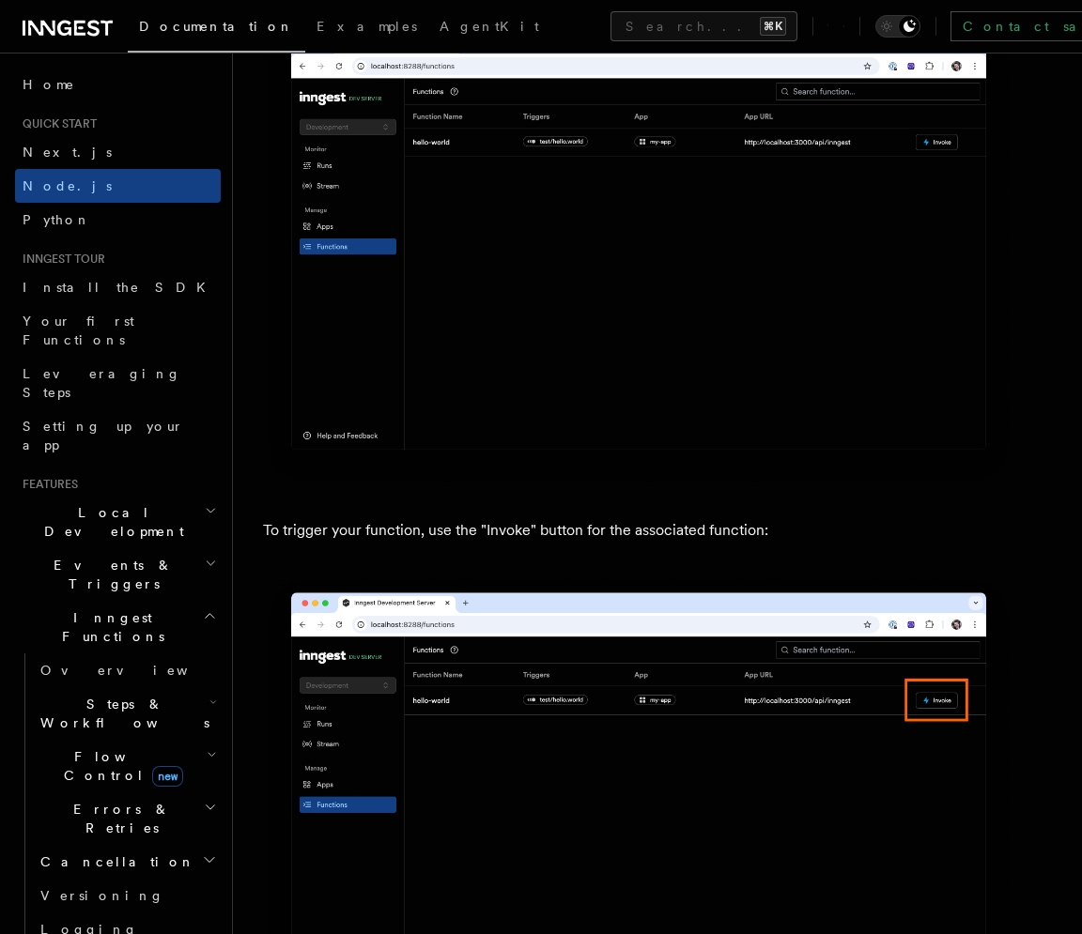
scroll to position [4889, 0]
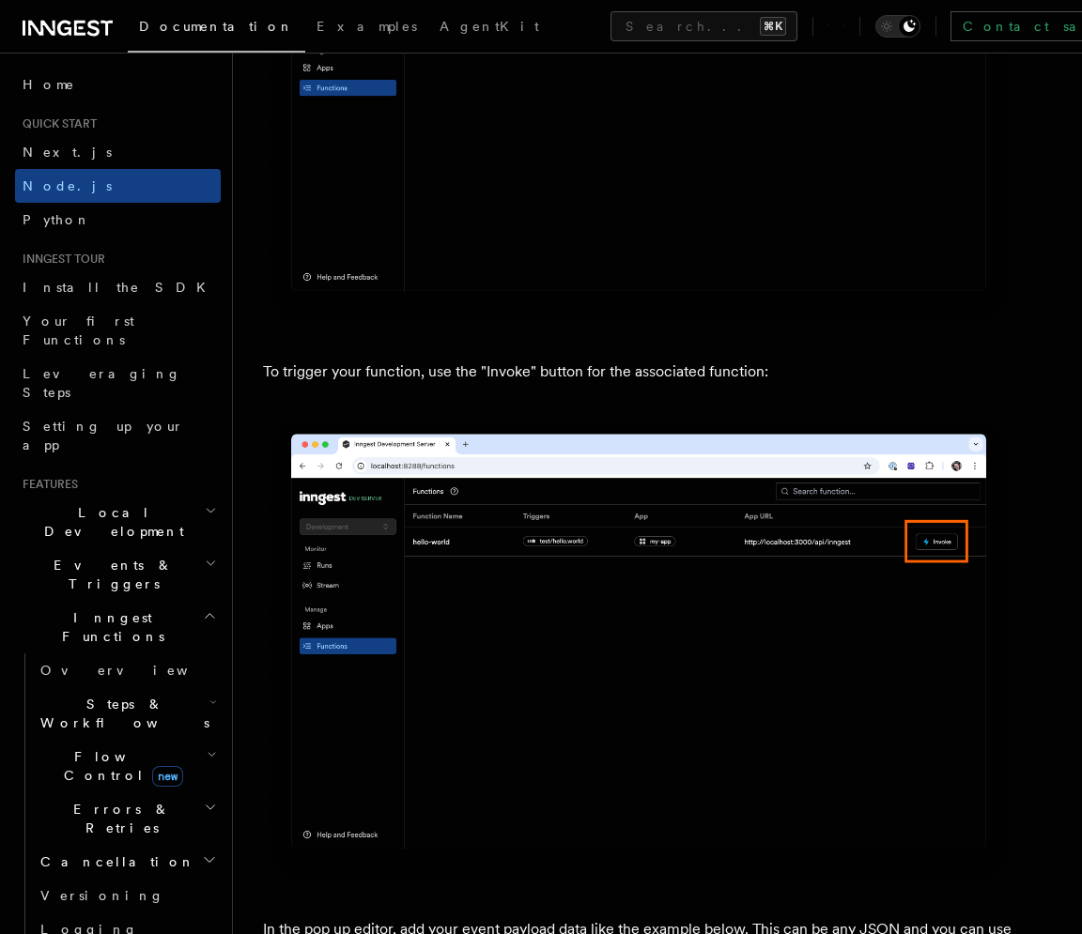
click at [346, 371] on p "To trigger your function, use the "Invoke" button for the associated function:" at bounding box center [638, 372] width 751 height 26
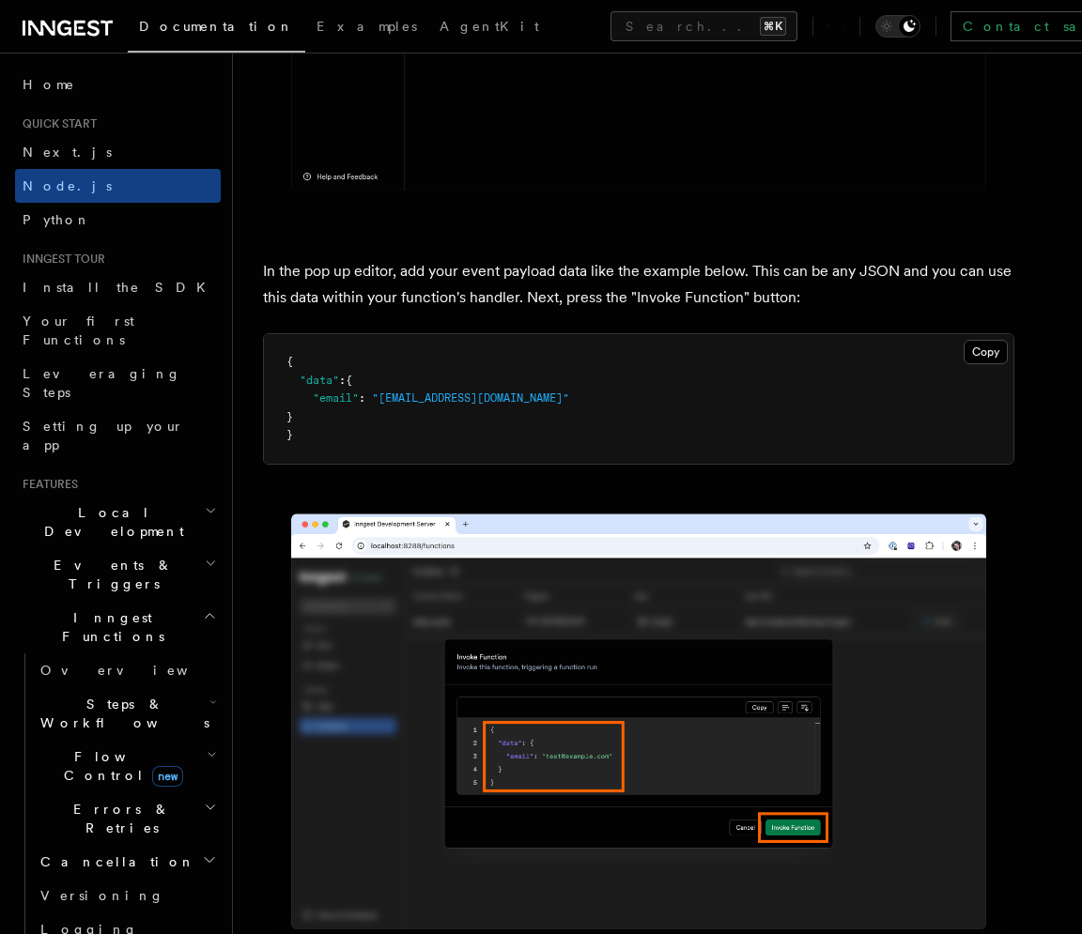
scroll to position [5590, 0]
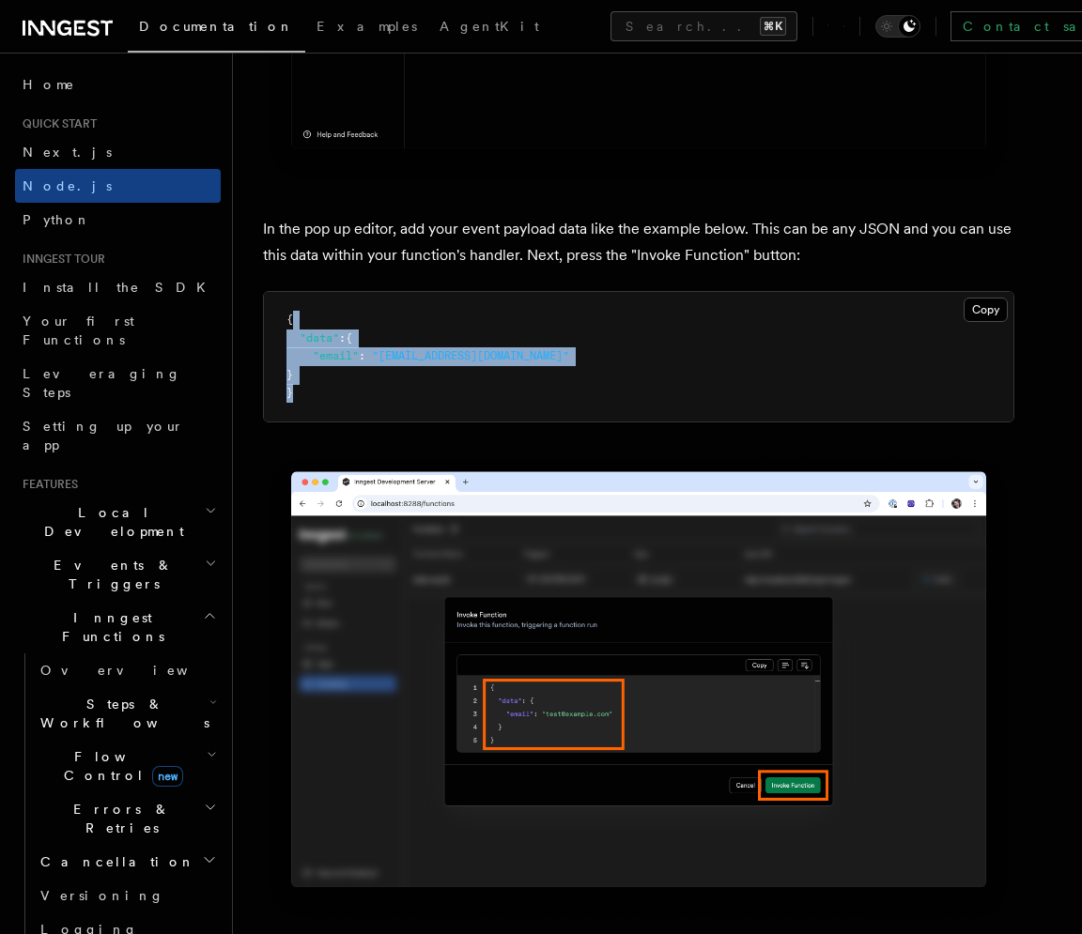
drag, startPoint x: 343, startPoint y: 406, endPoint x: 313, endPoint y: 327, distance: 84.4
click at [313, 327] on pre "{ "data" : { "email" : "test@example.com" } }" at bounding box center [638, 357] width 749 height 130
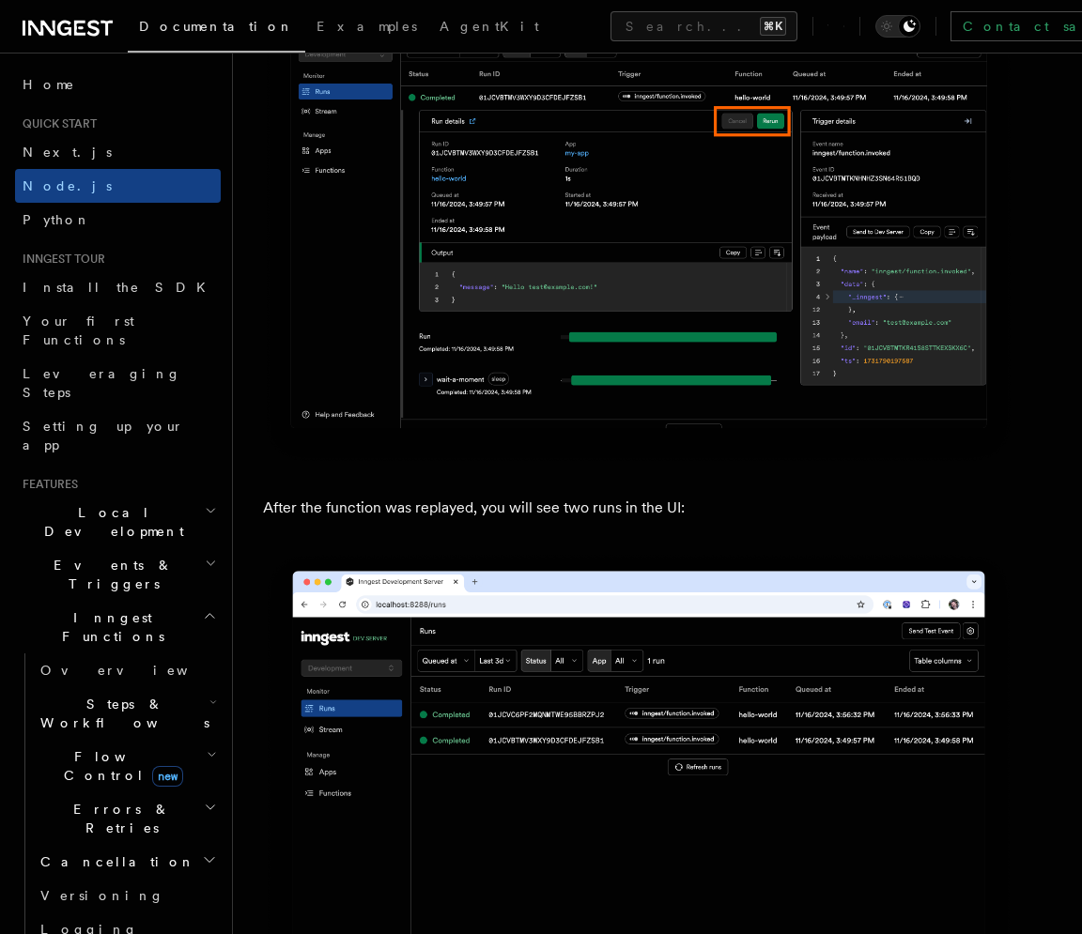
scroll to position [8718, 0]
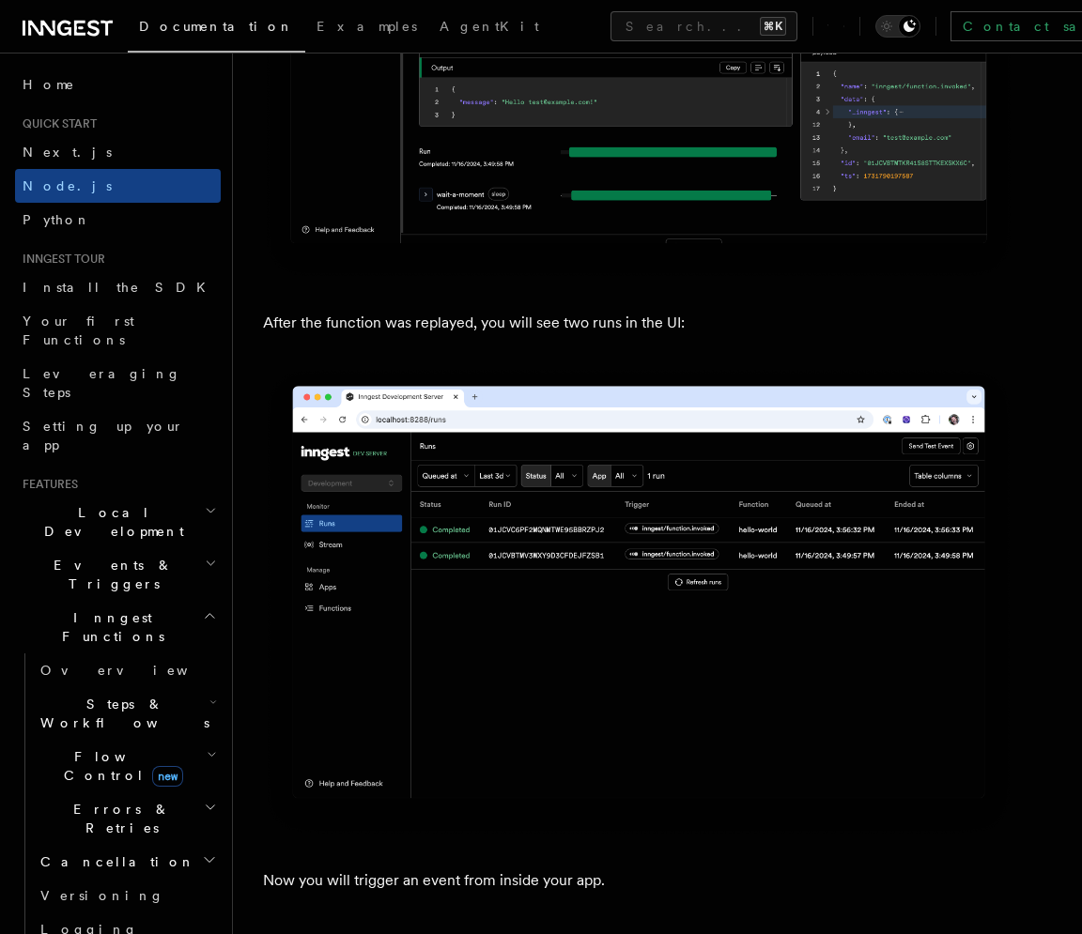
click at [478, 315] on p "After the function was replayed, you will see two runs in the UI:" at bounding box center [638, 323] width 751 height 26
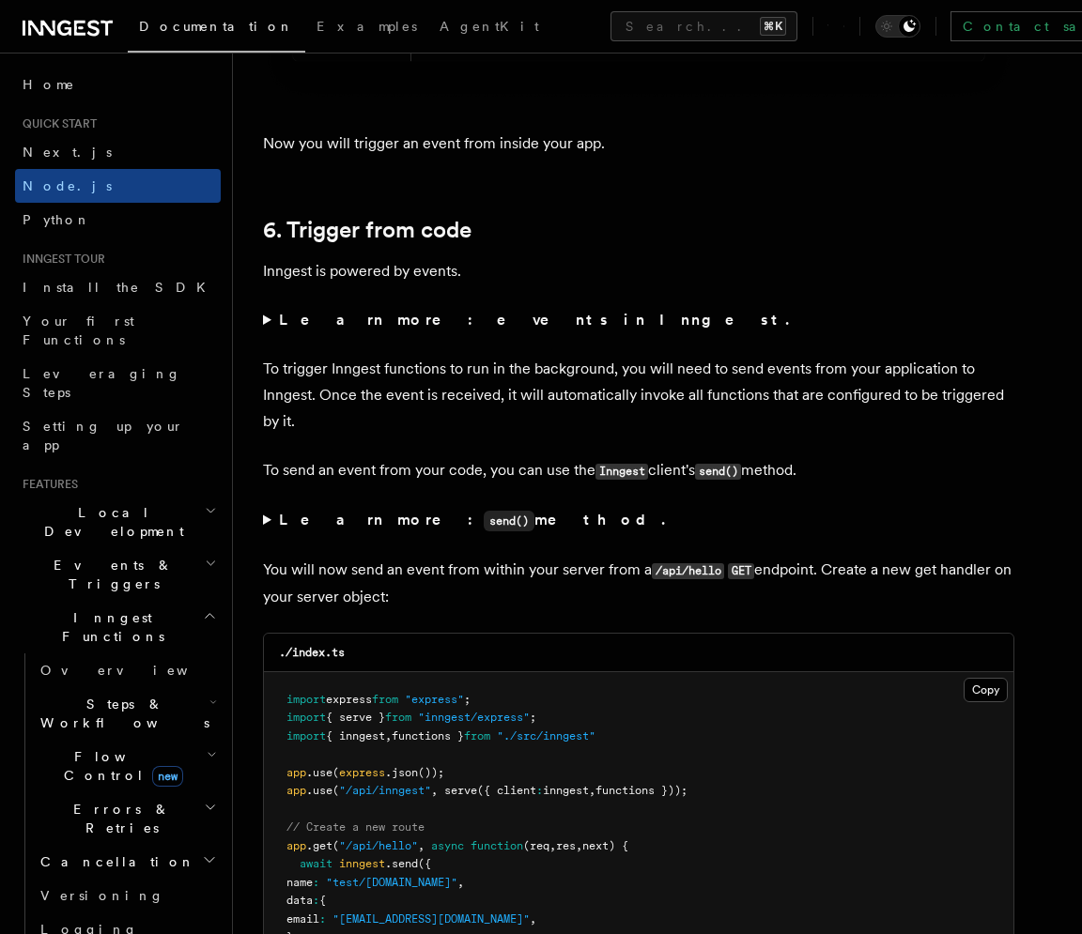
scroll to position [9477, 0]
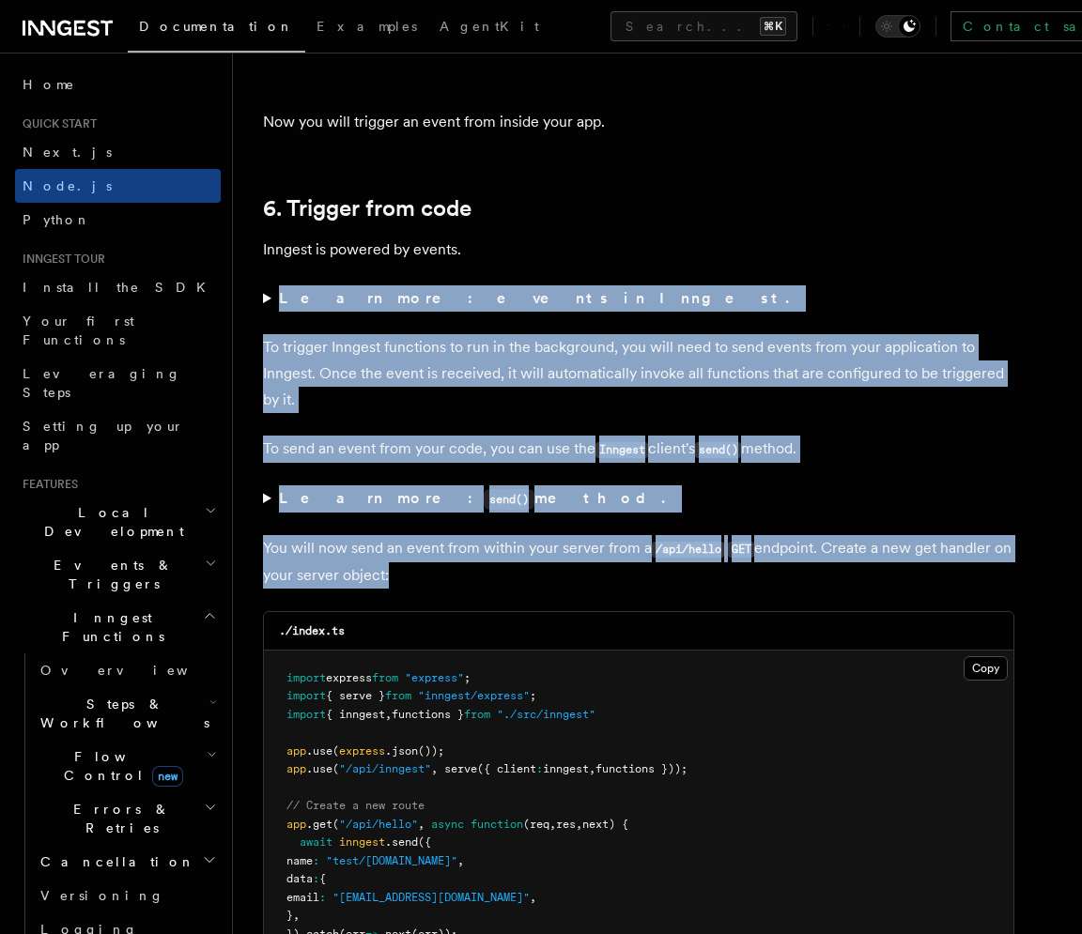
drag, startPoint x: 439, startPoint y: 271, endPoint x: 512, endPoint y: 543, distance: 281.1
click at [512, 543] on p "You will now send an event from within your server from a /api/hello GET endpoi…" at bounding box center [638, 562] width 751 height 54
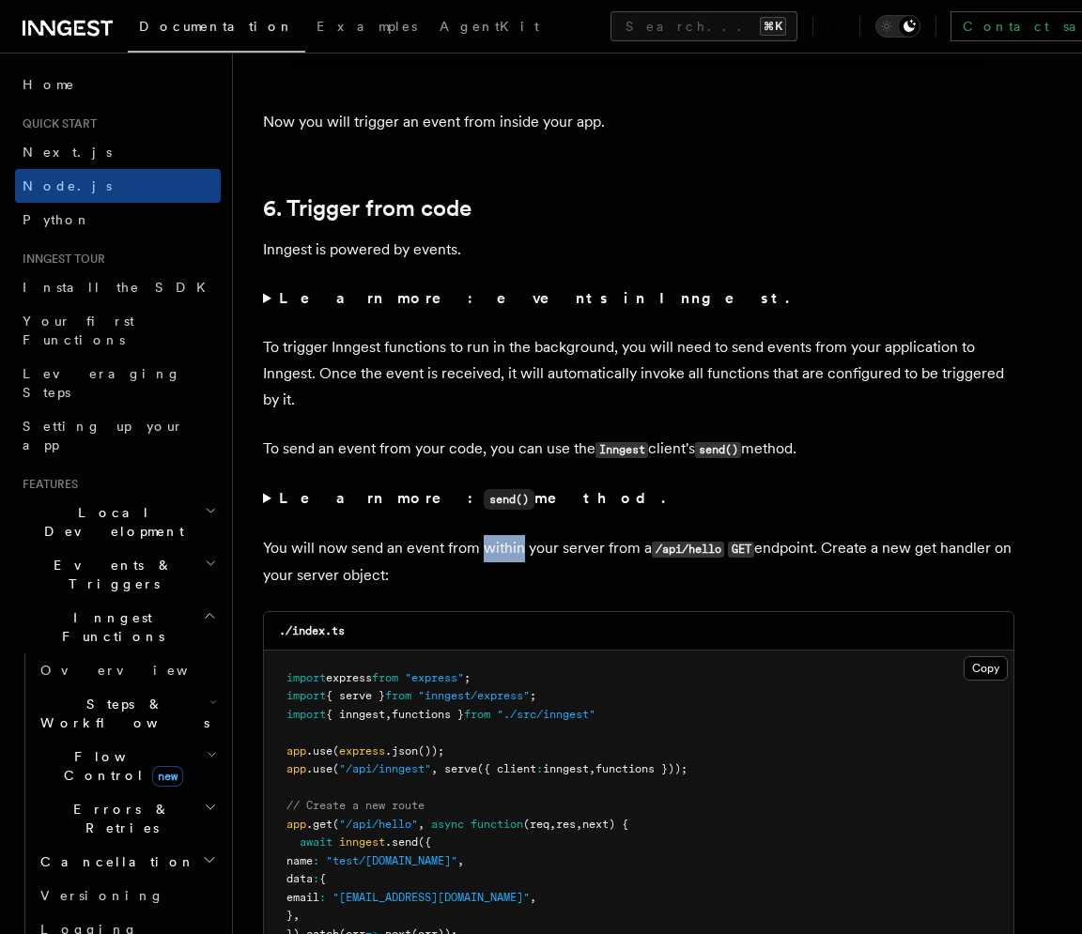
click at [512, 543] on p "You will now send an event from within your server from a /api/hello GET endpoi…" at bounding box center [638, 562] width 751 height 54
drag, startPoint x: 499, startPoint y: 574, endPoint x: 266, endPoint y: 202, distance: 438.8
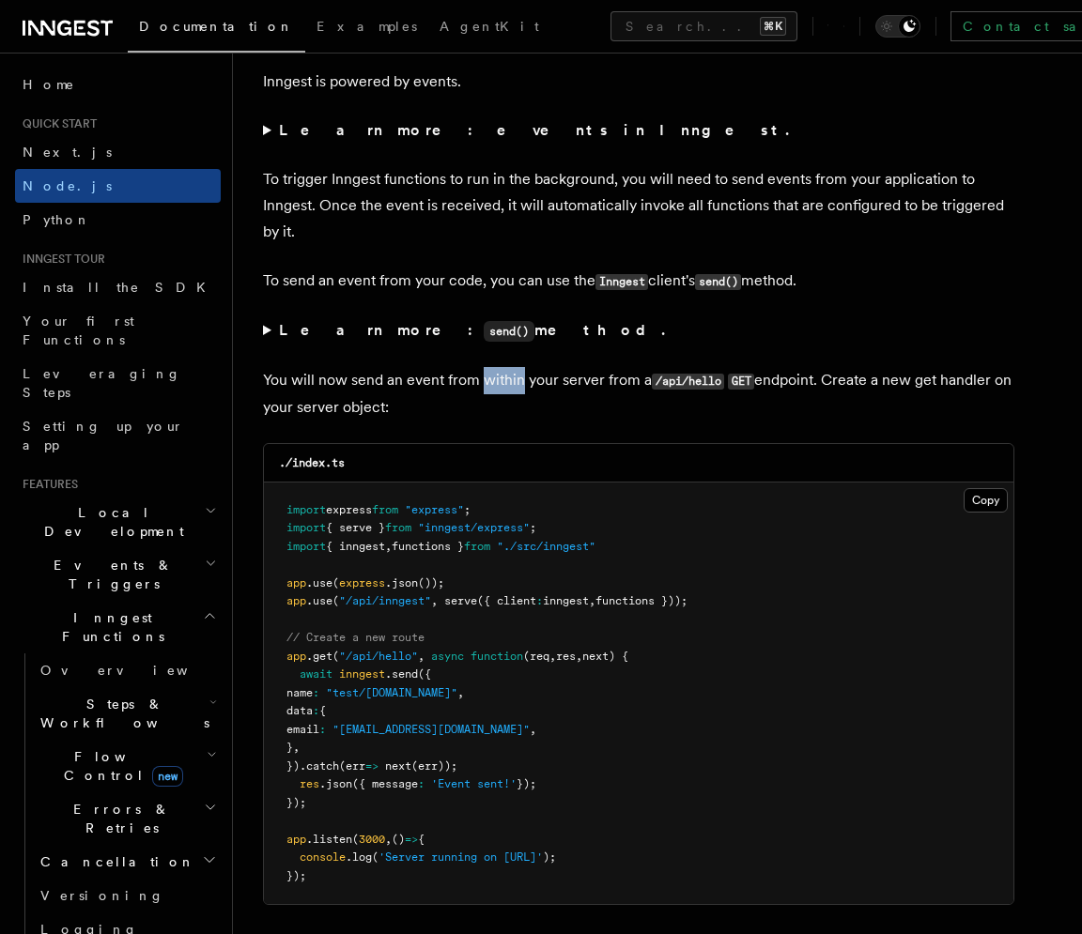
scroll to position [9844, 0]
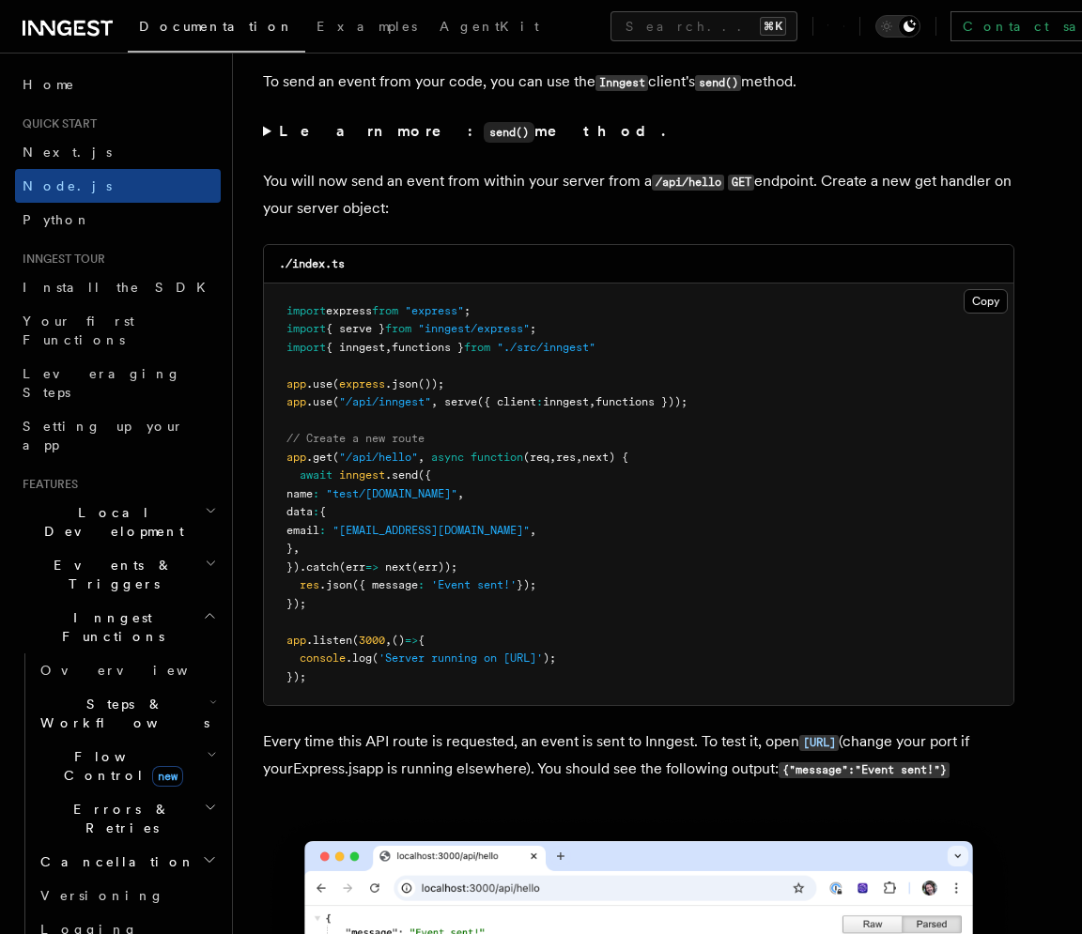
click at [363, 495] on span ""test/[DOMAIN_NAME]"" at bounding box center [391, 493] width 131 height 13
drag, startPoint x: 363, startPoint y: 495, endPoint x: 458, endPoint y: 491, distance: 94.9
click at [457, 491] on span ""test/[DOMAIN_NAME]"" at bounding box center [391, 493] width 131 height 13
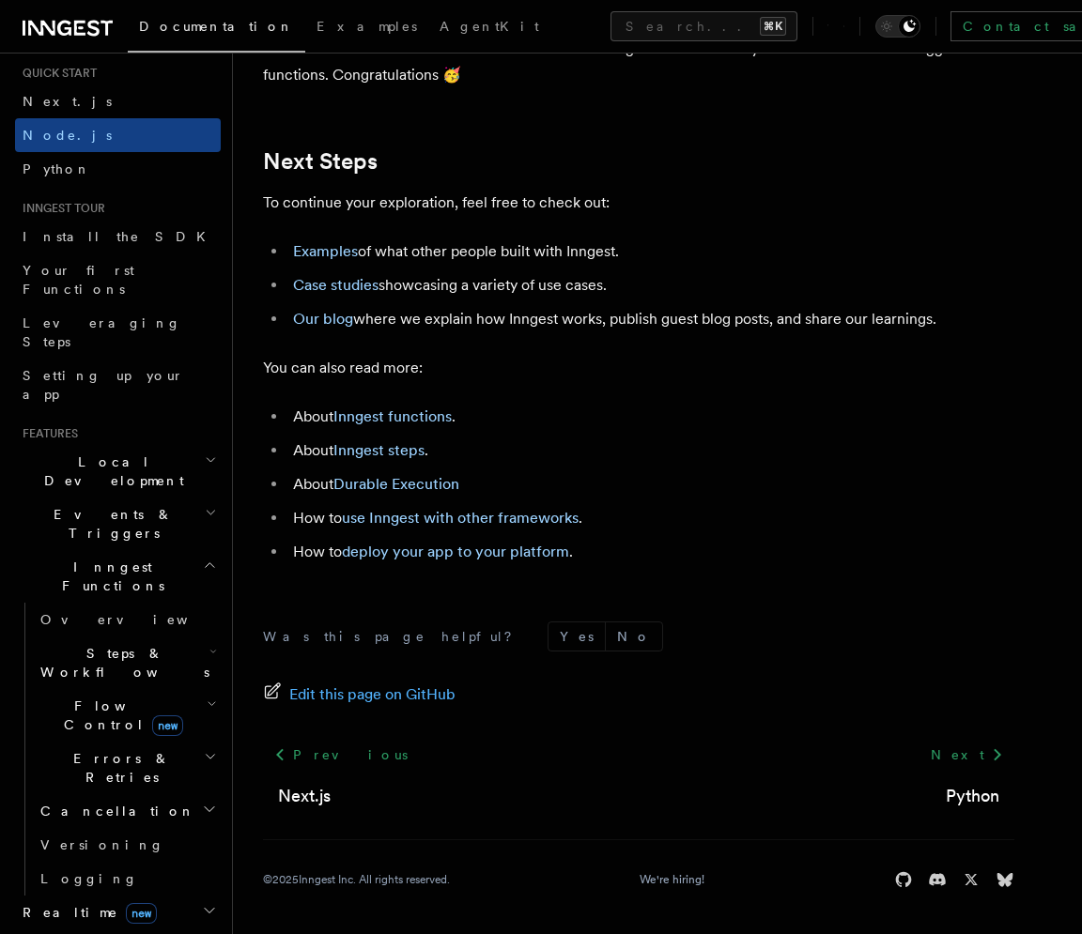
scroll to position [21, 0]
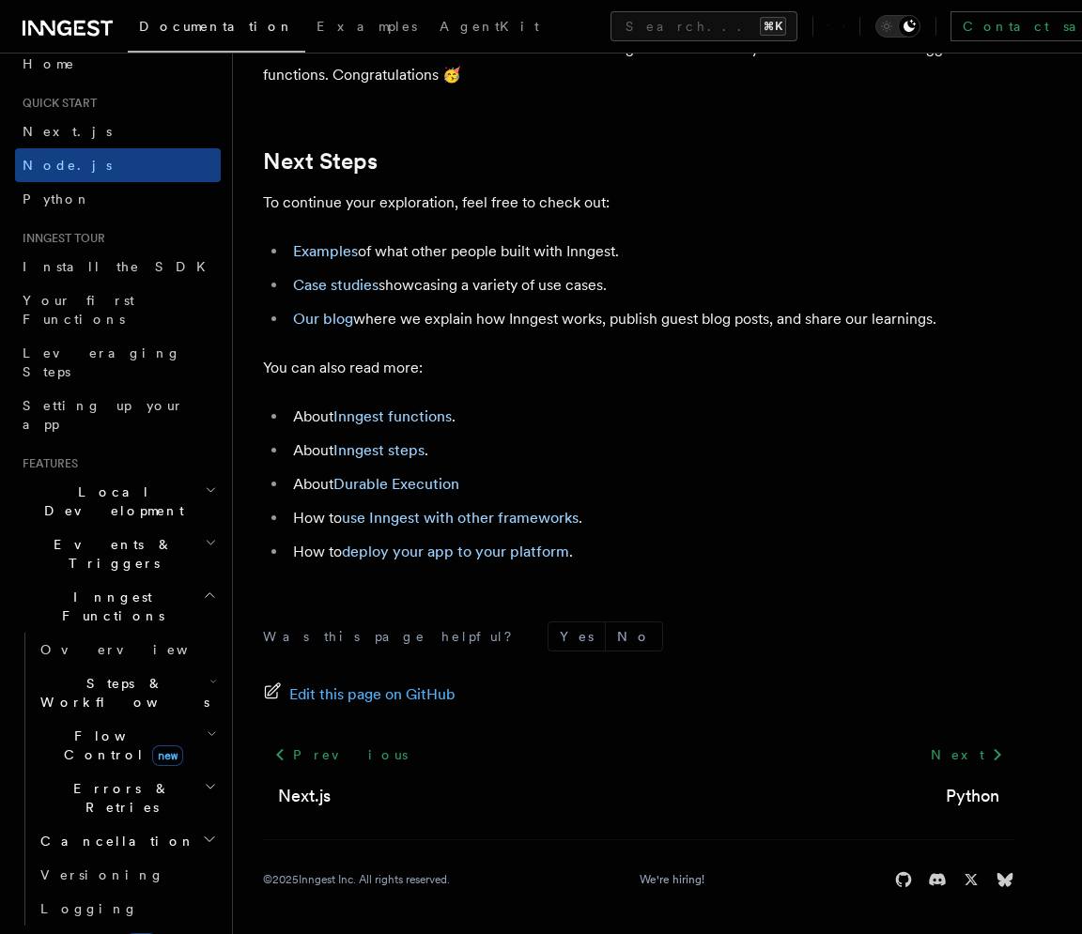
click at [166, 475] on h2 "Local Development" at bounding box center [118, 501] width 206 height 53
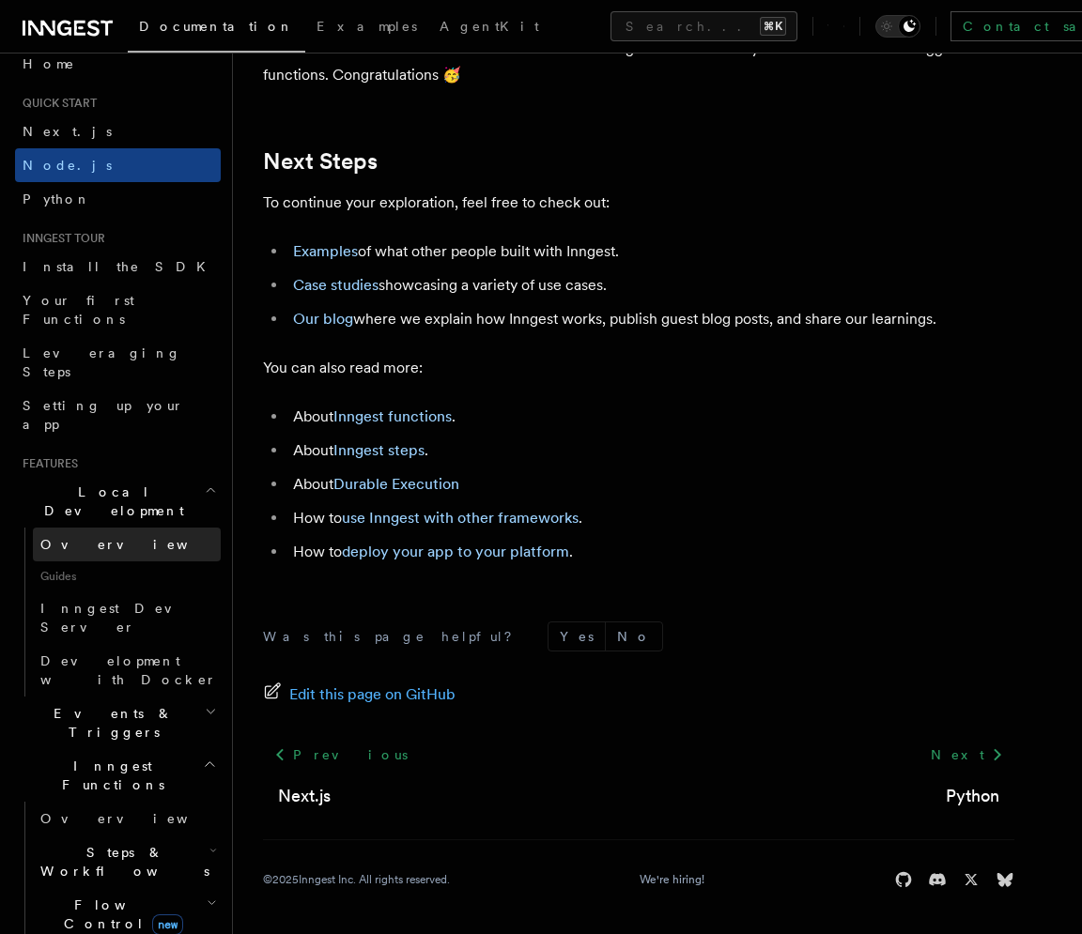
click at [98, 528] on link "Overview" at bounding box center [127, 545] width 188 height 34
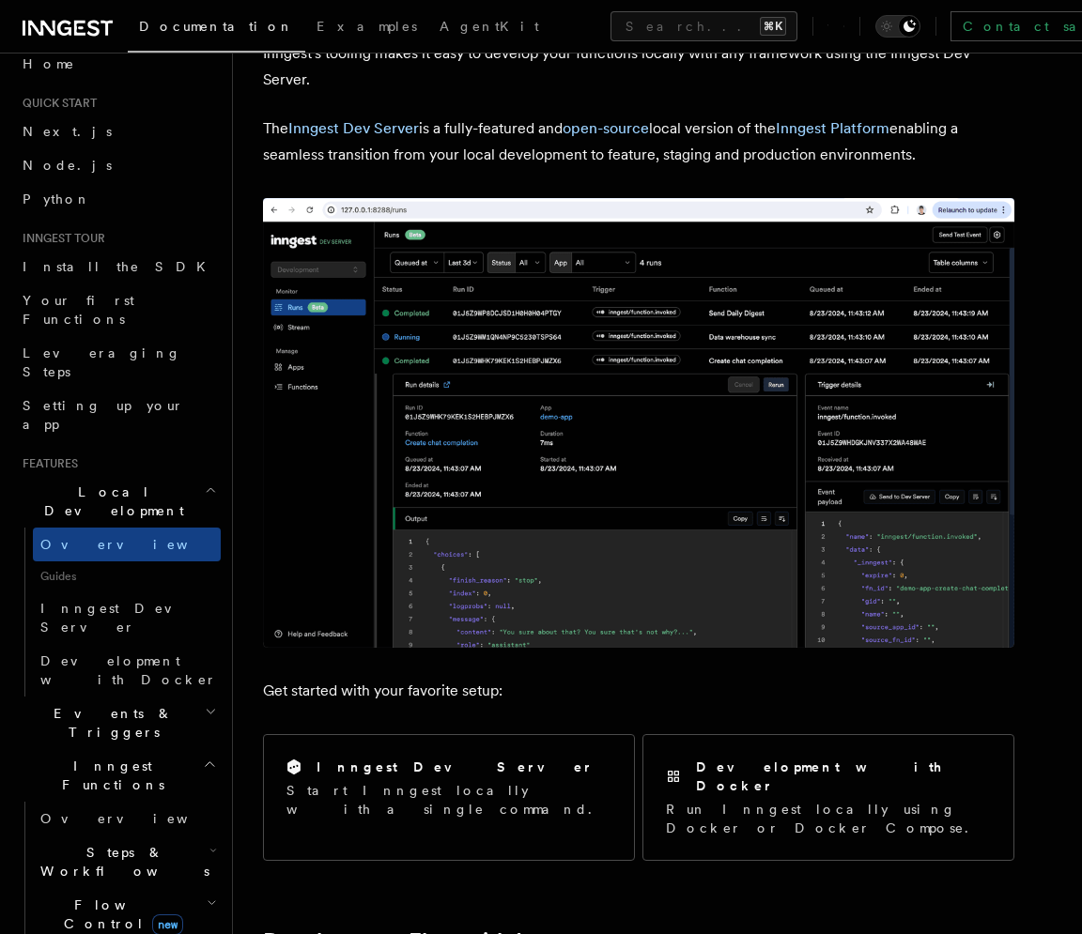
scroll to position [230, 0]
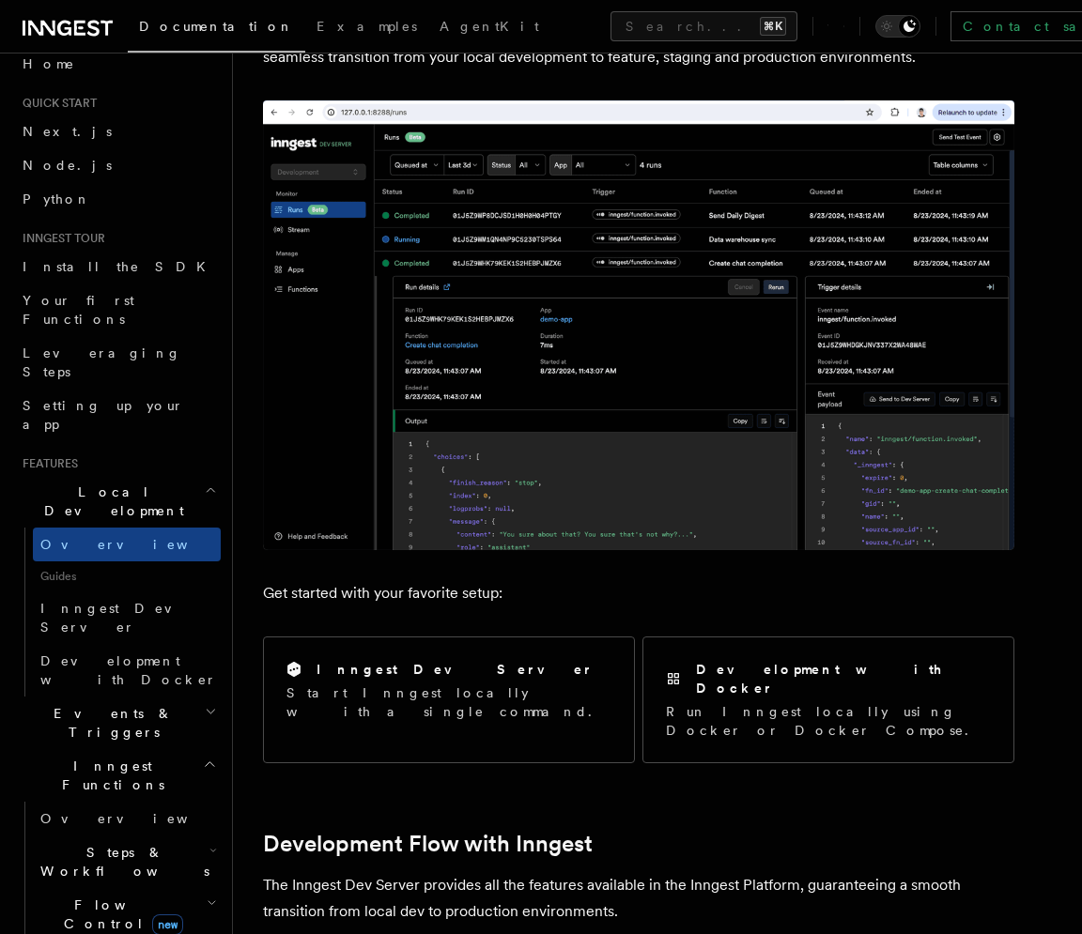
click at [466, 582] on p "Get started with your favorite setup:" at bounding box center [638, 593] width 751 height 26
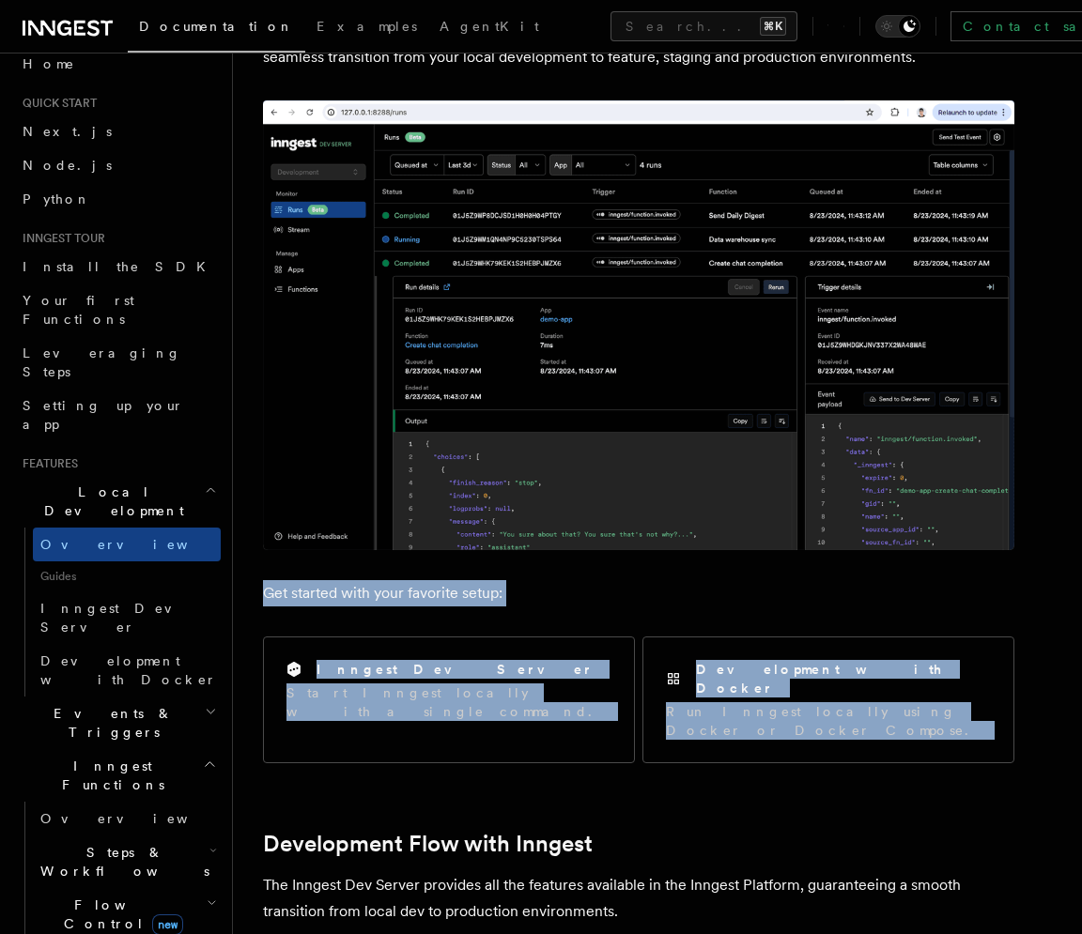
drag, startPoint x: 466, startPoint y: 582, endPoint x: 793, endPoint y: 731, distance: 358.9
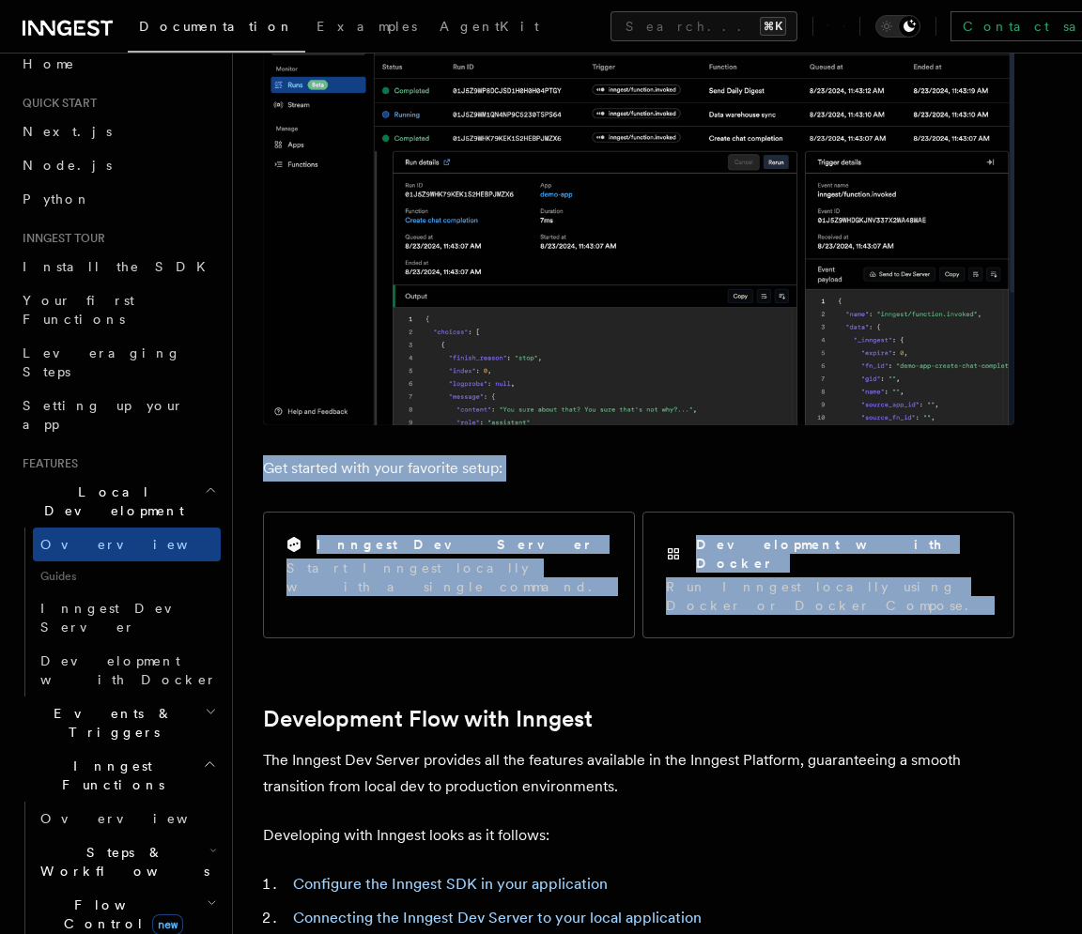
scroll to position [435, 0]
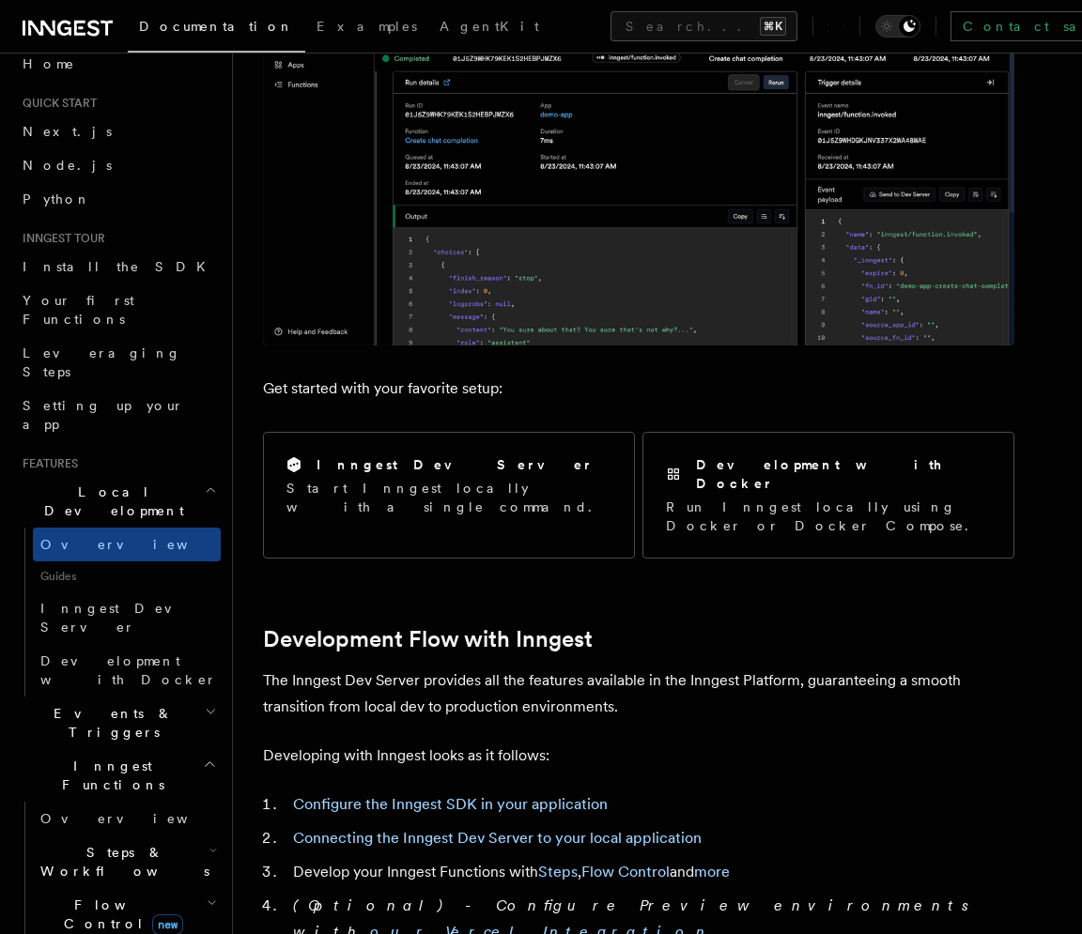
click at [803, 681] on p "The Inngest Dev Server provides all the features available in the Inngest Platf…" at bounding box center [638, 694] width 751 height 53
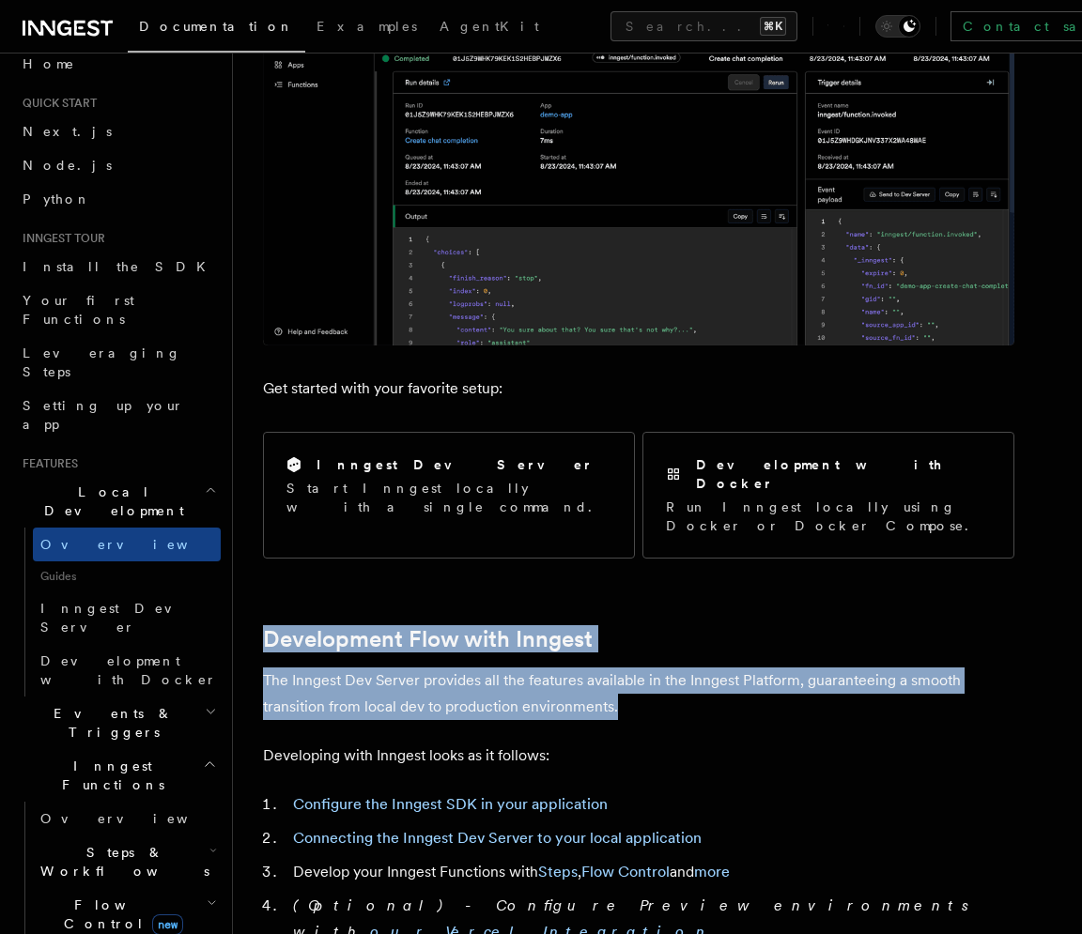
drag, startPoint x: 792, startPoint y: 672, endPoint x: 686, endPoint y: 587, distance: 135.5
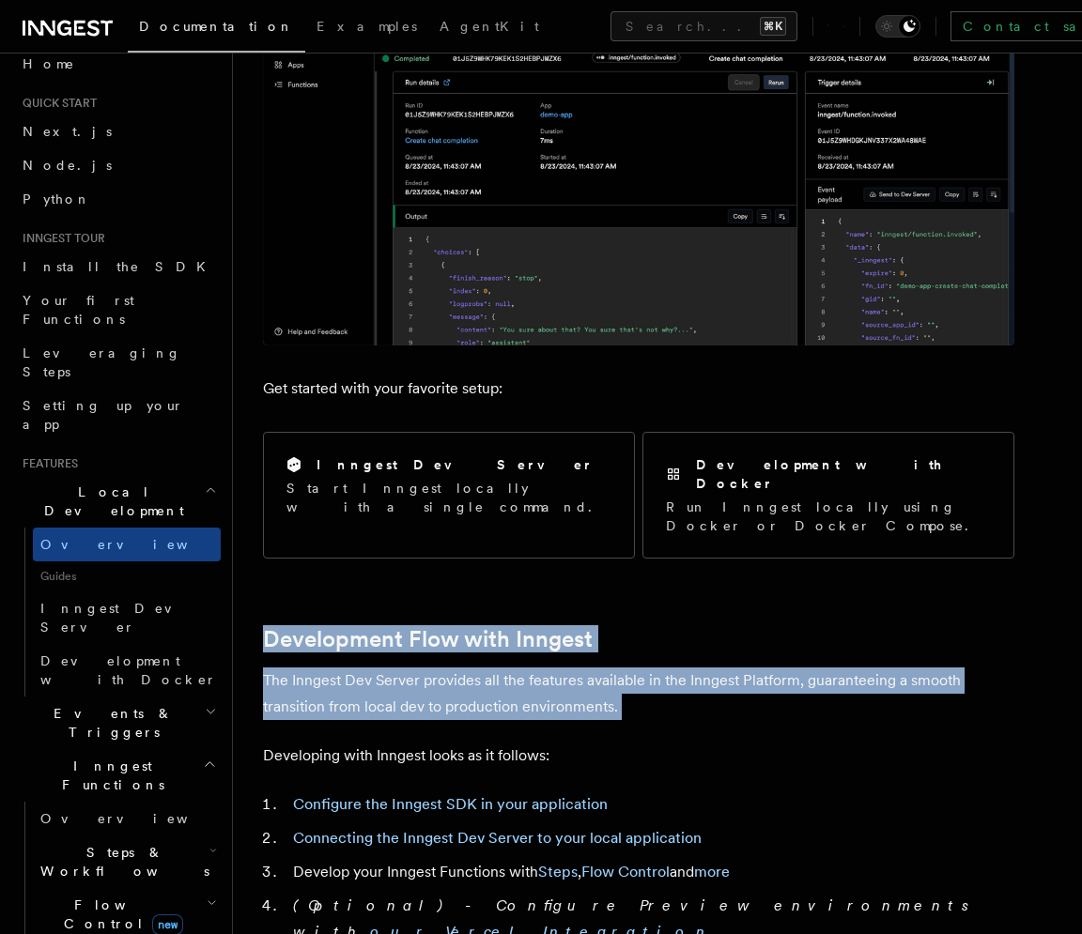
drag, startPoint x: 686, startPoint y: 586, endPoint x: 716, endPoint y: 651, distance: 71.0
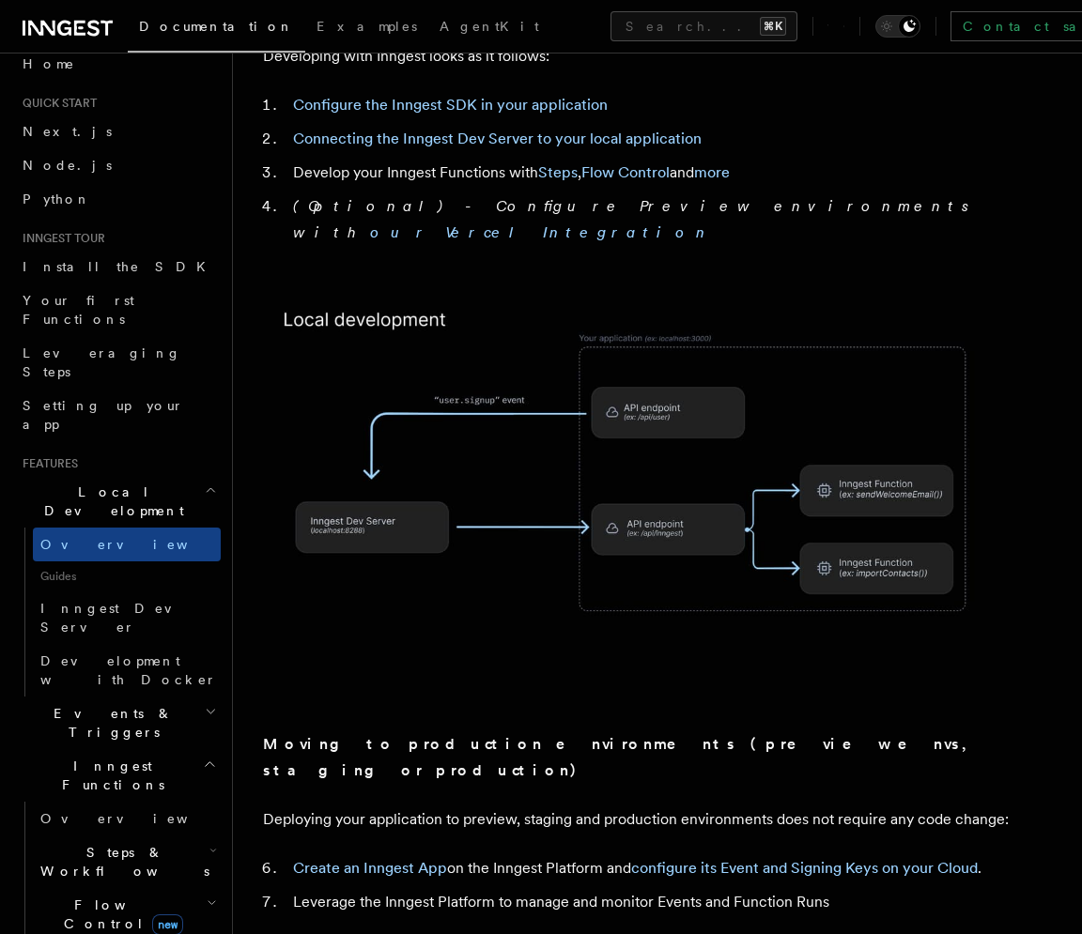
scroll to position [1258, 0]
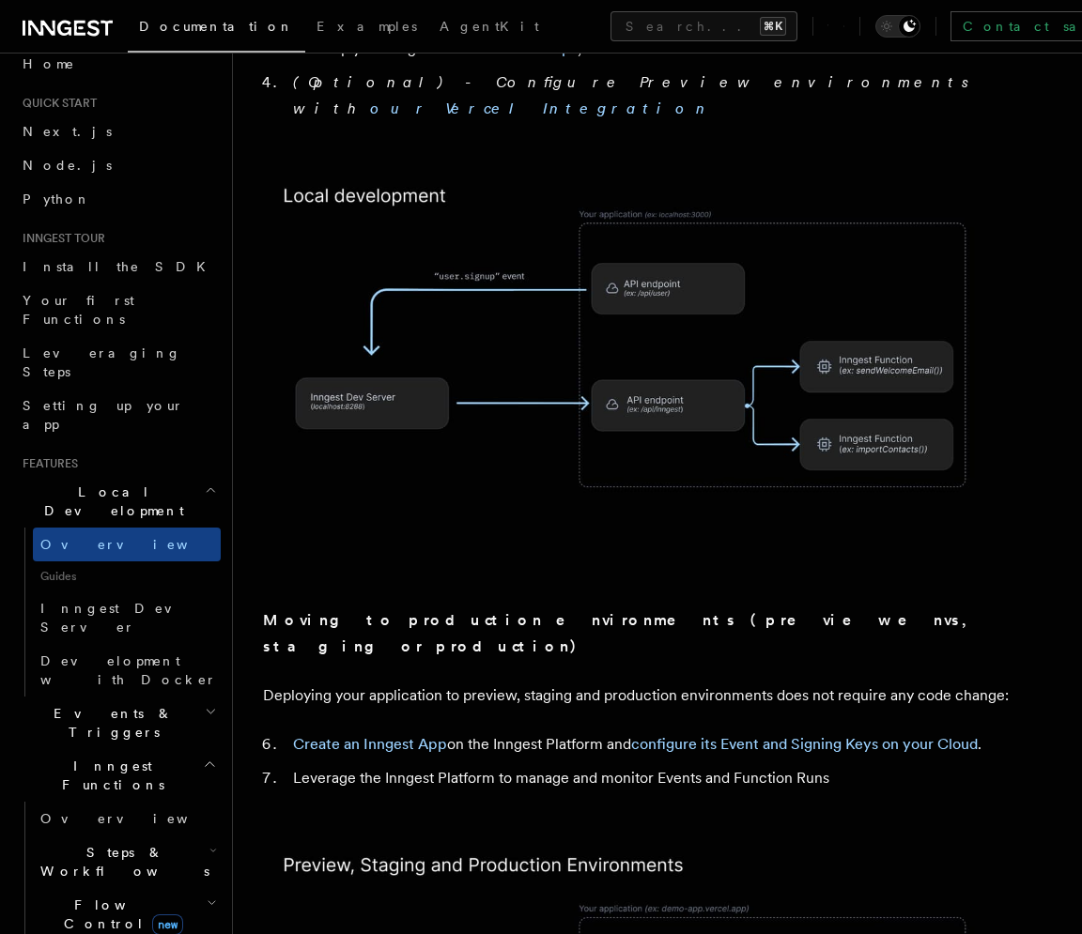
click at [642, 611] on strong "Moving to production environments (preview envs, staging or production)" at bounding box center [620, 633] width 715 height 44
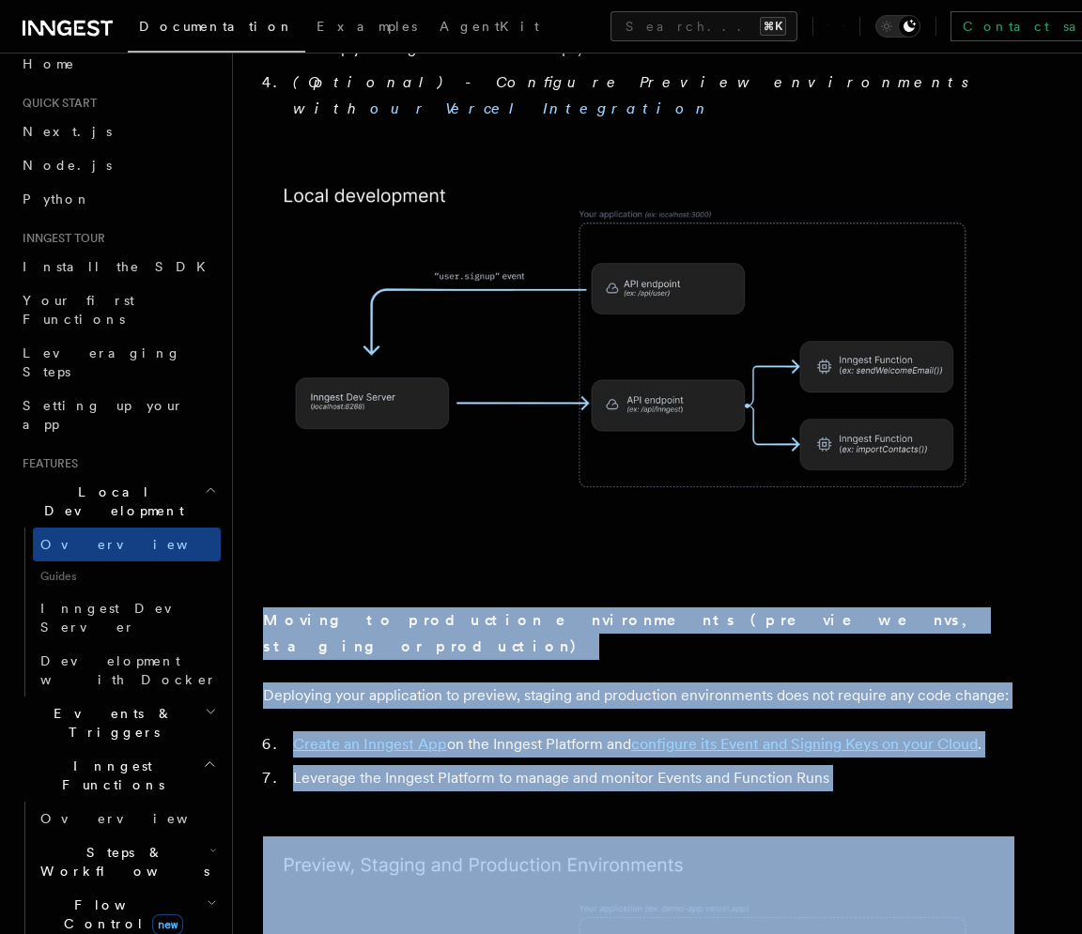
drag, startPoint x: 642, startPoint y: 500, endPoint x: 696, endPoint y: 654, distance: 163.0
click at [696, 654] on article "Features Local development Inngest's tooling makes it easy to develop your func…" at bounding box center [657, 810] width 789 height 3973
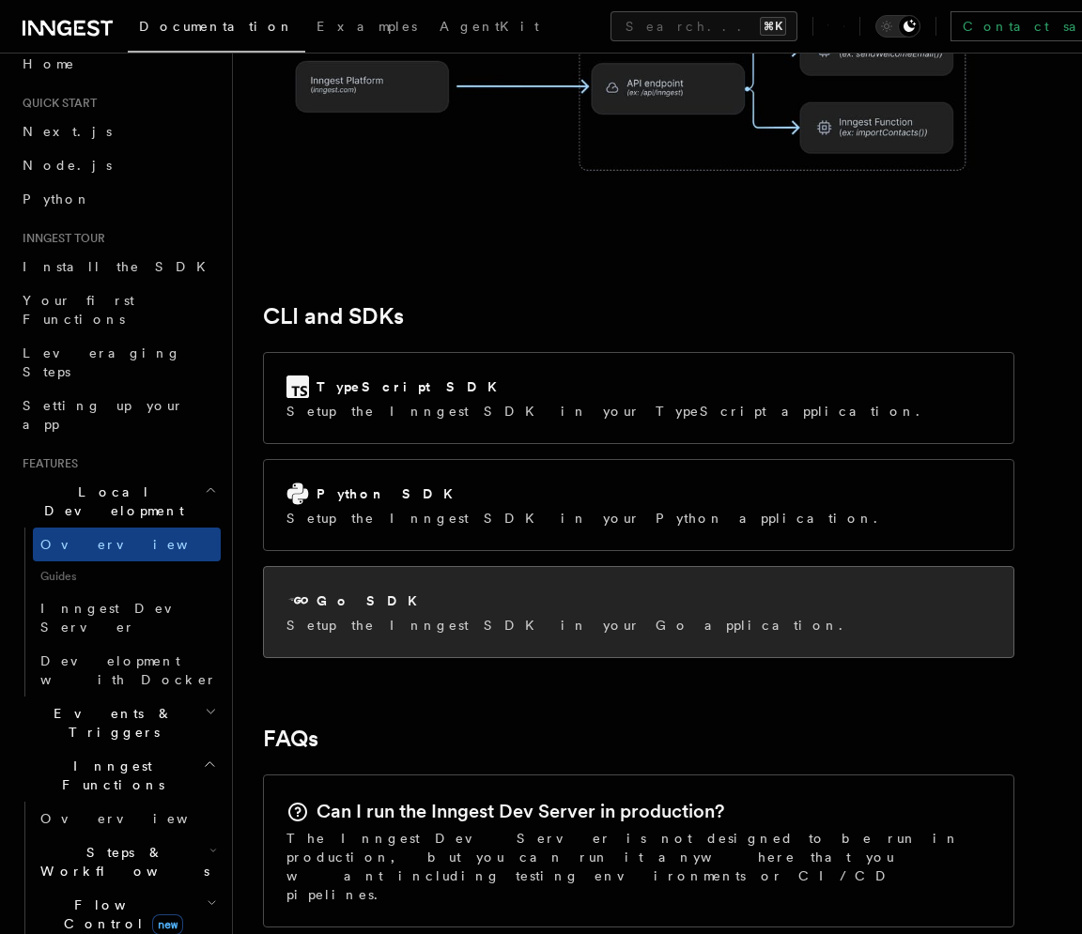
scroll to position [2300, 0]
